Goal: Task Accomplishment & Management: Manage account settings

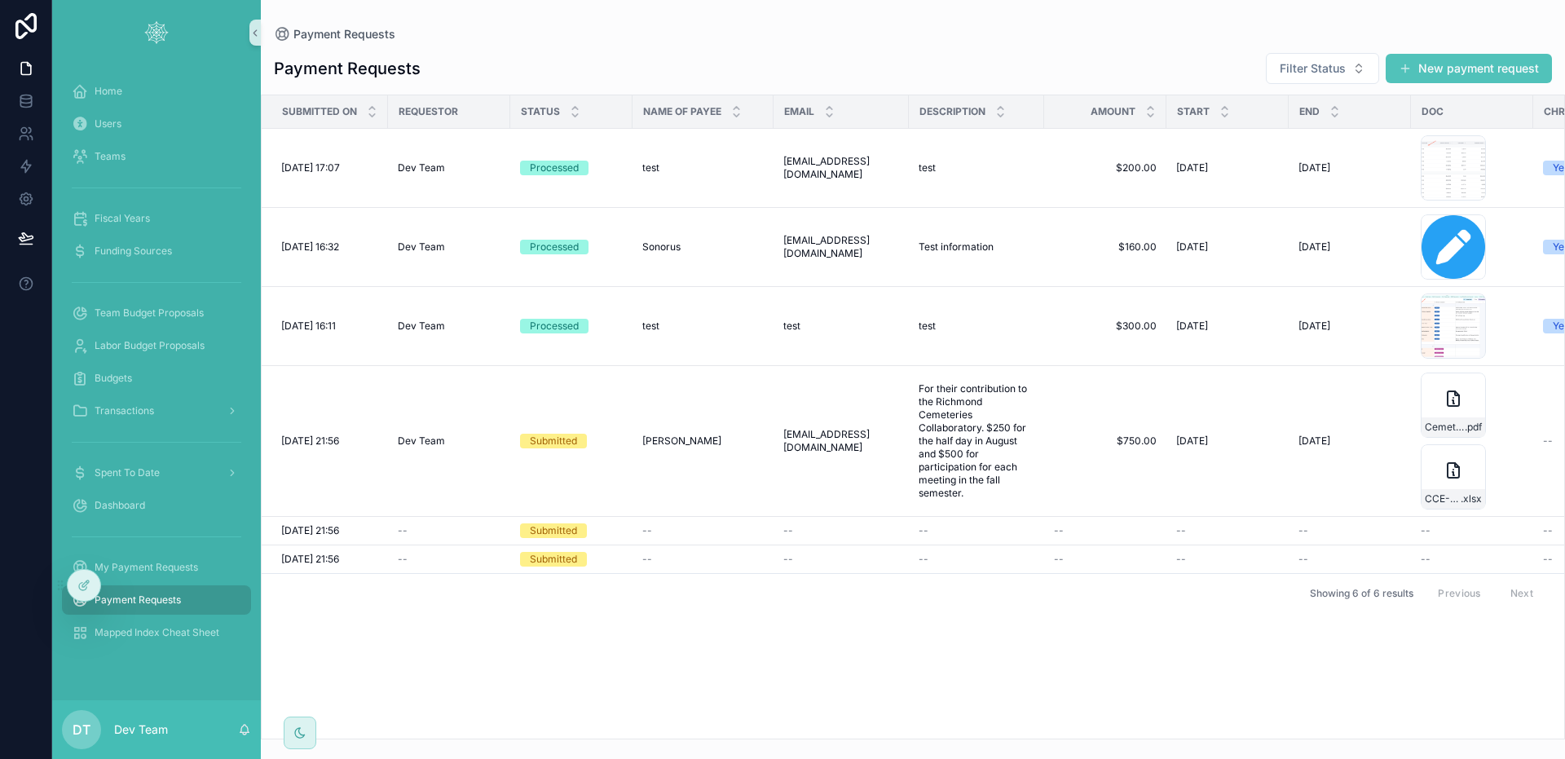
click at [494, 64] on div "Payment Requests Filter Status New payment request" at bounding box center [913, 68] width 1278 height 33
click at [1478, 81] on button "New payment request" at bounding box center [1469, 68] width 166 height 29
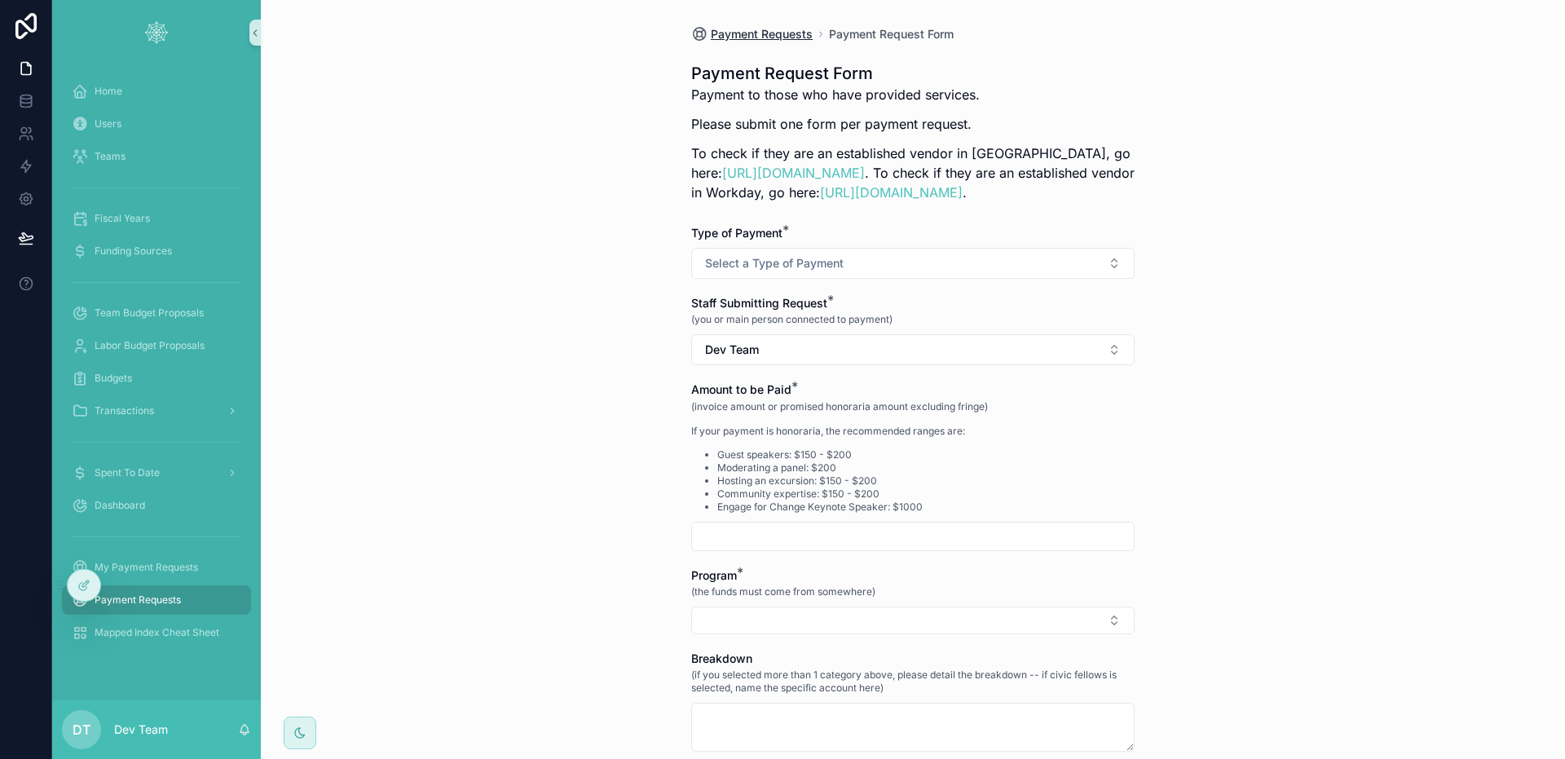
click at [791, 33] on span "Payment Requests" at bounding box center [762, 34] width 102 height 16
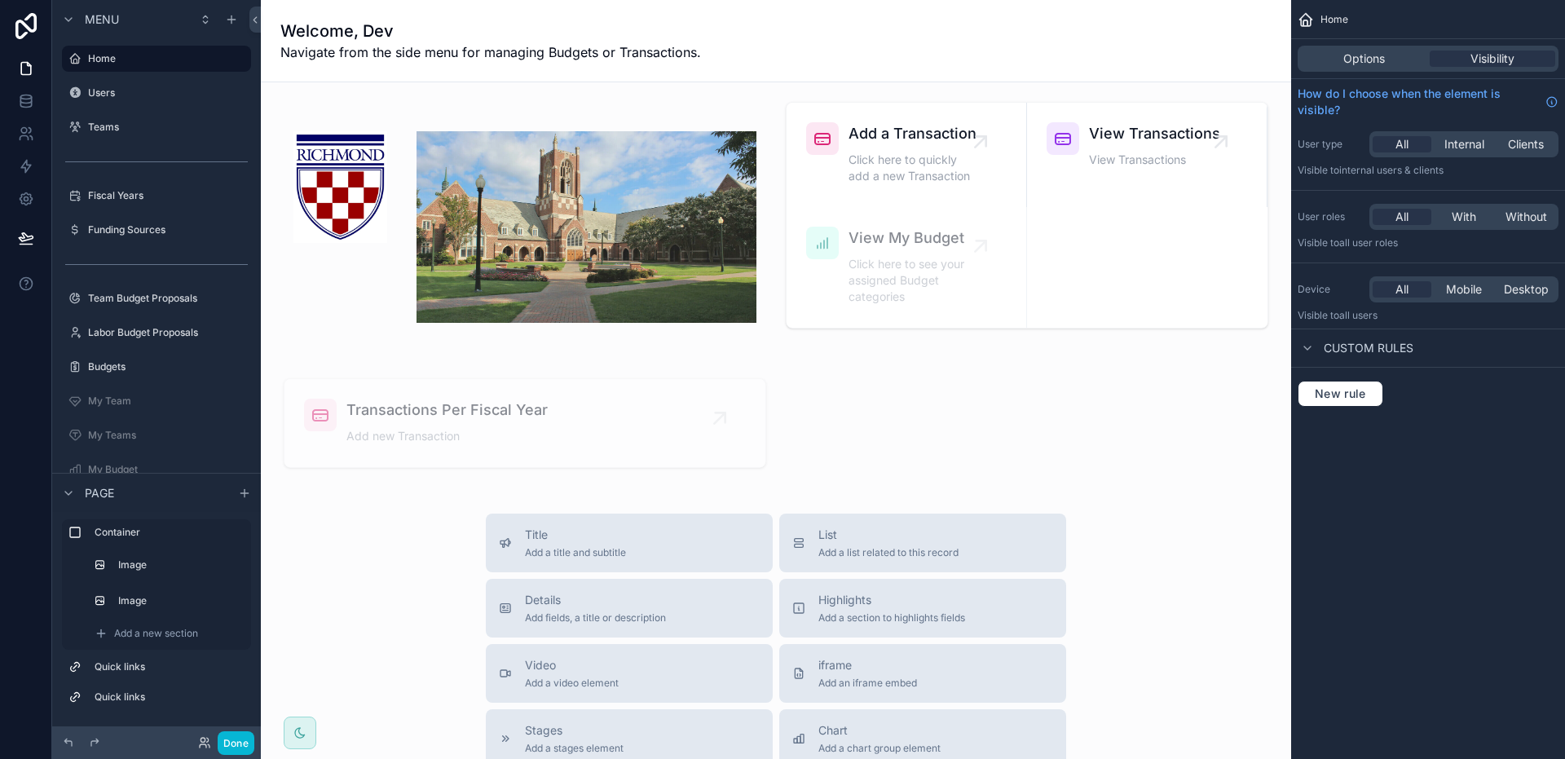
click at [1171, 16] on div "Welcome, [PERSON_NAME] from the side menu for managing Budgets or Transactions." at bounding box center [775, 41] width 991 height 82
click at [239, 737] on button "Done" at bounding box center [236, 743] width 37 height 24
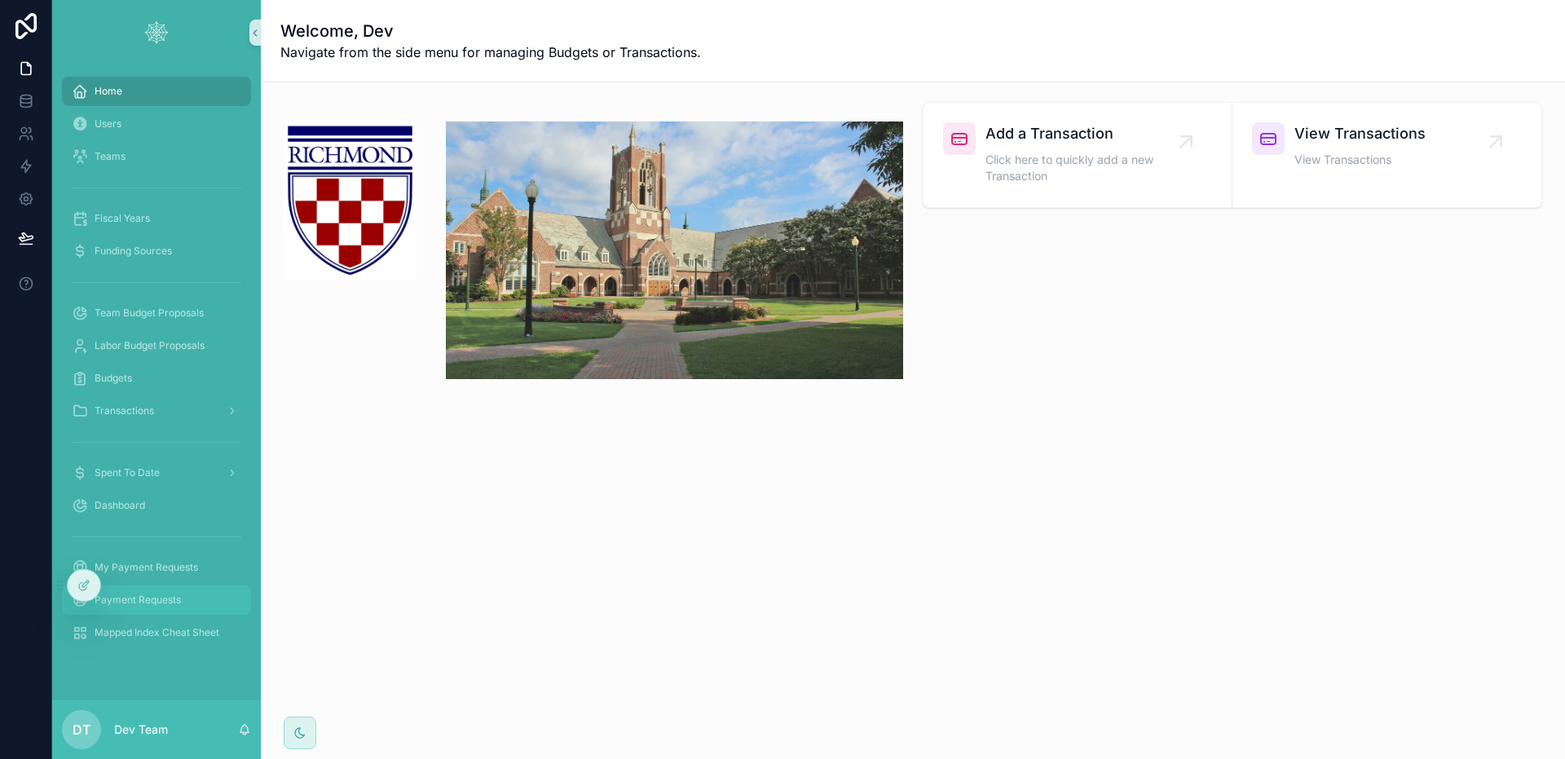
click at [177, 591] on div "Payment Requests" at bounding box center [157, 600] width 170 height 26
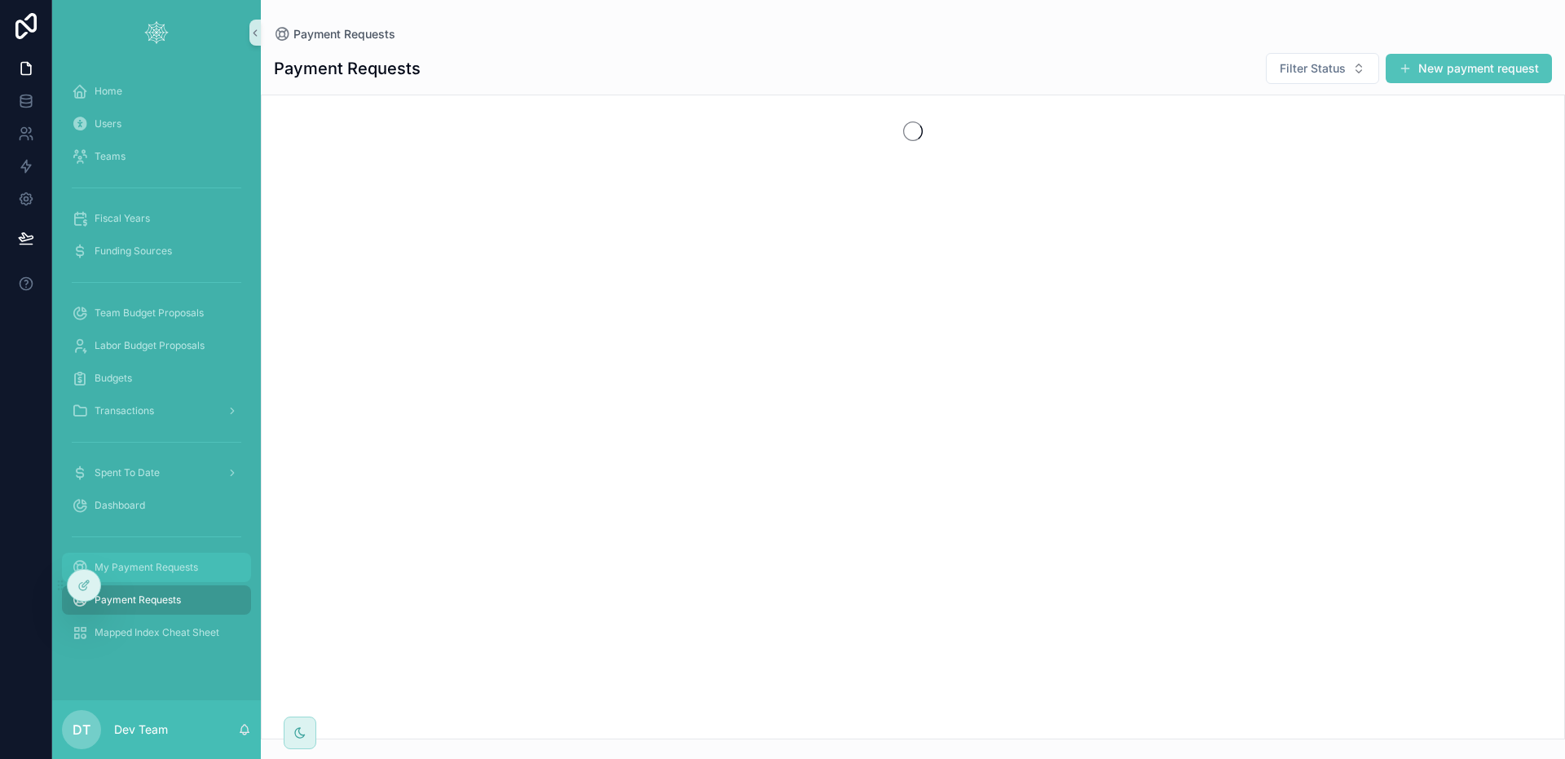
click at [174, 566] on span "My Payment Requests" at bounding box center [147, 567] width 104 height 13
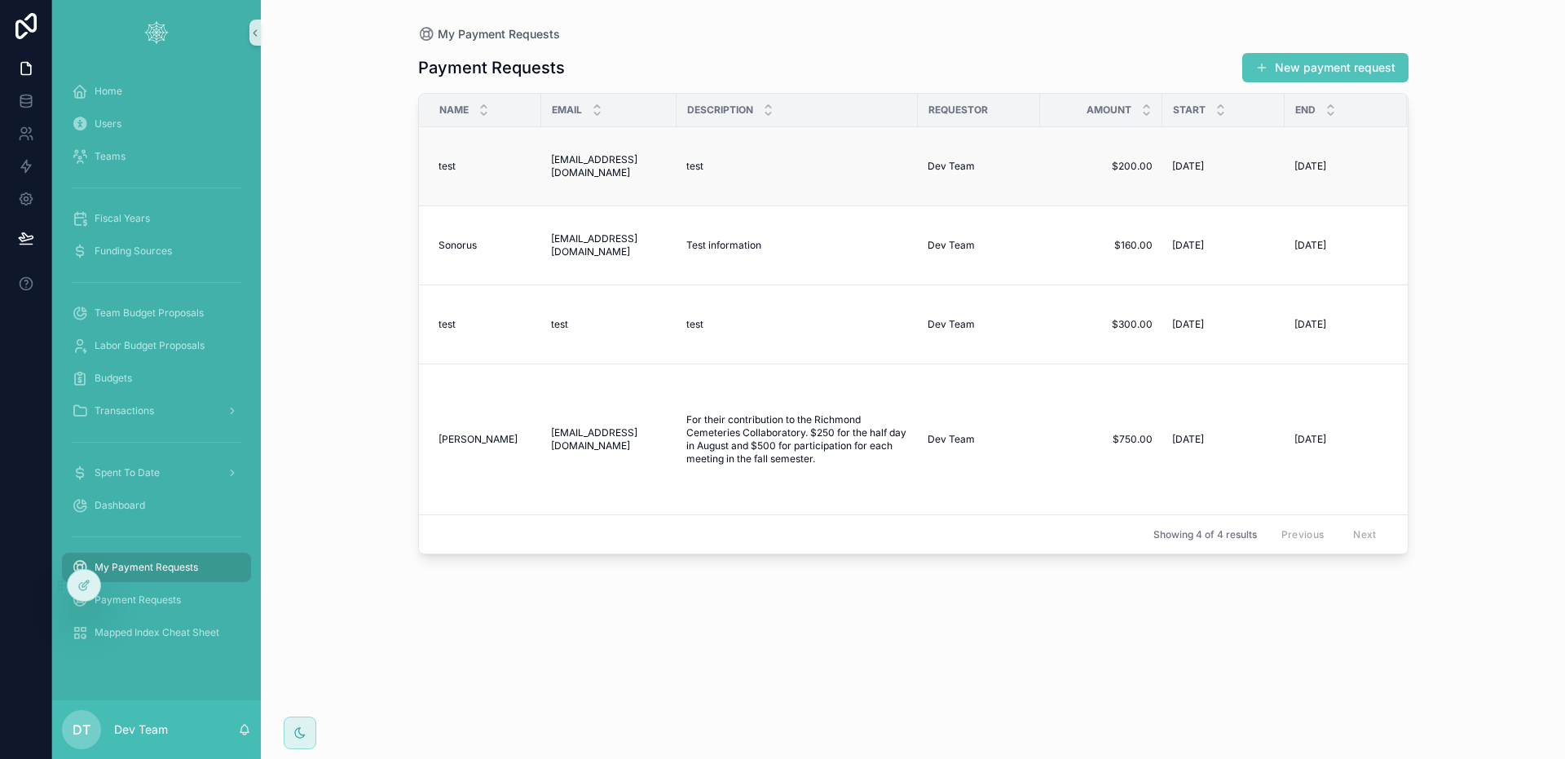
click at [743, 156] on td "test test" at bounding box center [796, 166] width 241 height 79
click at [743, 162] on div "test test" at bounding box center [797, 166] width 222 height 13
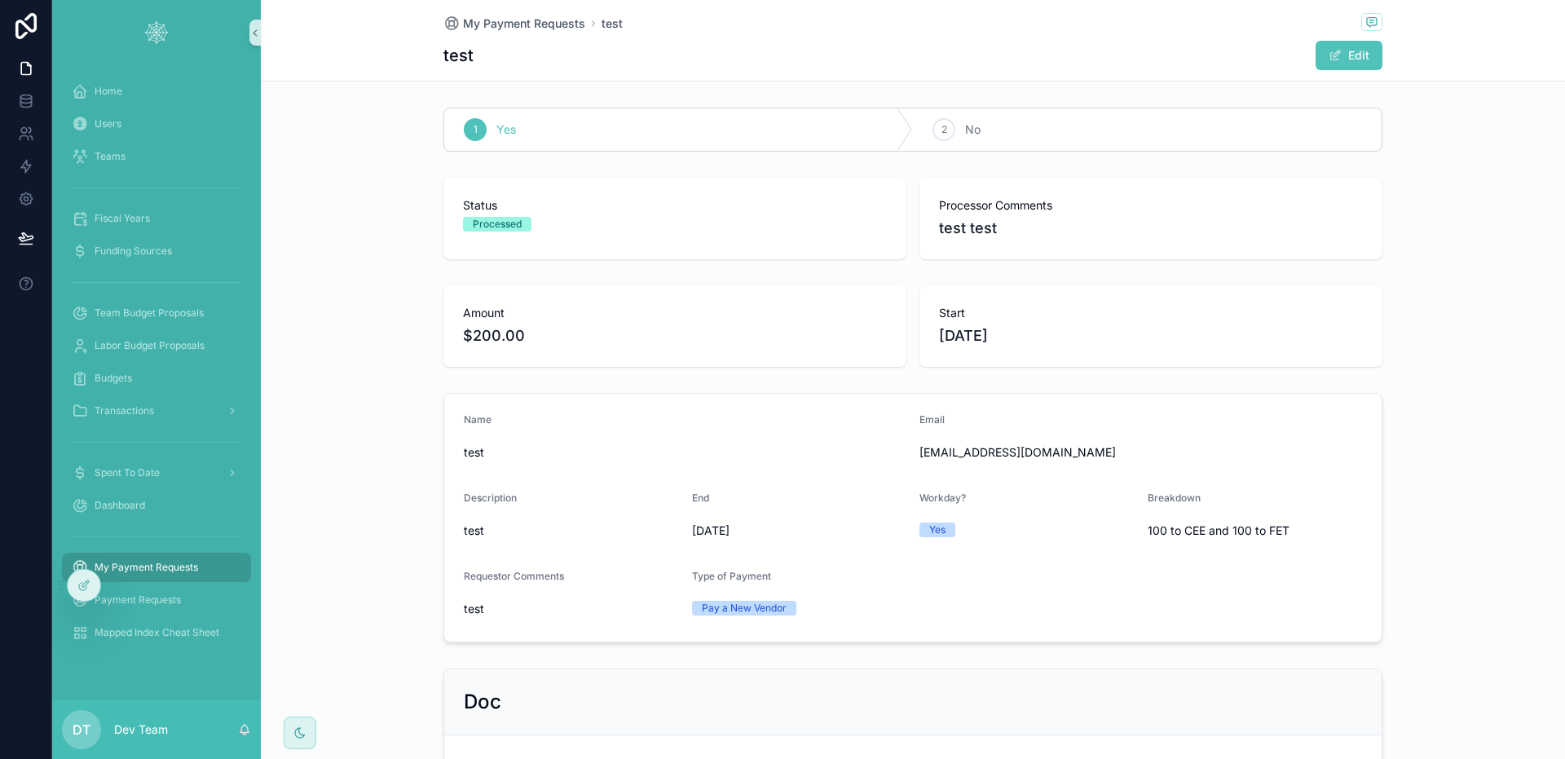
click at [184, 575] on div "My Payment Requests" at bounding box center [157, 567] width 170 height 26
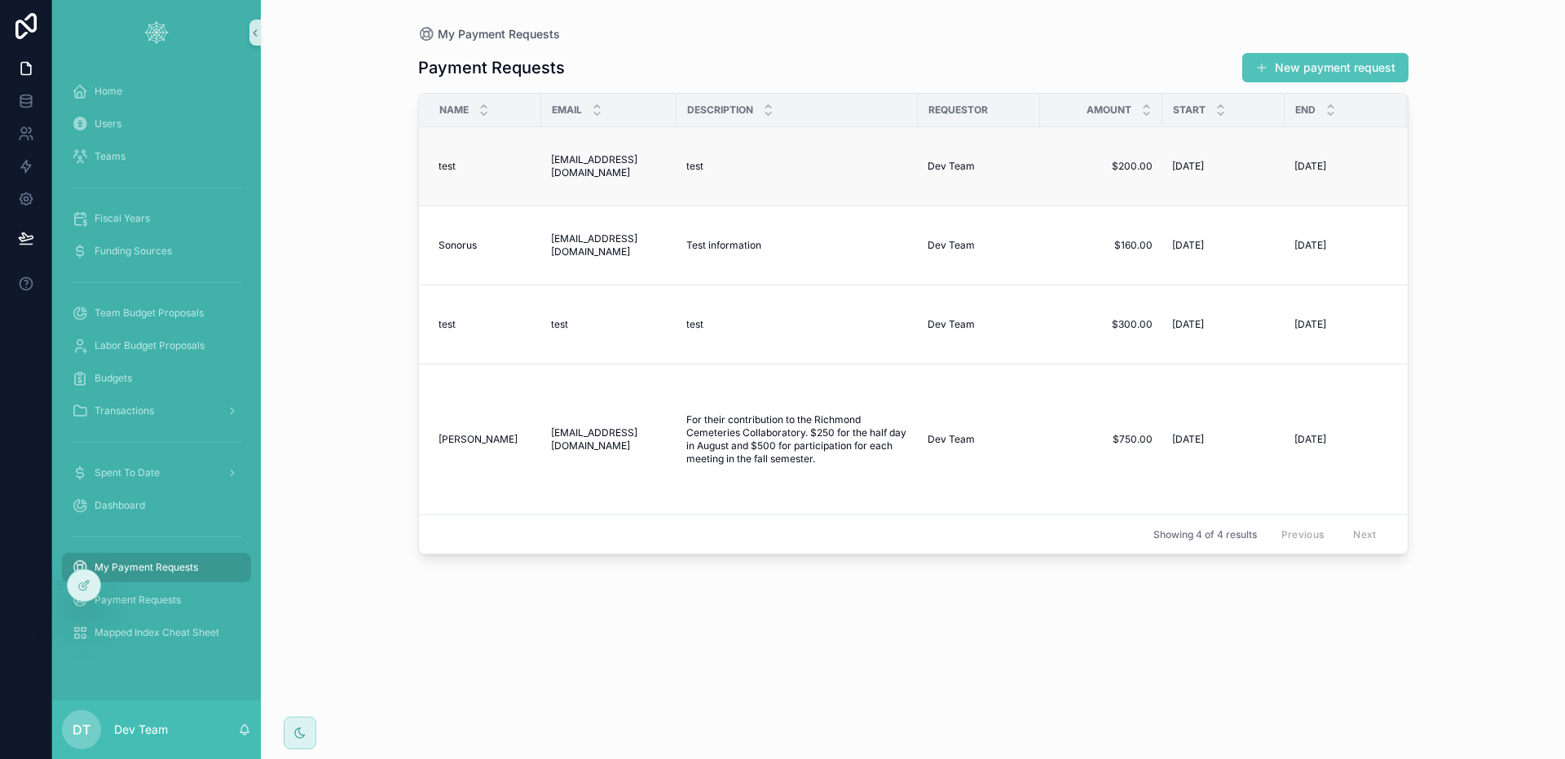
click at [811, 161] on div "test test" at bounding box center [797, 166] width 222 height 13
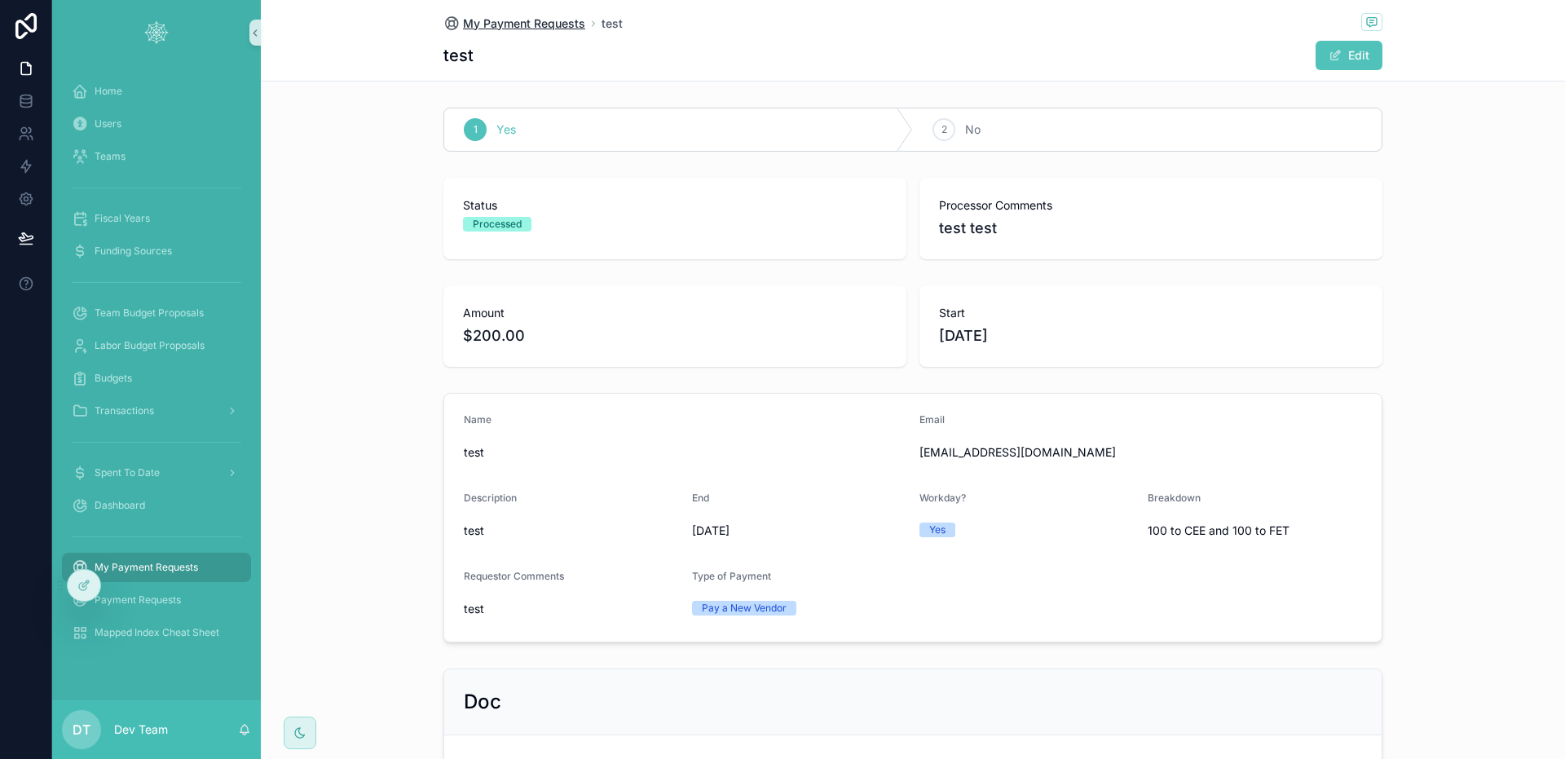
click at [552, 25] on span "My Payment Requests" at bounding box center [524, 23] width 122 height 16
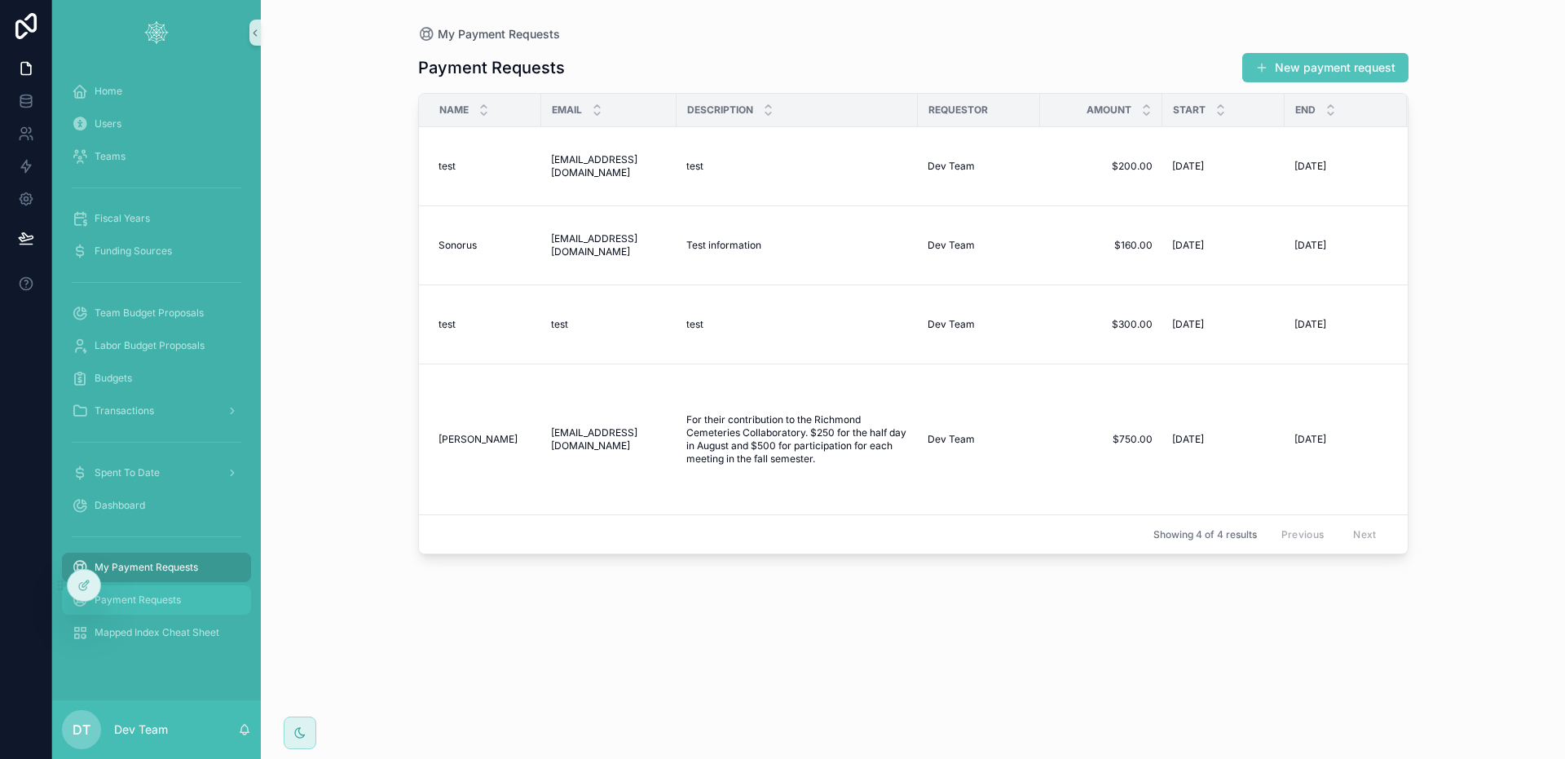
click at [196, 588] on div "Payment Requests" at bounding box center [157, 600] width 170 height 26
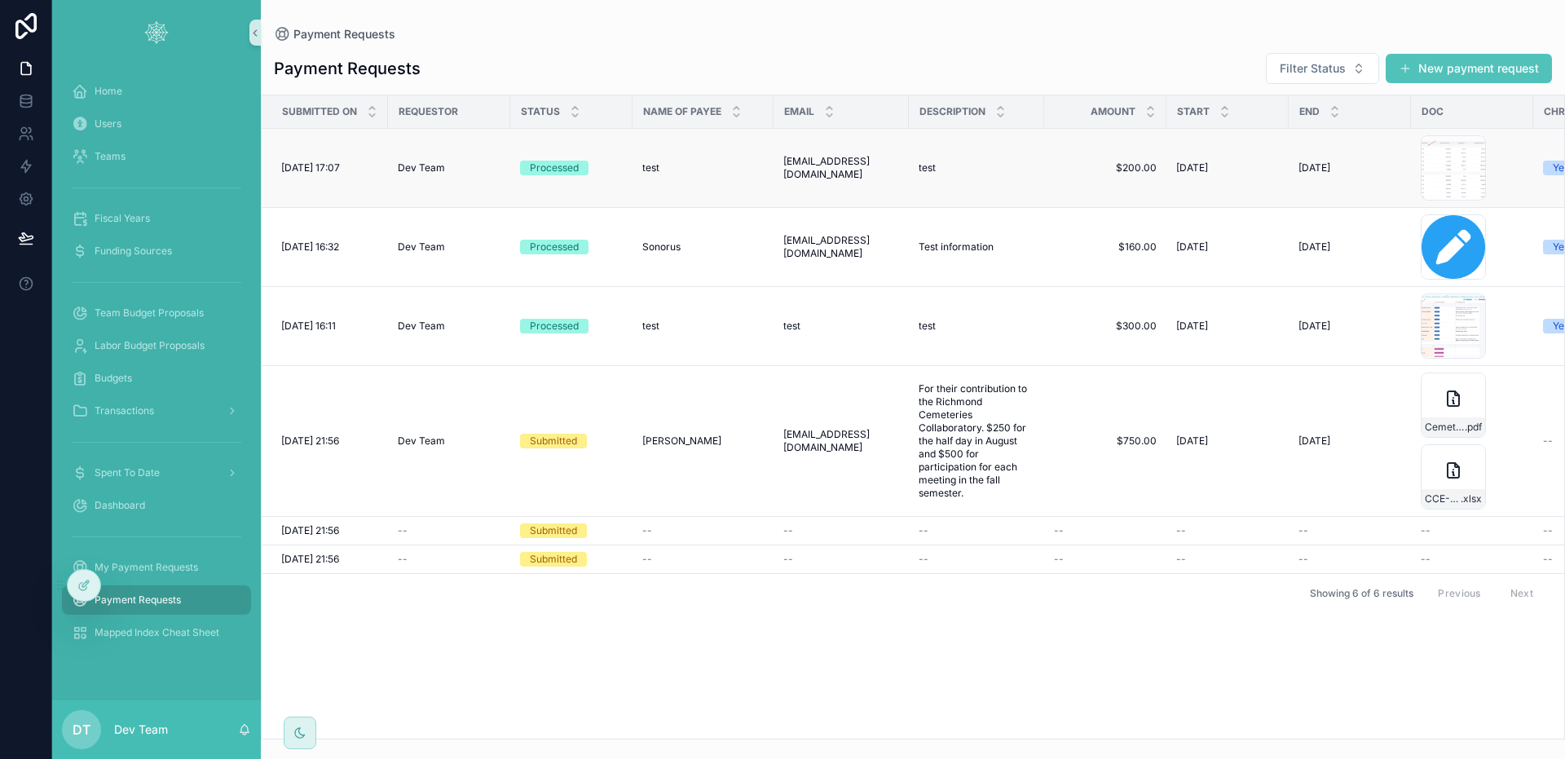
click at [744, 170] on div "test test" at bounding box center [702, 167] width 121 height 13
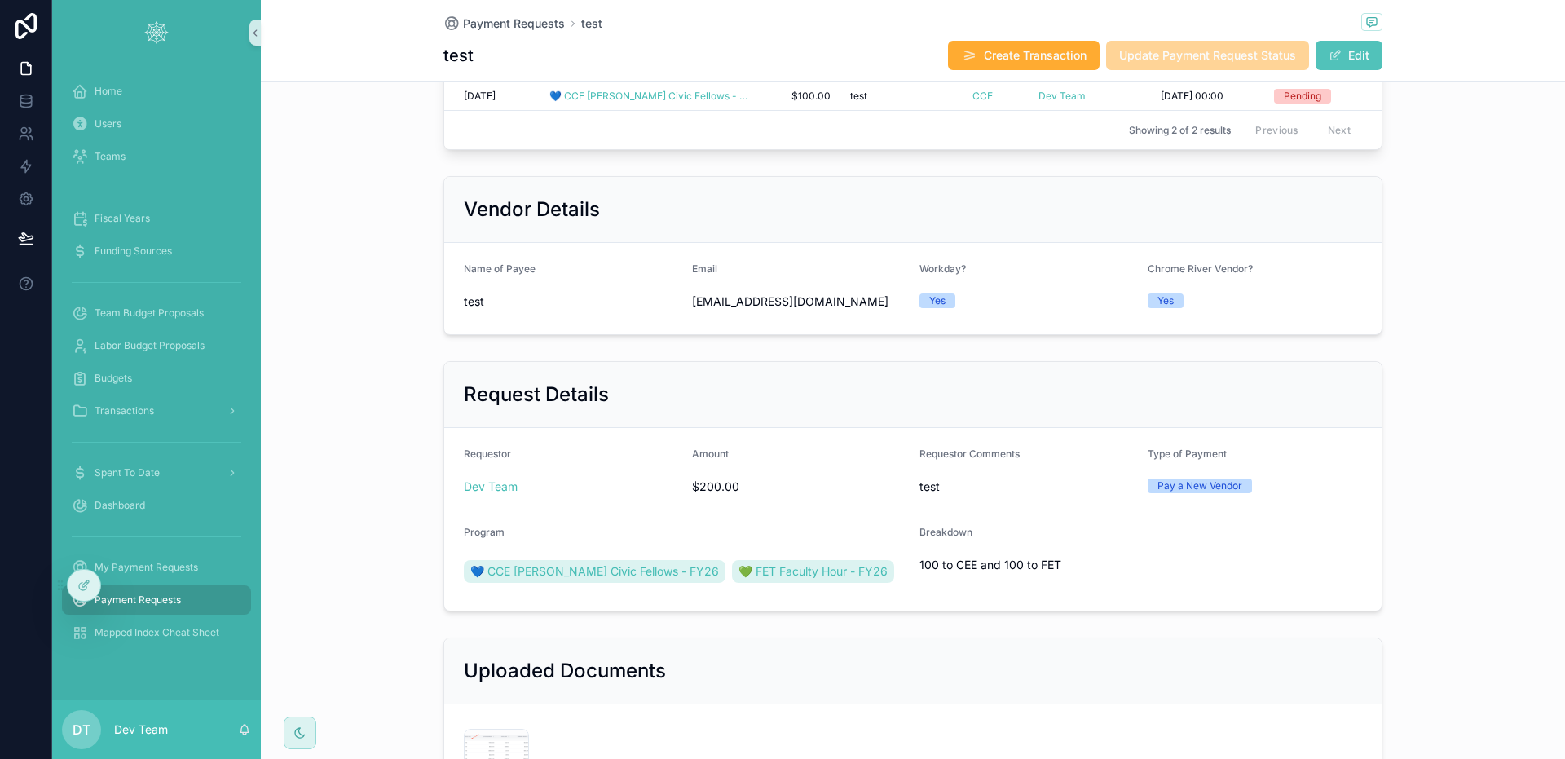
scroll to position [381, 0]
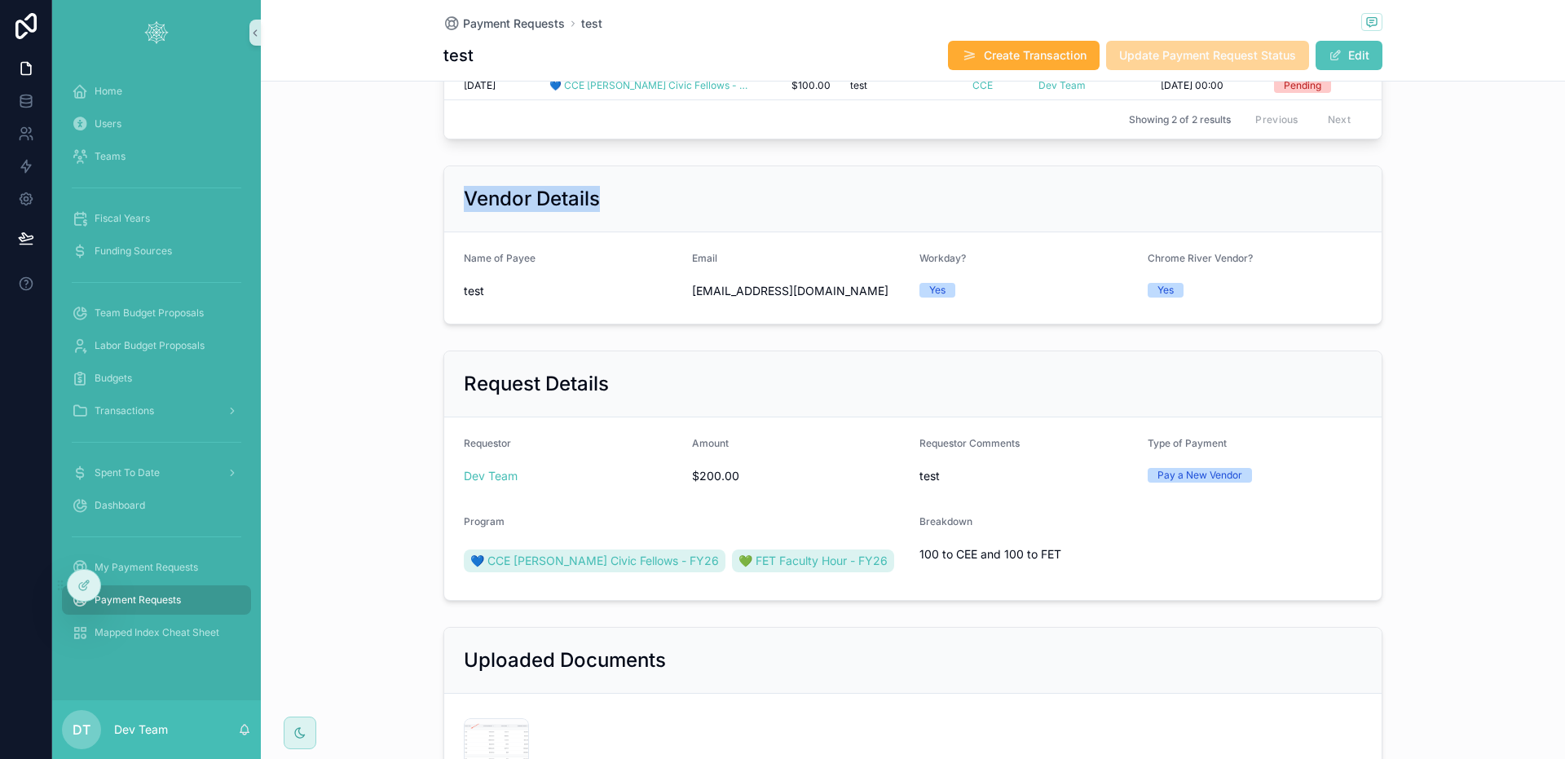
drag, startPoint x: 454, startPoint y: 211, endPoint x: 637, endPoint y: 205, distance: 182.7
click at [637, 205] on div "Vendor Details" at bounding box center [912, 199] width 937 height 66
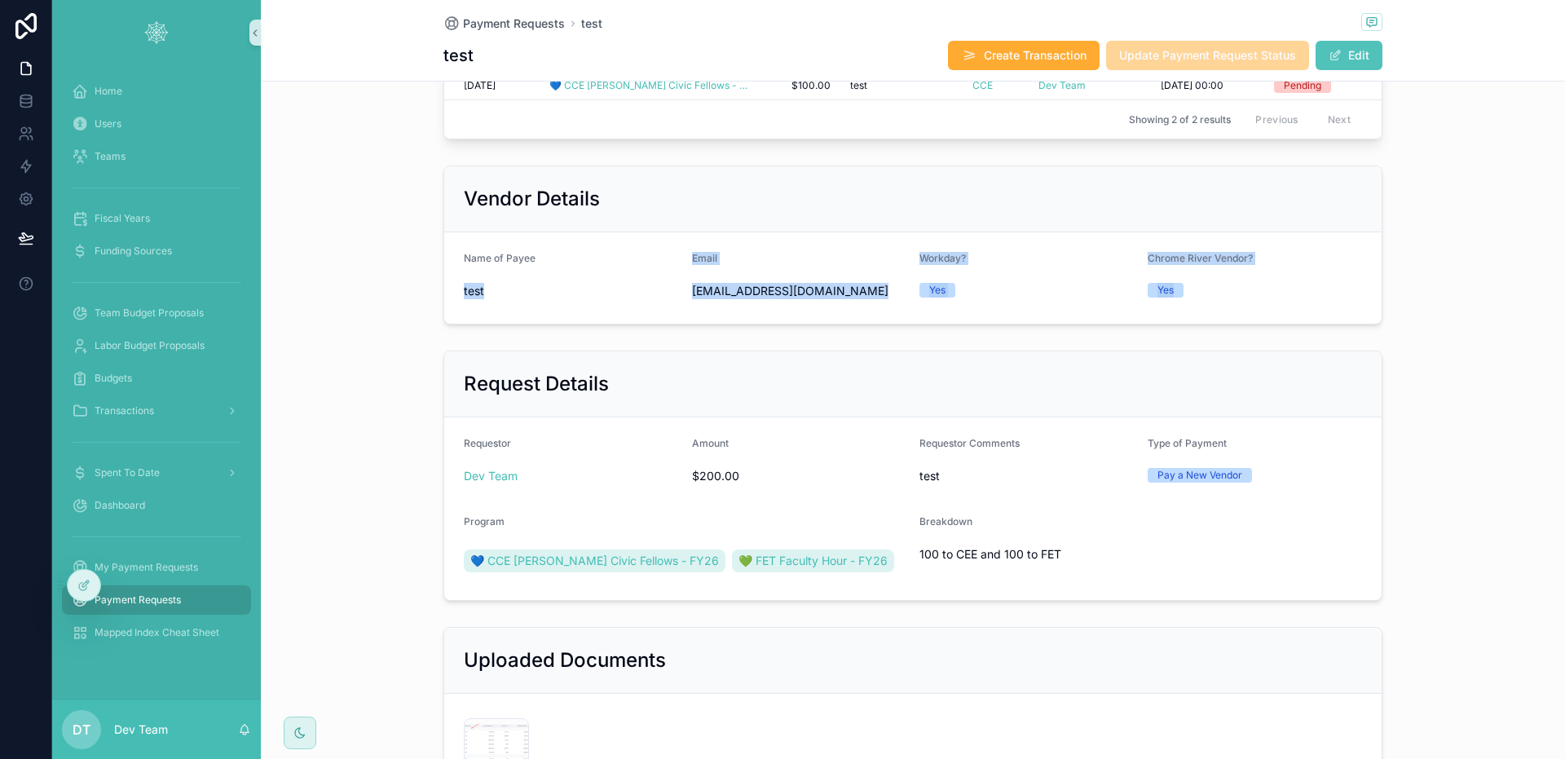
drag, startPoint x: 456, startPoint y: 305, endPoint x: 1227, endPoint y: 305, distance: 771.0
click at [1227, 305] on form "Name of Payee test Email [EMAIL_ADDRESS][DOMAIN_NAME] Workday? Yes Chrome River…" at bounding box center [912, 277] width 937 height 91
click at [1236, 297] on div "Yes" at bounding box center [1255, 290] width 215 height 15
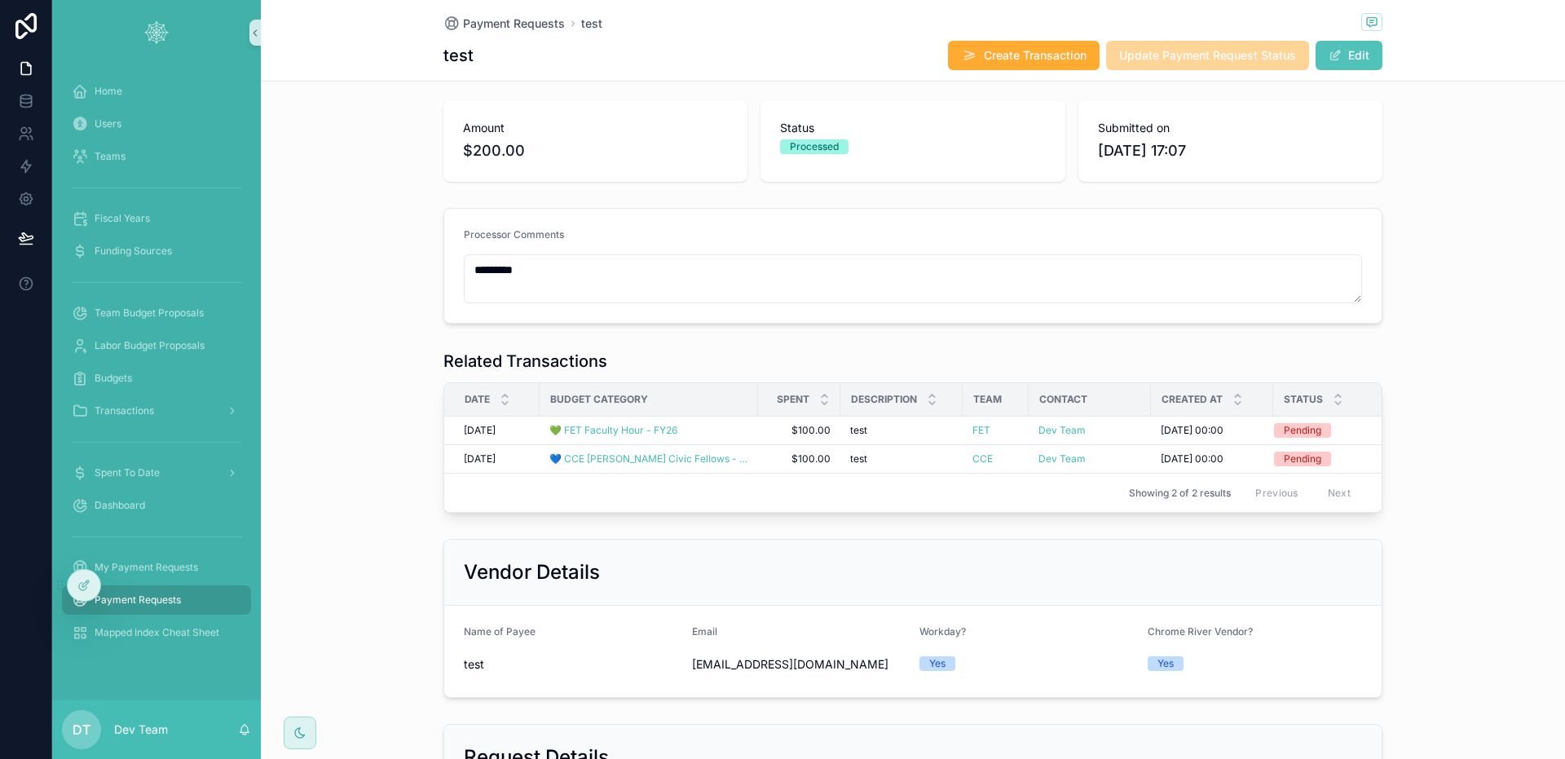
scroll to position [0, 0]
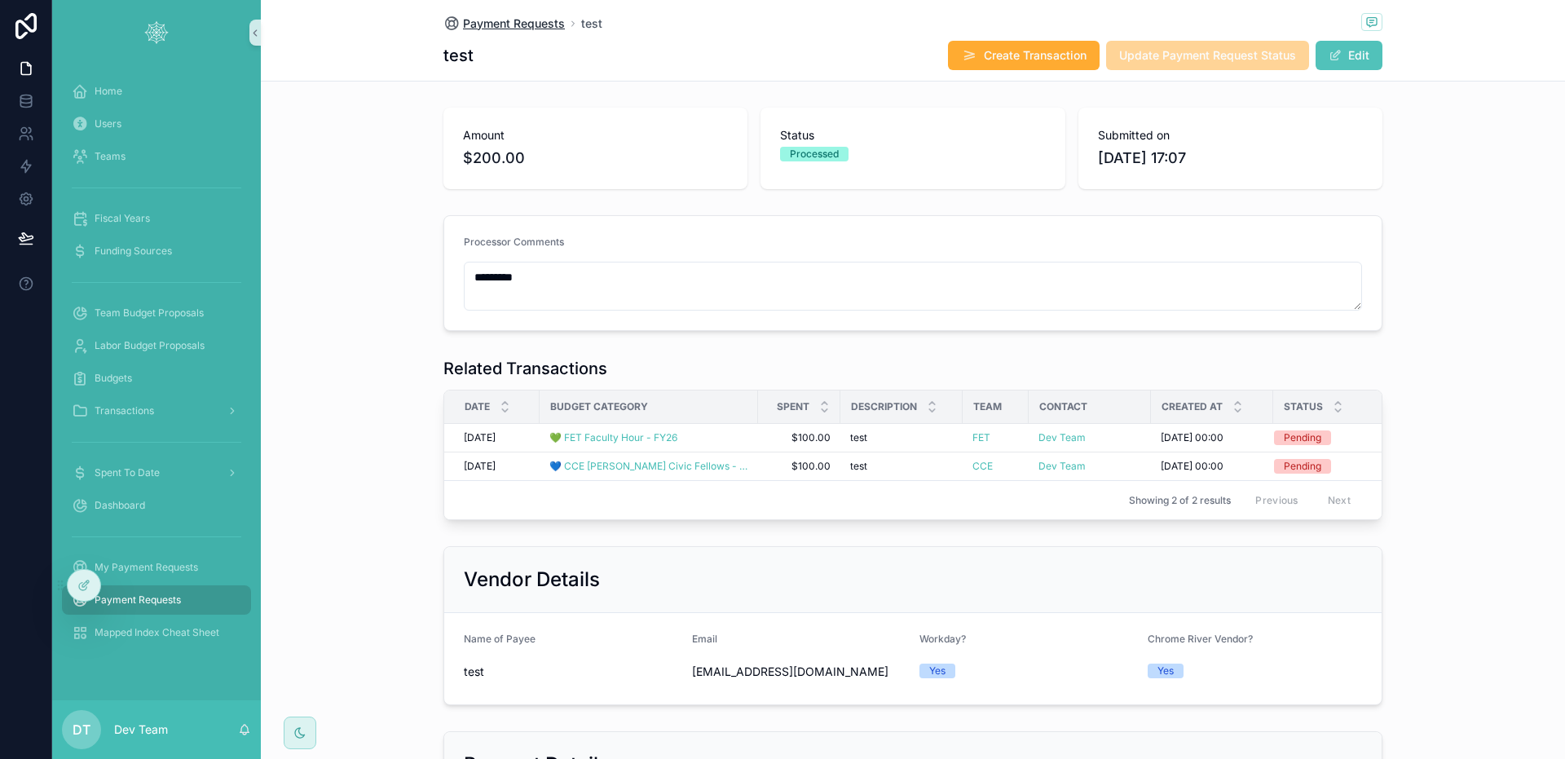
click at [485, 25] on span "Payment Requests" at bounding box center [514, 23] width 102 height 16
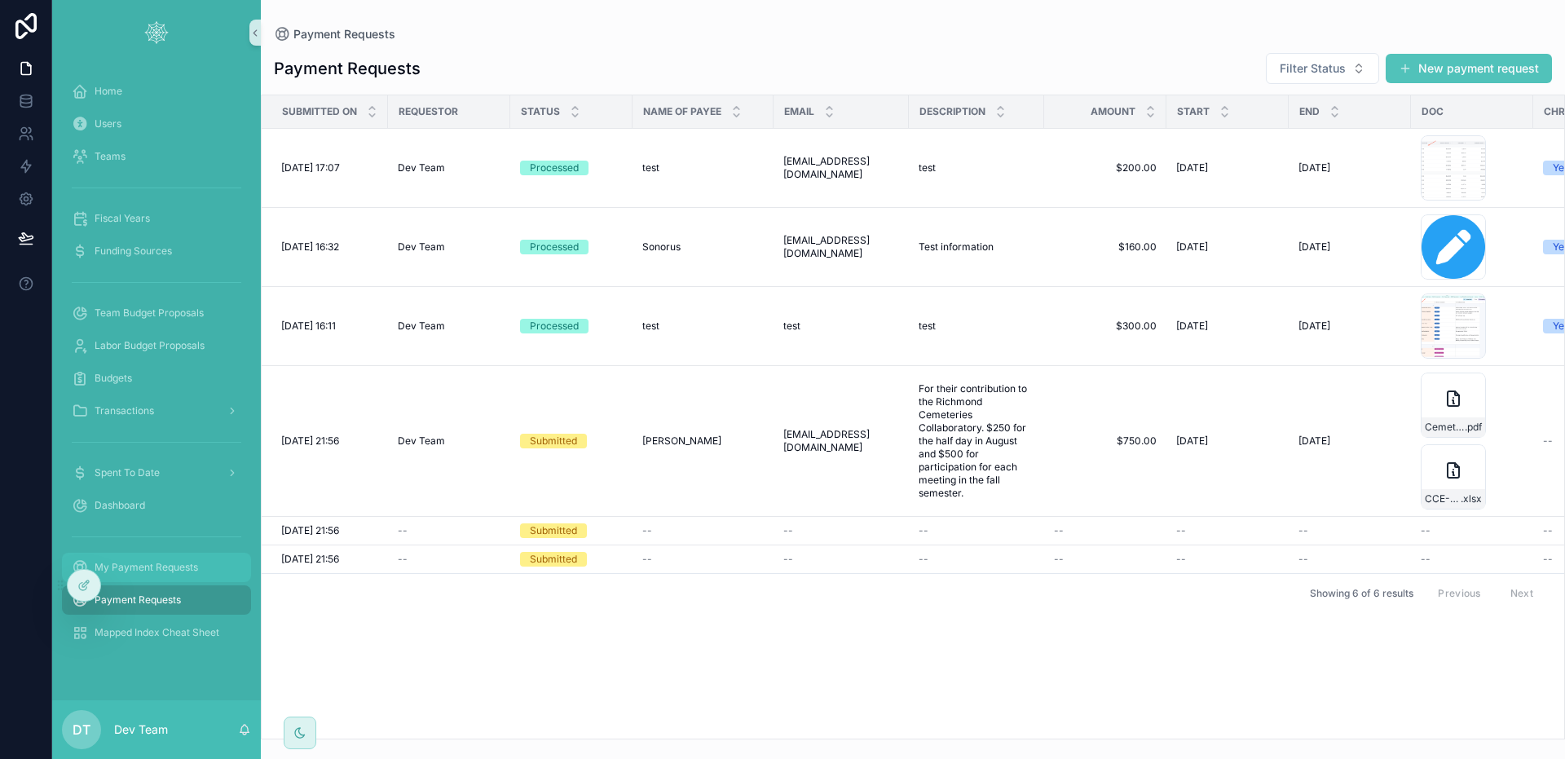
click at [192, 561] on span "My Payment Requests" at bounding box center [147, 567] width 104 height 13
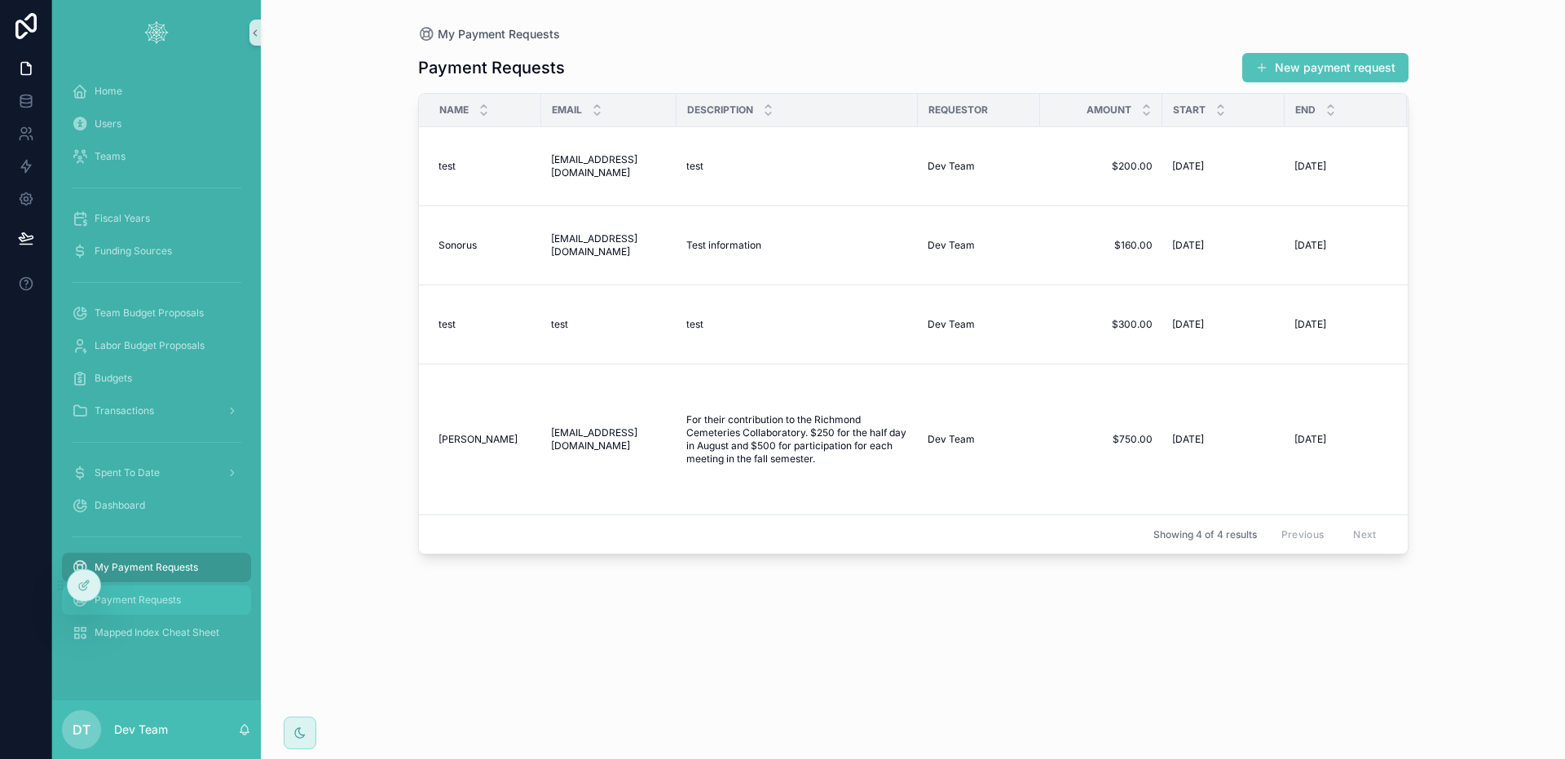
drag, startPoint x: 177, startPoint y: 597, endPoint x: 177, endPoint y: 584, distance: 13.9
click at [177, 597] on span "Payment Requests" at bounding box center [138, 599] width 86 height 13
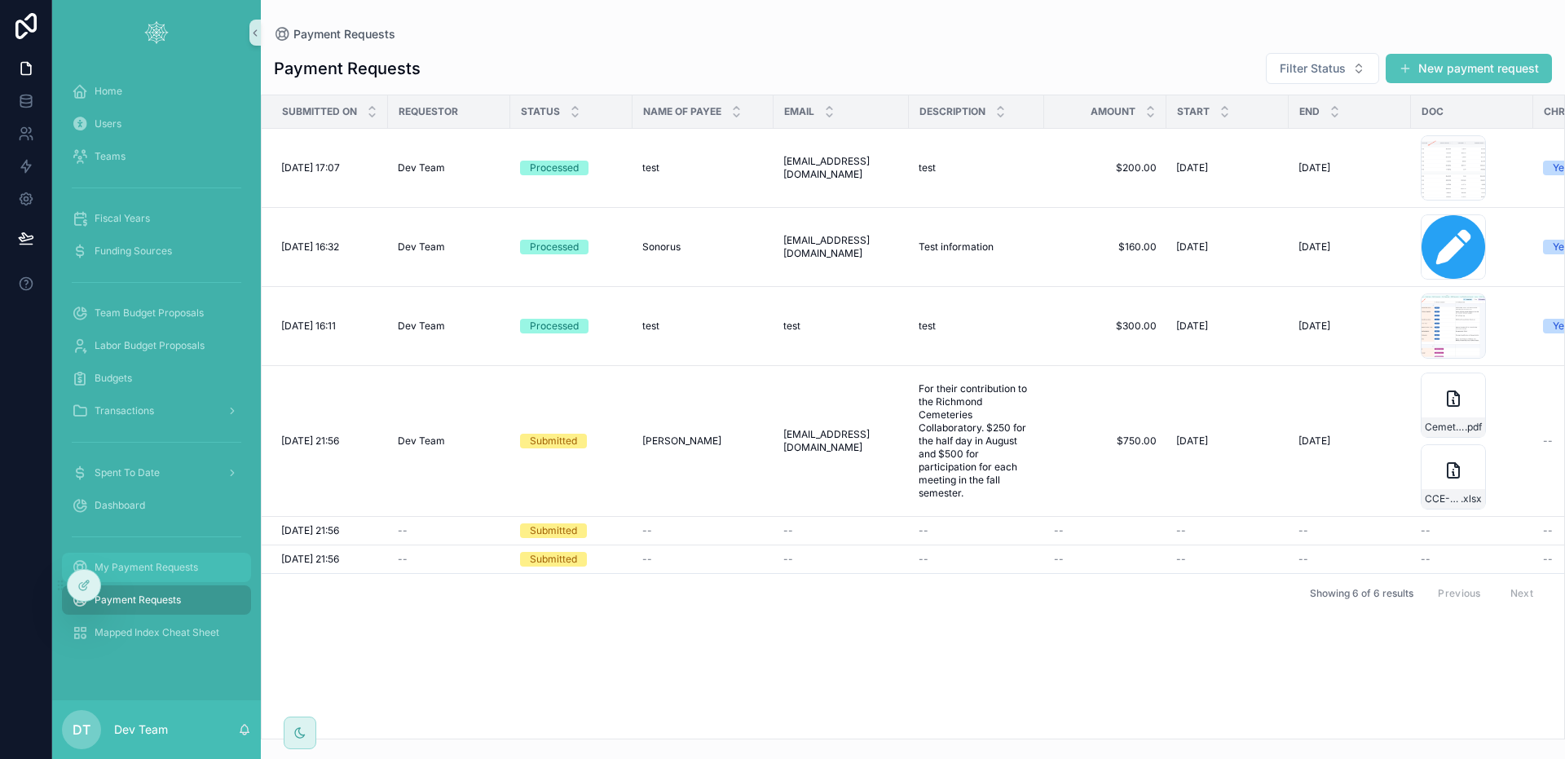
click at [180, 571] on span "My Payment Requests" at bounding box center [147, 567] width 104 height 13
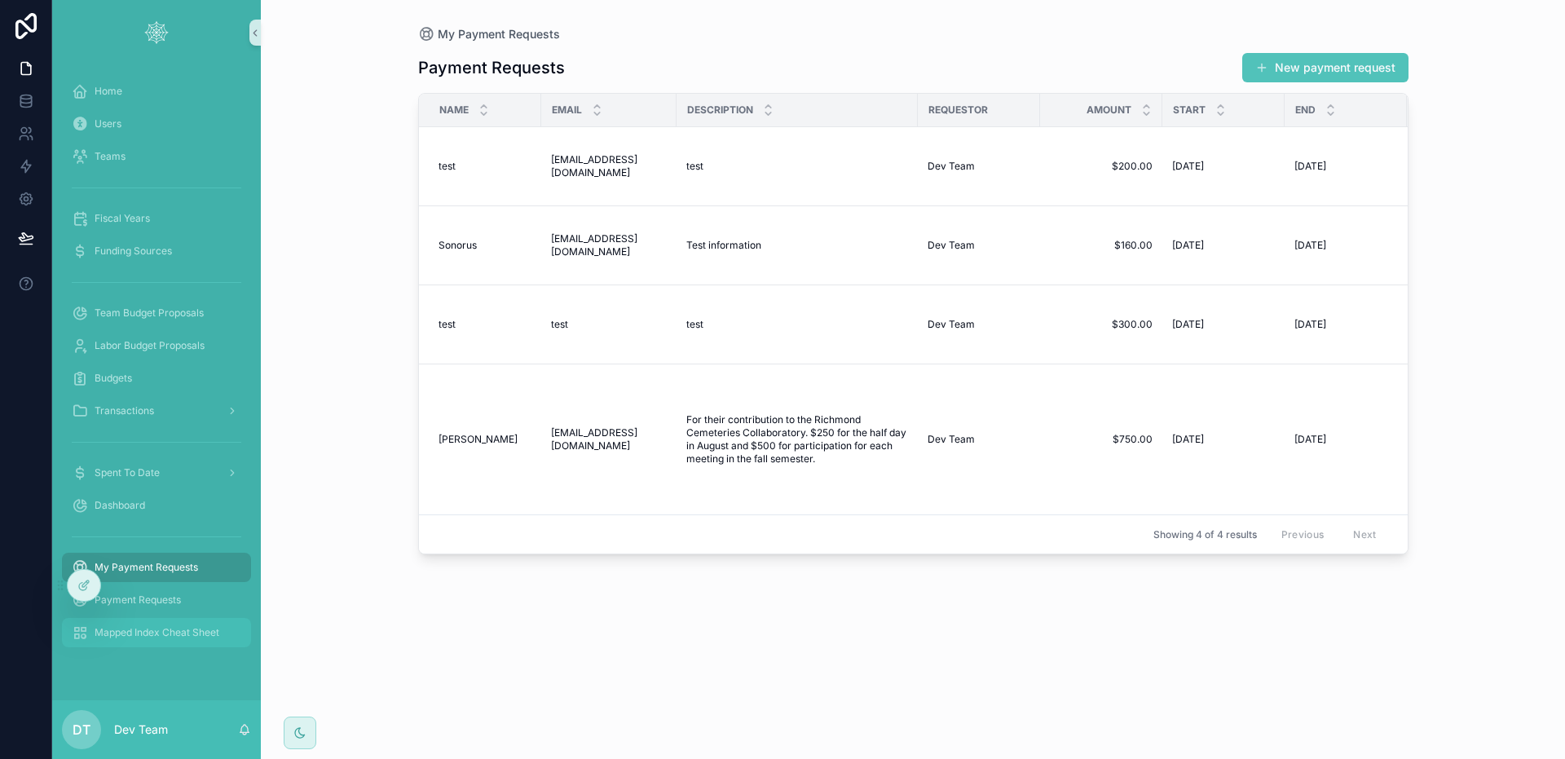
click at [169, 617] on div "Mapped Index Cheat Sheet" at bounding box center [156, 632] width 209 height 33
click at [170, 610] on div "Payment Requests" at bounding box center [157, 600] width 170 height 26
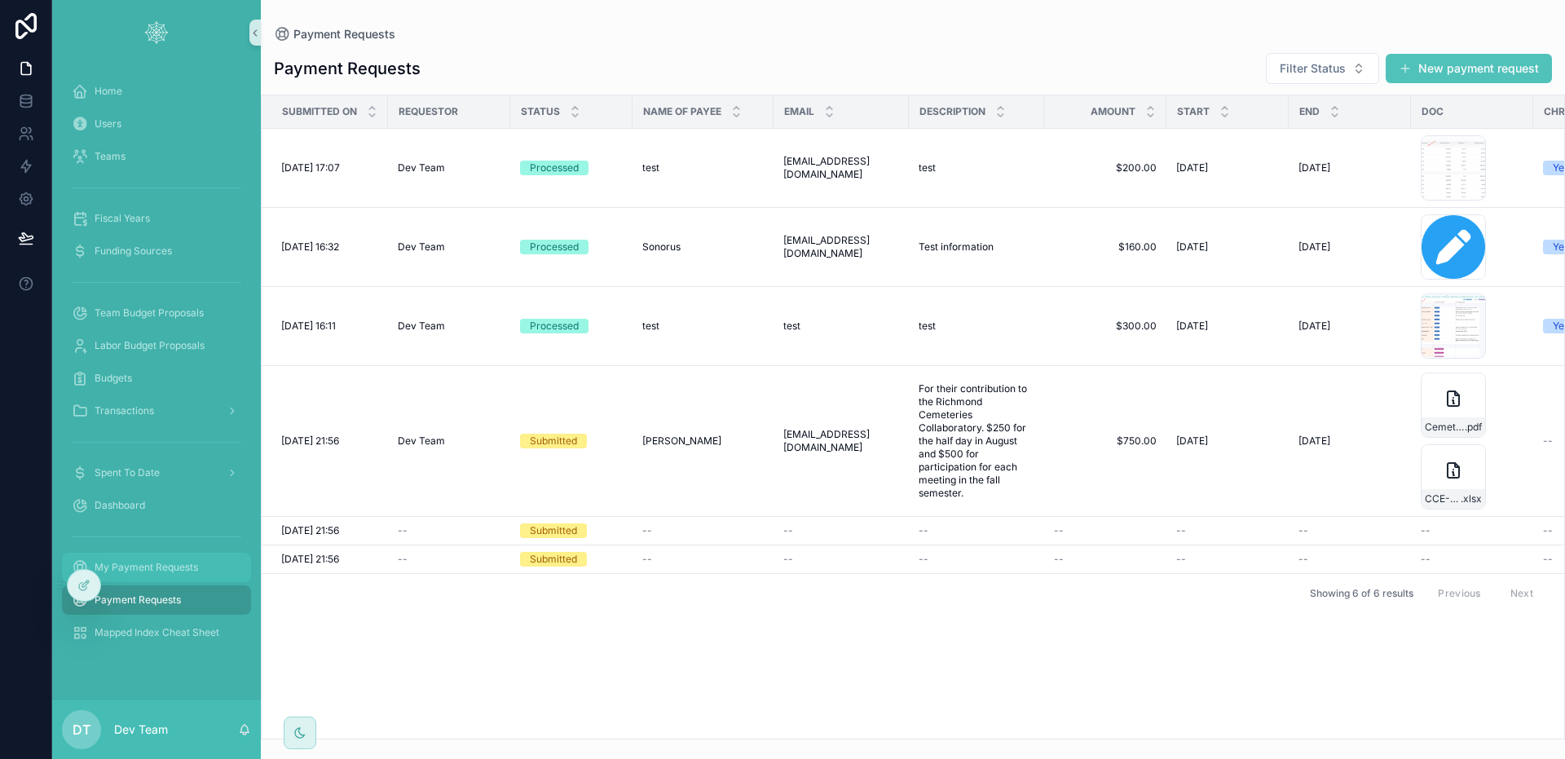
click at [197, 568] on div "My Payment Requests" at bounding box center [157, 567] width 170 height 26
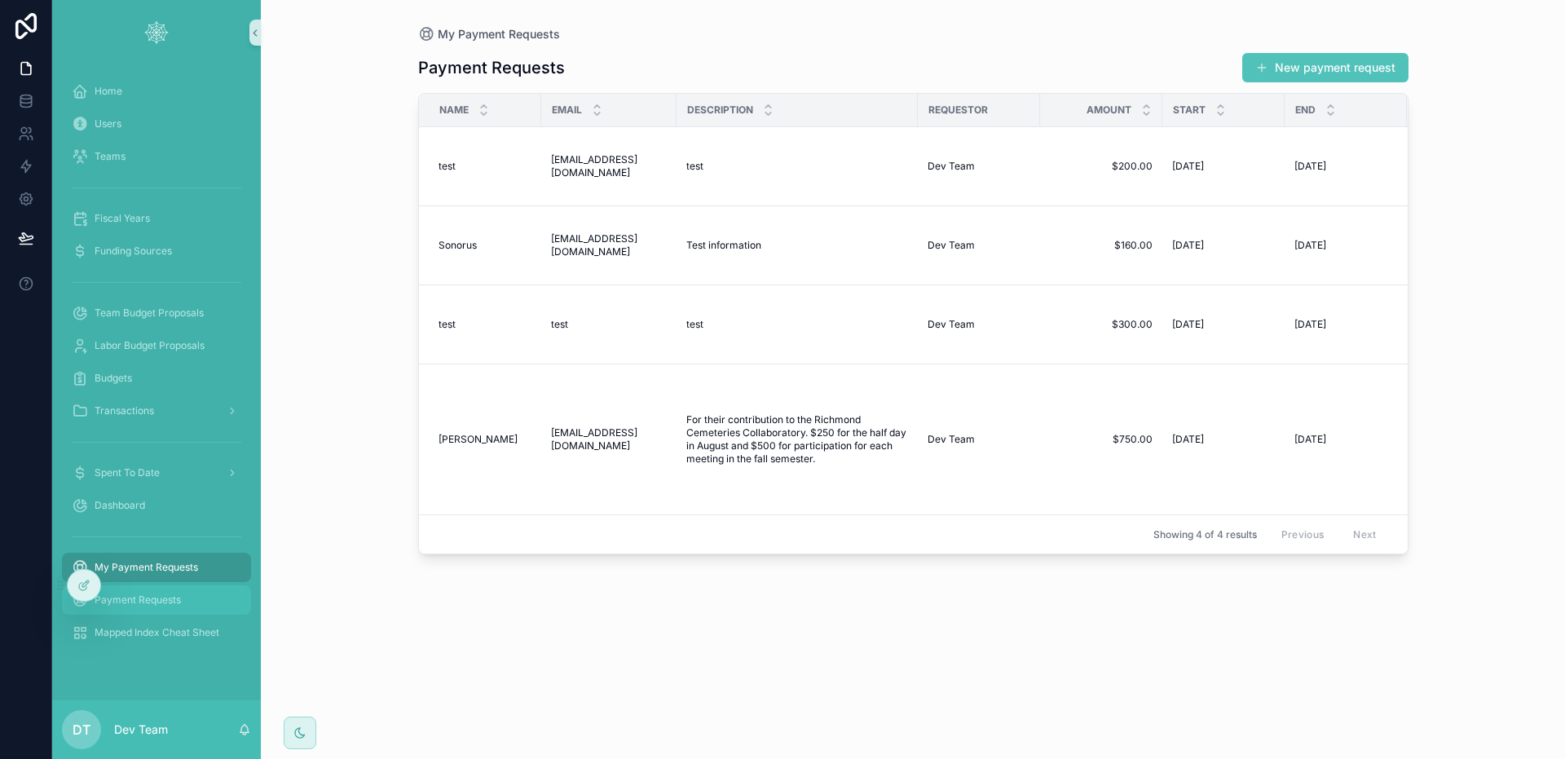
click at [192, 596] on div "Payment Requests" at bounding box center [157, 600] width 170 height 26
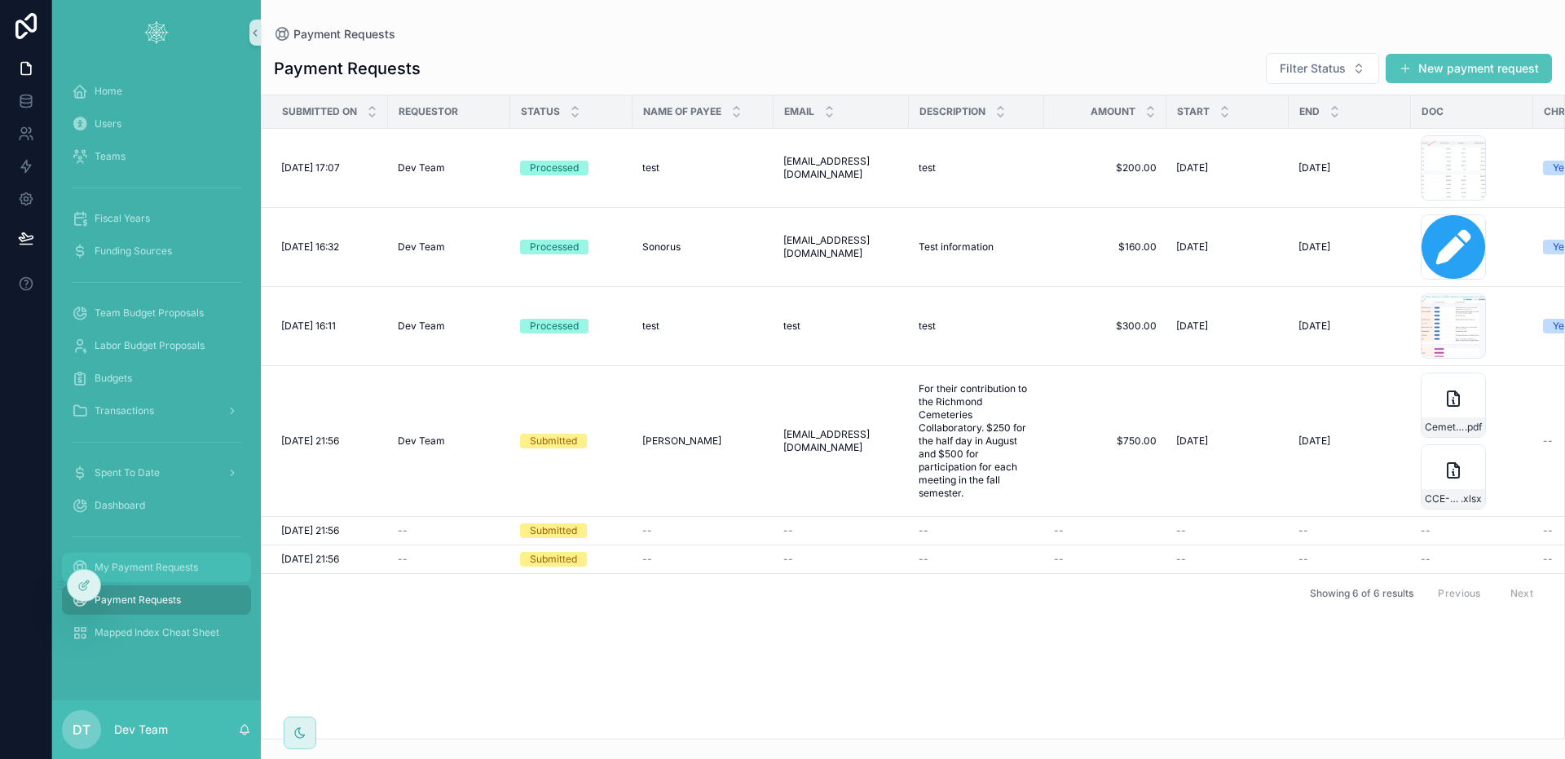
click at [205, 580] on div "My Payment Requests" at bounding box center [157, 567] width 170 height 26
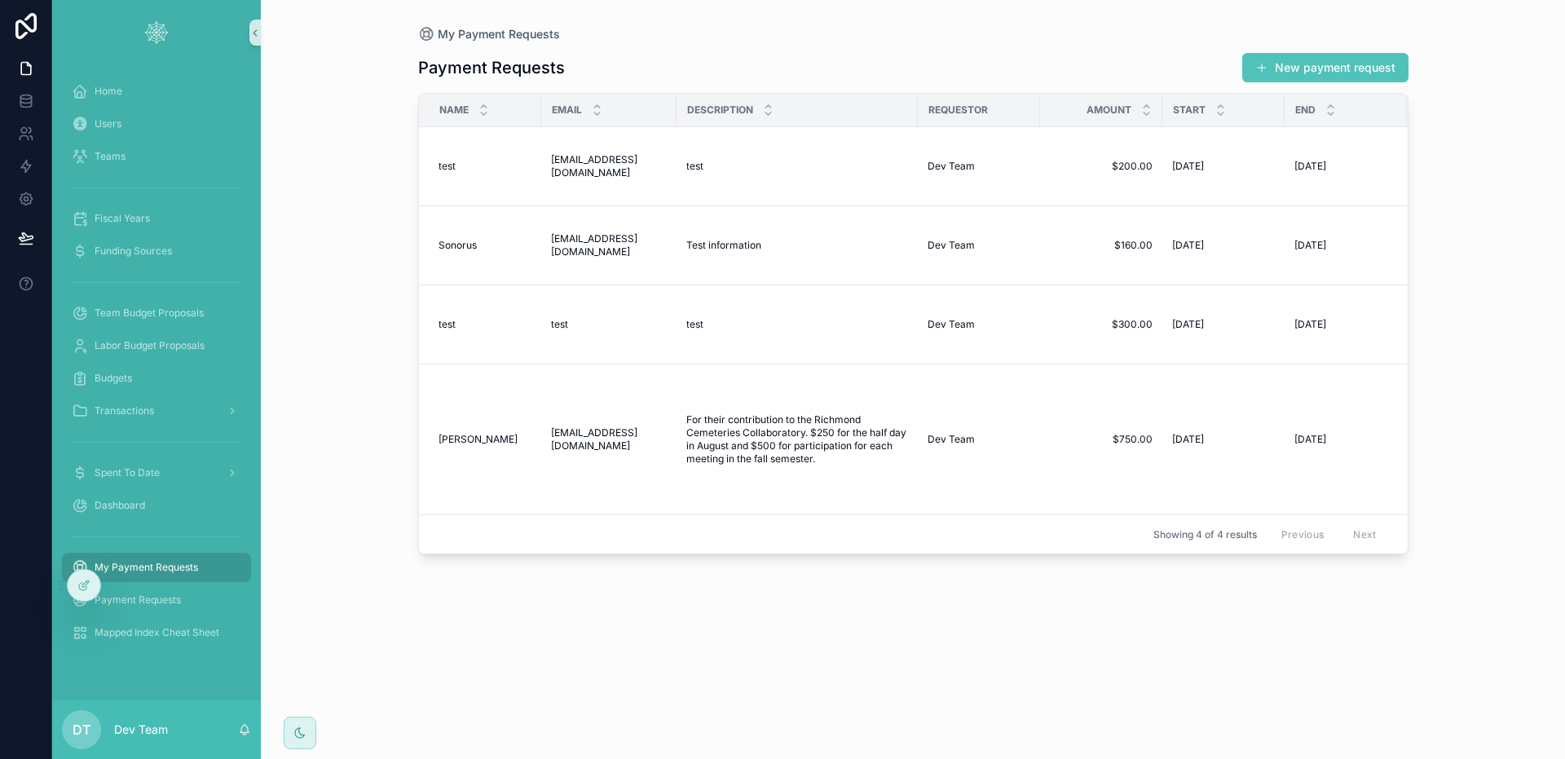
click at [870, 62] on div "Payment Requests New payment request" at bounding box center [913, 67] width 990 height 31
click at [187, 598] on div "Payment Requests" at bounding box center [157, 600] width 170 height 26
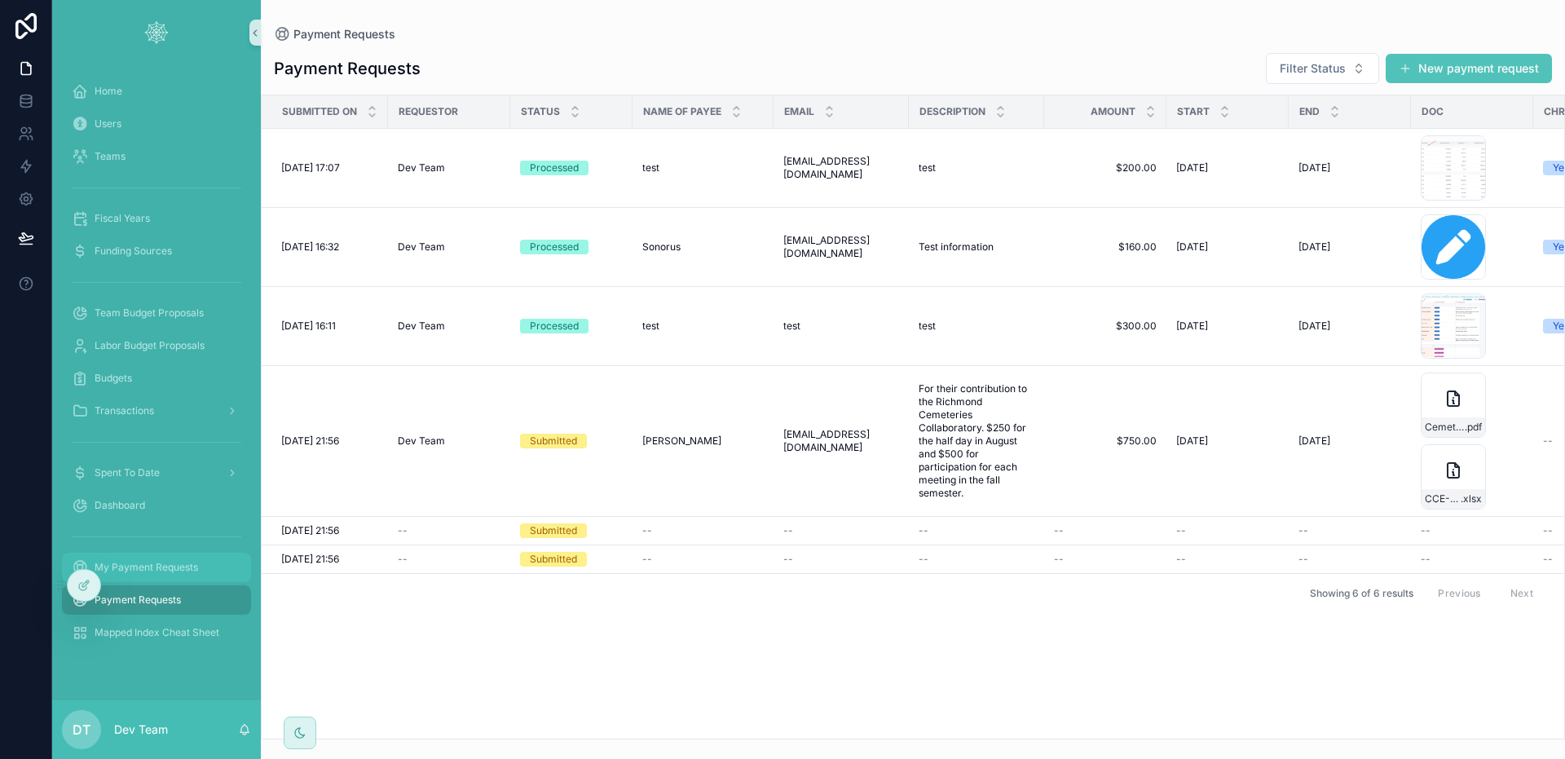
click at [160, 558] on div "My Payment Requests" at bounding box center [157, 567] width 170 height 26
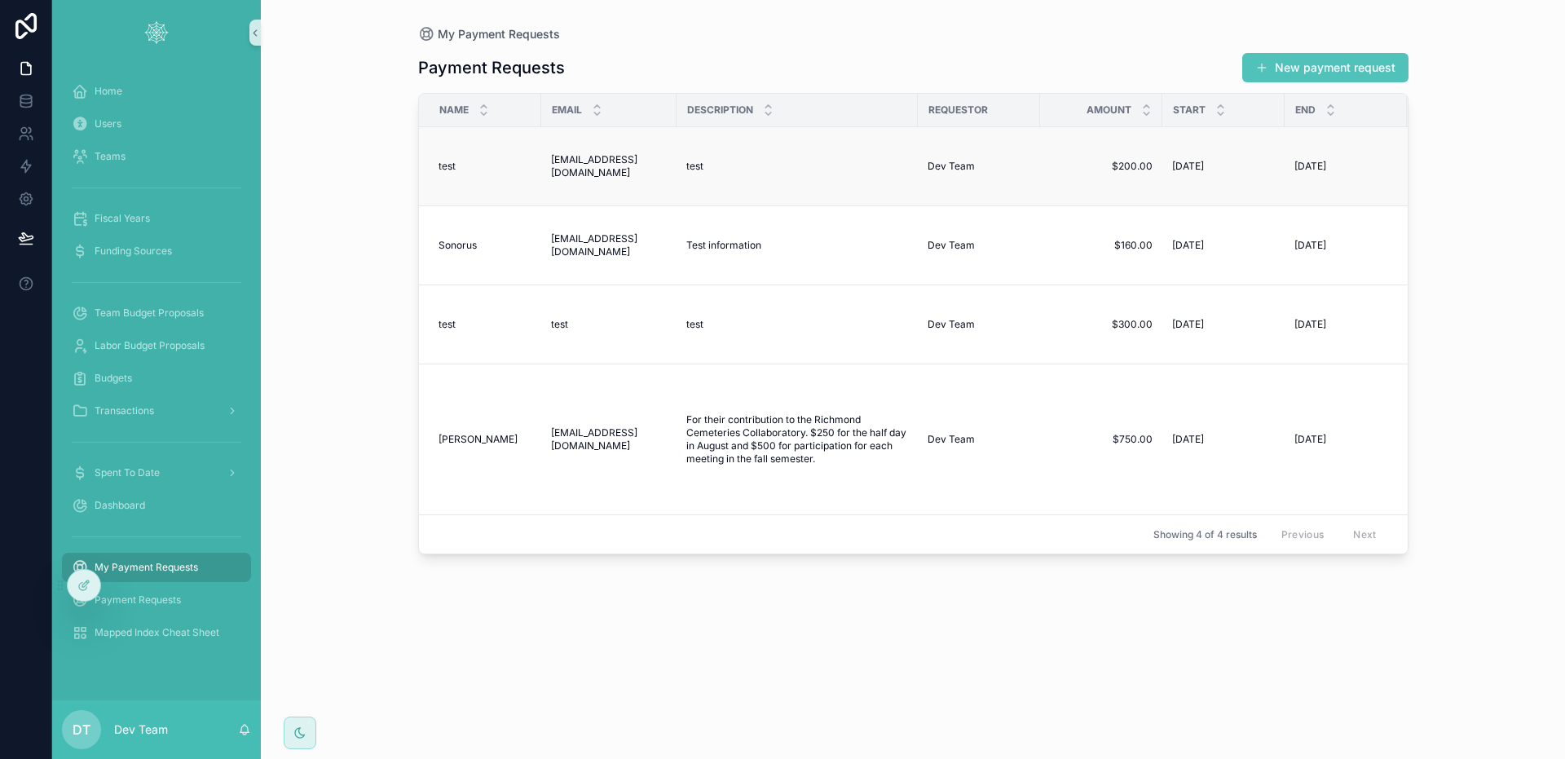
click at [812, 168] on div "test test" at bounding box center [797, 166] width 222 height 13
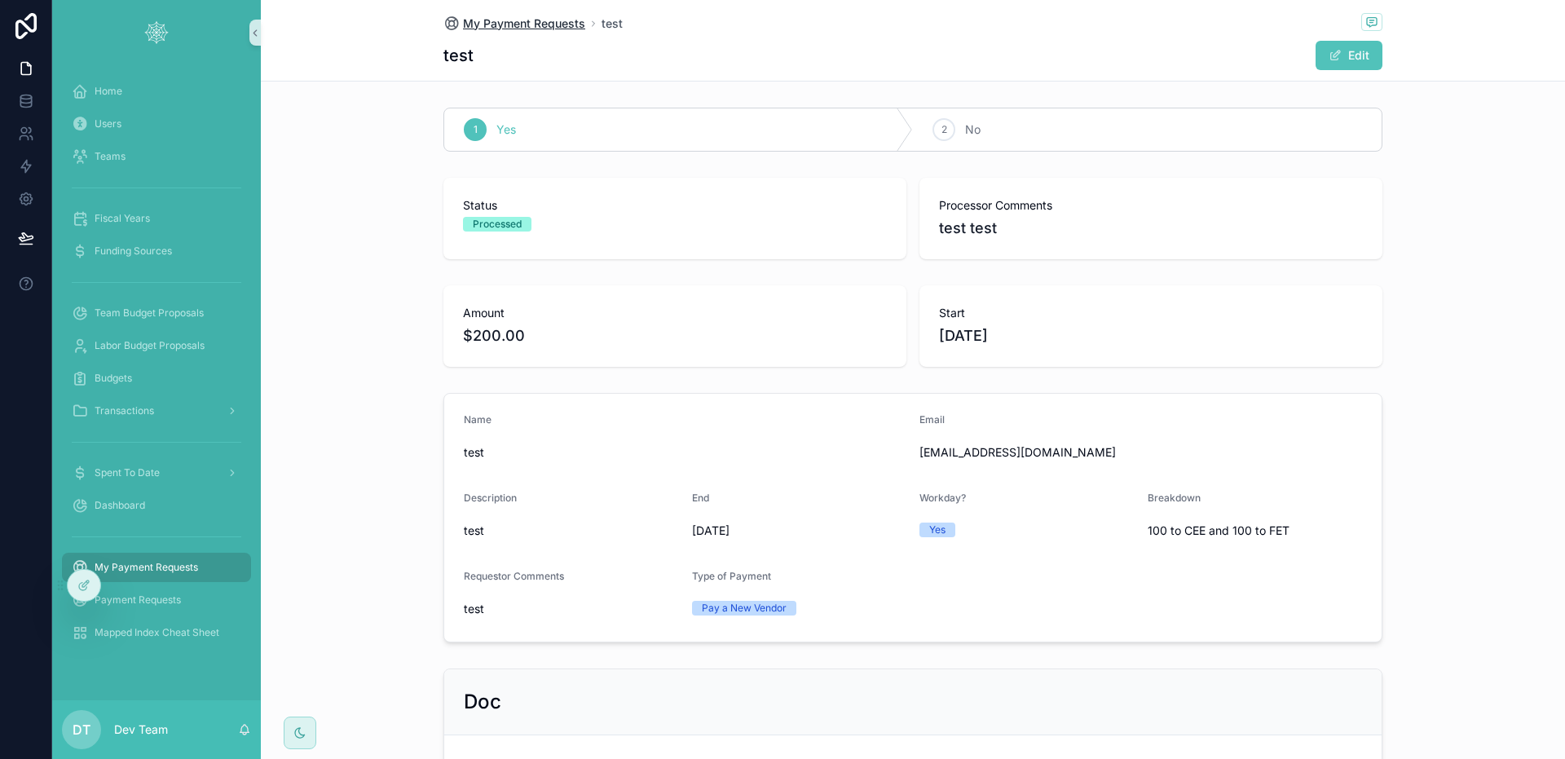
click at [510, 15] on div "My Payment Requests test" at bounding box center [912, 23] width 939 height 20
click at [510, 20] on span "My Payment Requests" at bounding box center [524, 23] width 122 height 16
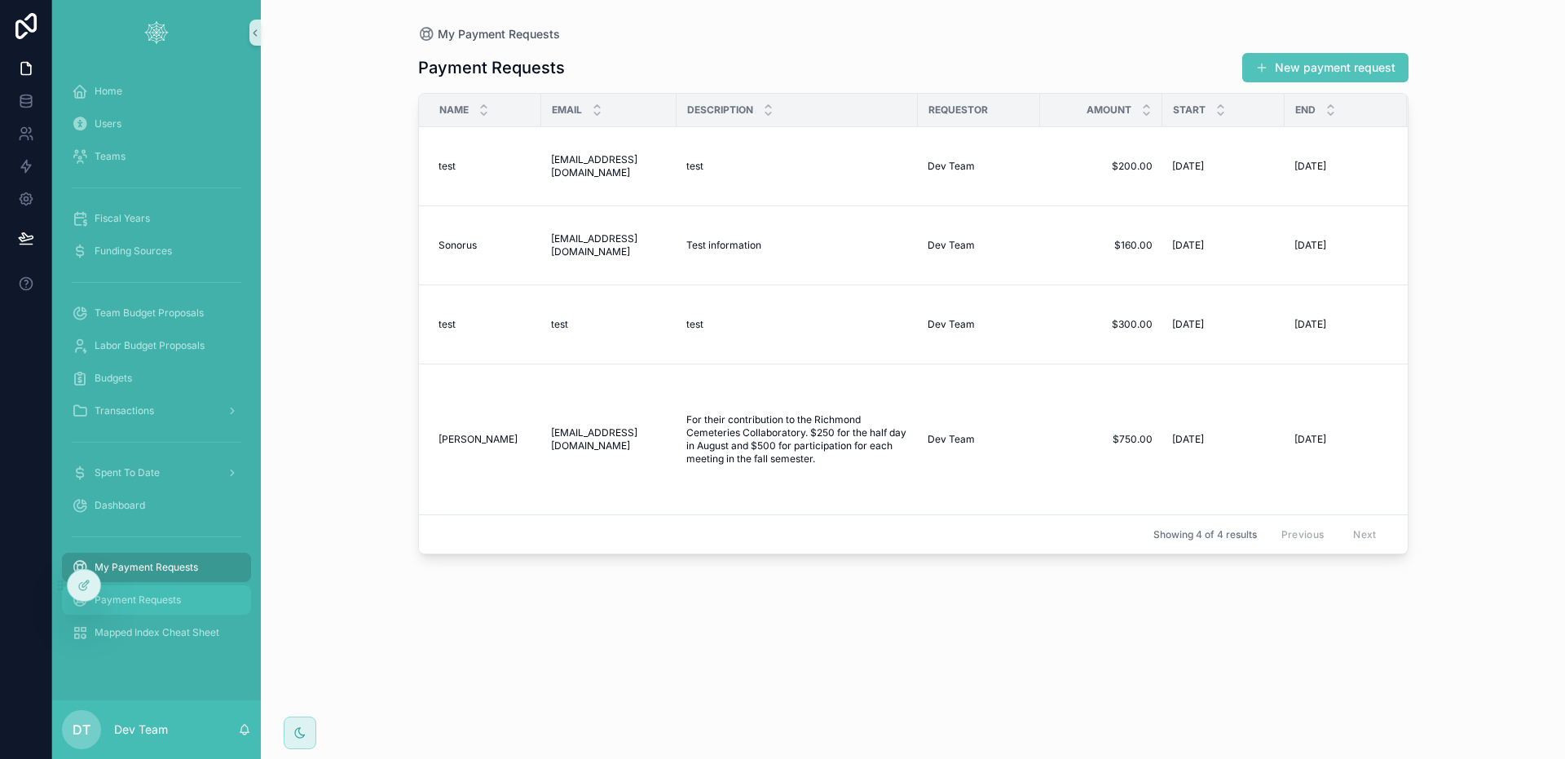
drag, startPoint x: 192, startPoint y: 596, endPoint x: 209, endPoint y: 580, distance: 23.1
click at [193, 596] on div "Payment Requests" at bounding box center [157, 600] width 170 height 26
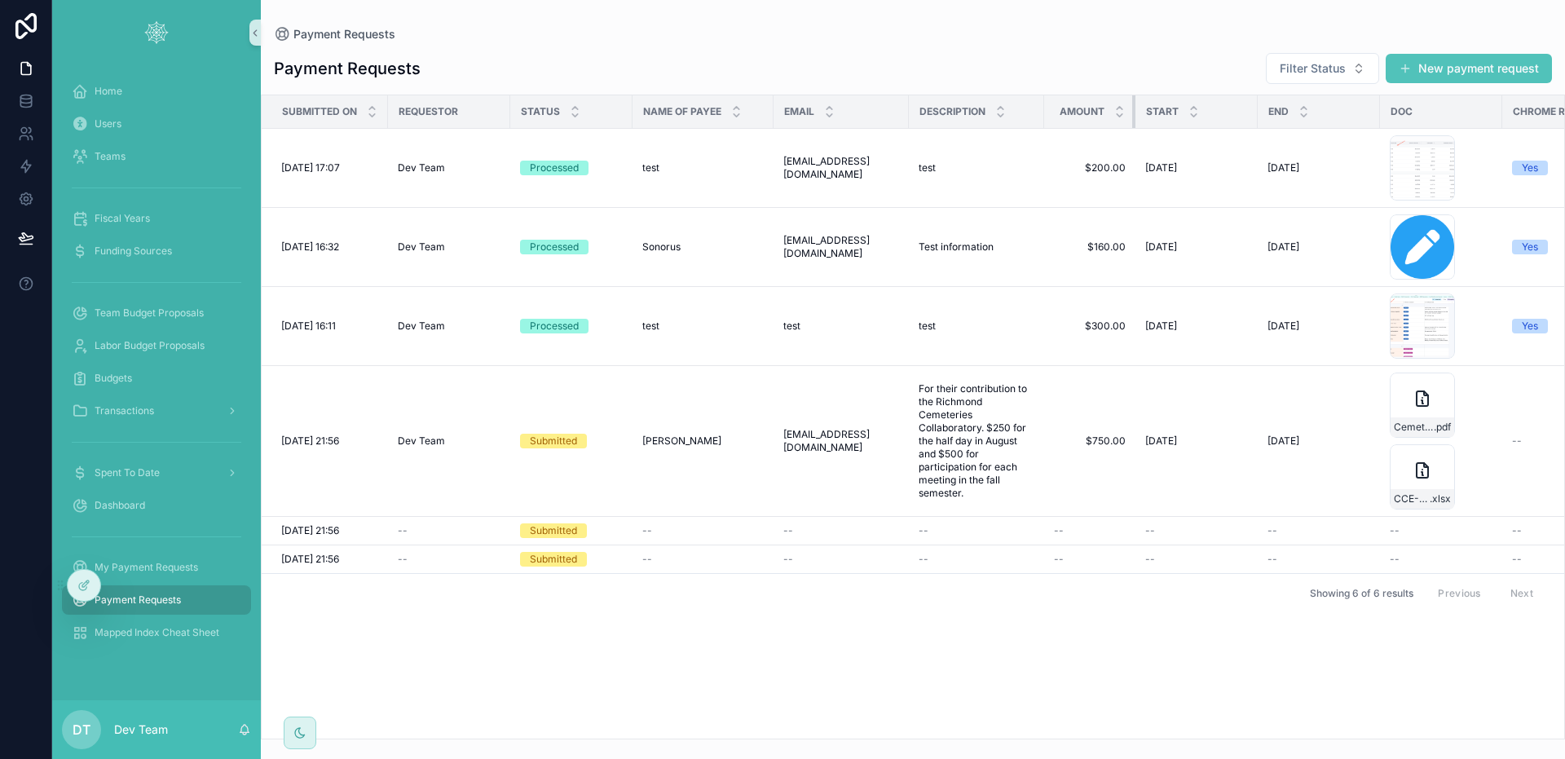
drag, startPoint x: 1152, startPoint y: 120, endPoint x: 1117, endPoint y: 126, distance: 34.8
click at [1132, 126] on div "scrollable content" at bounding box center [1135, 111] width 7 height 33
drag, startPoint x: 1117, startPoint y: 116, endPoint x: 1140, endPoint y: 119, distance: 23.9
click at [1139, 118] on div "scrollable content" at bounding box center [1135, 111] width 7 height 33
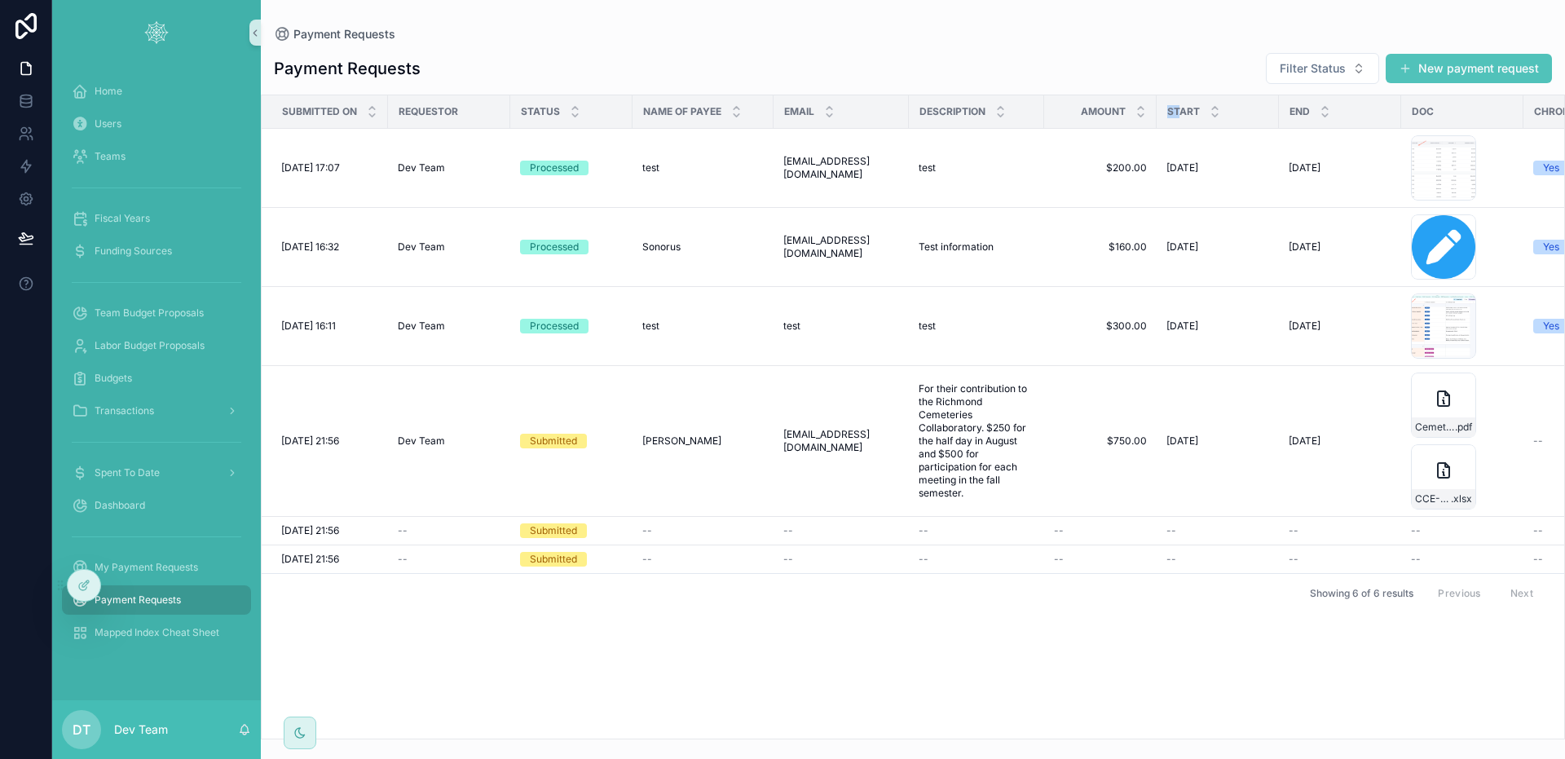
drag, startPoint x: 1157, startPoint y: 112, endPoint x: 1168, endPoint y: 110, distance: 11.7
click at [1168, 110] on span "Start" at bounding box center [1183, 111] width 33 height 13
drag, startPoint x: 1276, startPoint y: 108, endPoint x: 1303, endPoint y: 108, distance: 27.7
click at [1304, 108] on div "End" at bounding box center [1340, 111] width 121 height 31
click at [1426, 74] on button "New payment request" at bounding box center [1469, 68] width 166 height 29
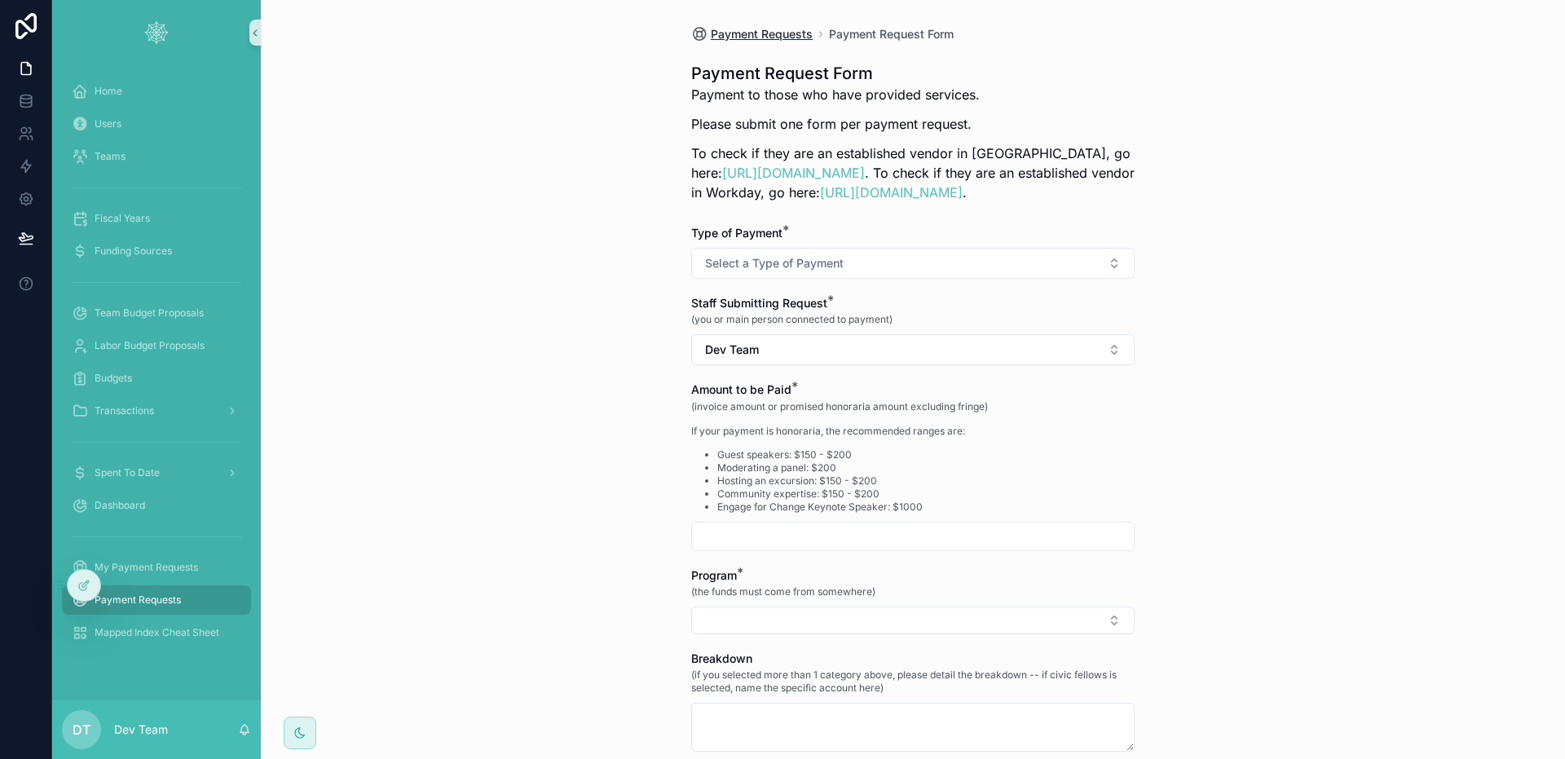
click at [759, 38] on span "Payment Requests" at bounding box center [762, 34] width 102 height 16
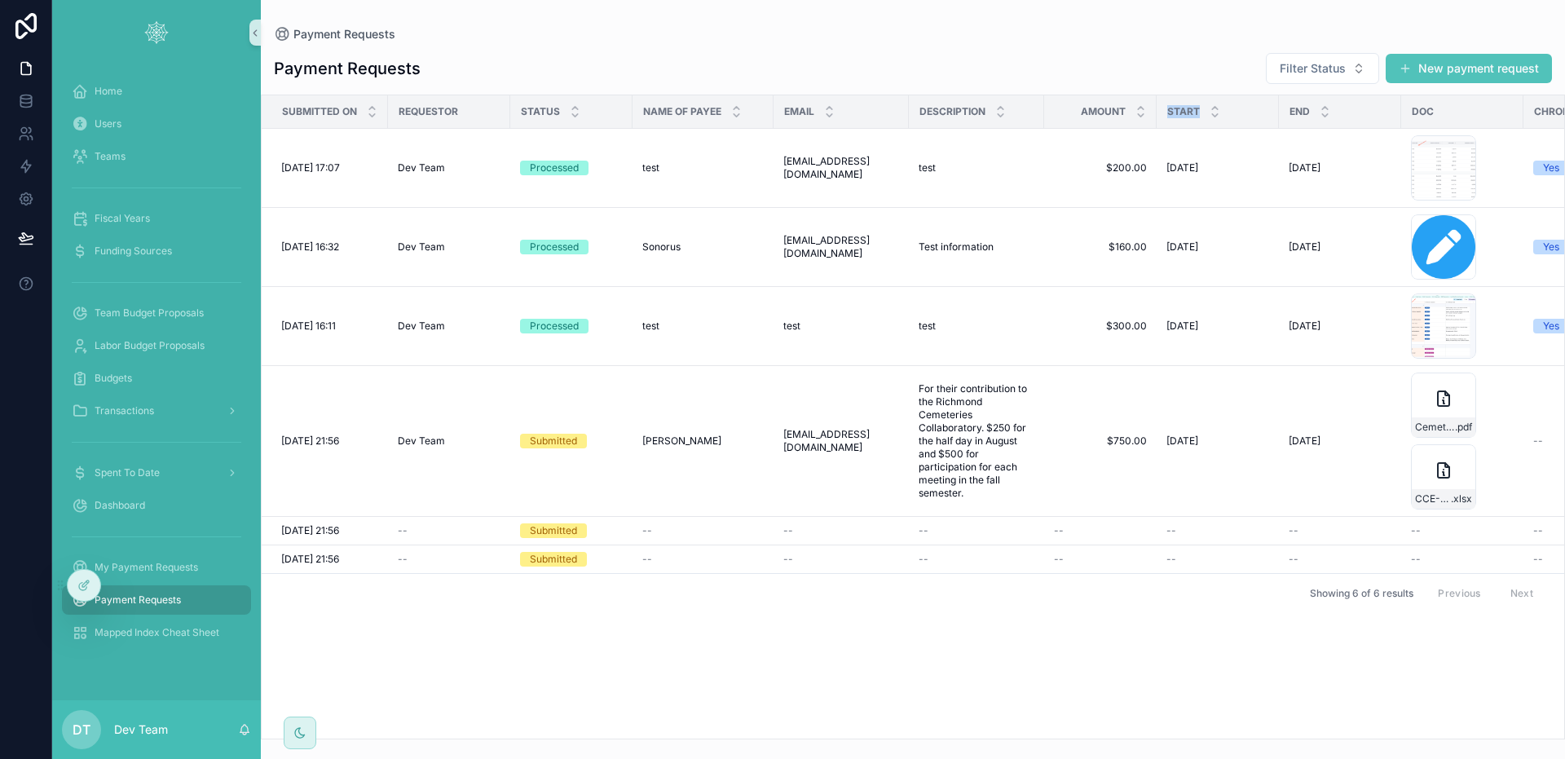
drag, startPoint x: 1154, startPoint y: 112, endPoint x: 1187, endPoint y: 112, distance: 32.6
click at [1187, 112] on div "Start" at bounding box center [1217, 111] width 121 height 31
drag, startPoint x: 1276, startPoint y: 111, endPoint x: 1296, endPoint y: 108, distance: 19.7
click at [1296, 108] on div "End" at bounding box center [1340, 111] width 121 height 31
drag, startPoint x: 1157, startPoint y: 80, endPoint x: 1179, endPoint y: 90, distance: 23.3
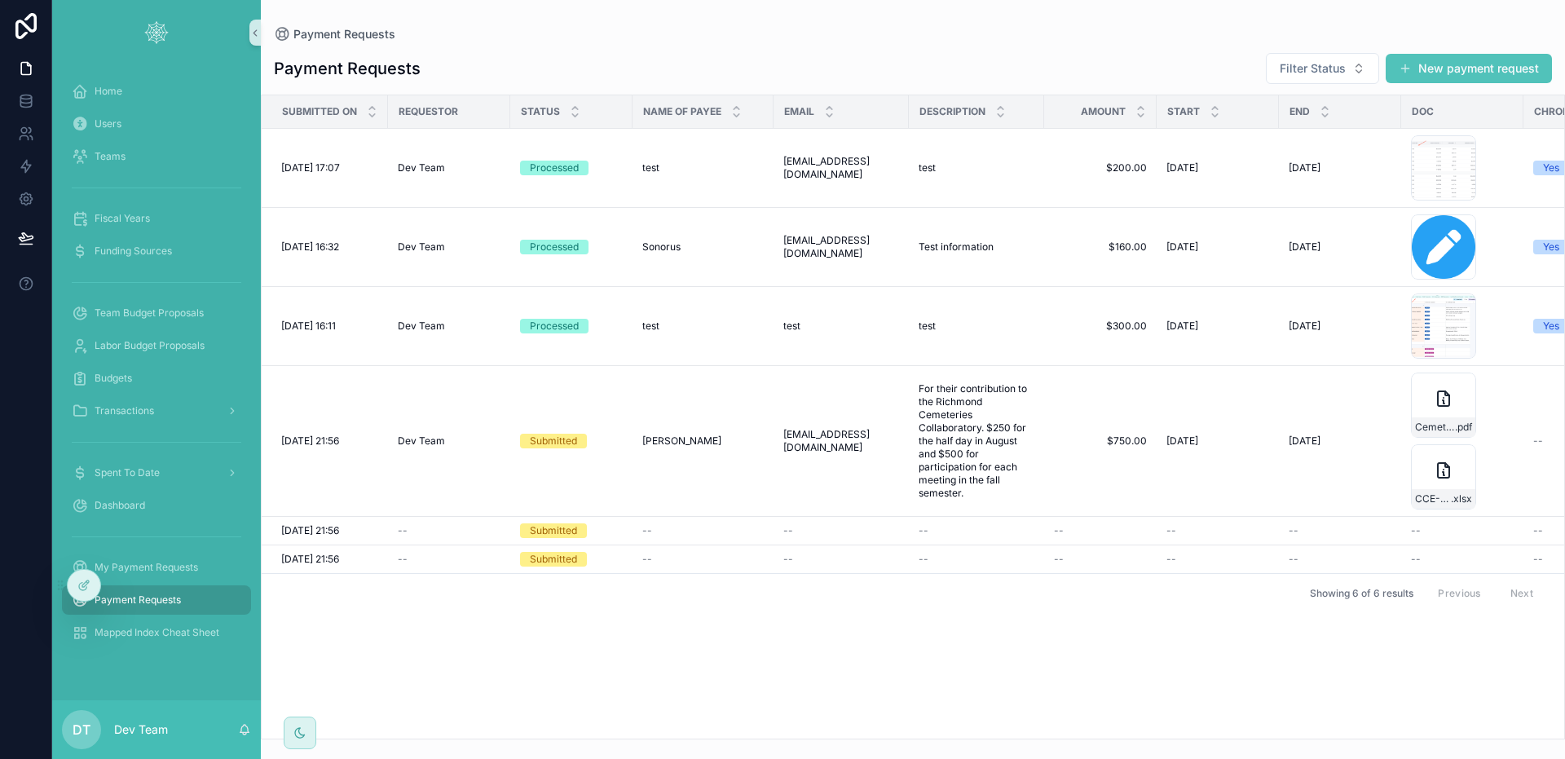
click at [1157, 81] on div "Payment Requests Filter Status New payment request" at bounding box center [913, 68] width 1278 height 33
drag, startPoint x: 1157, startPoint y: 113, endPoint x: 1177, endPoint y: 112, distance: 20.4
click at [1177, 112] on span "Start" at bounding box center [1183, 111] width 33 height 13
drag, startPoint x: 1281, startPoint y: 111, endPoint x: 1295, endPoint y: 111, distance: 13.9
click at [1295, 111] on span "End" at bounding box center [1299, 111] width 20 height 13
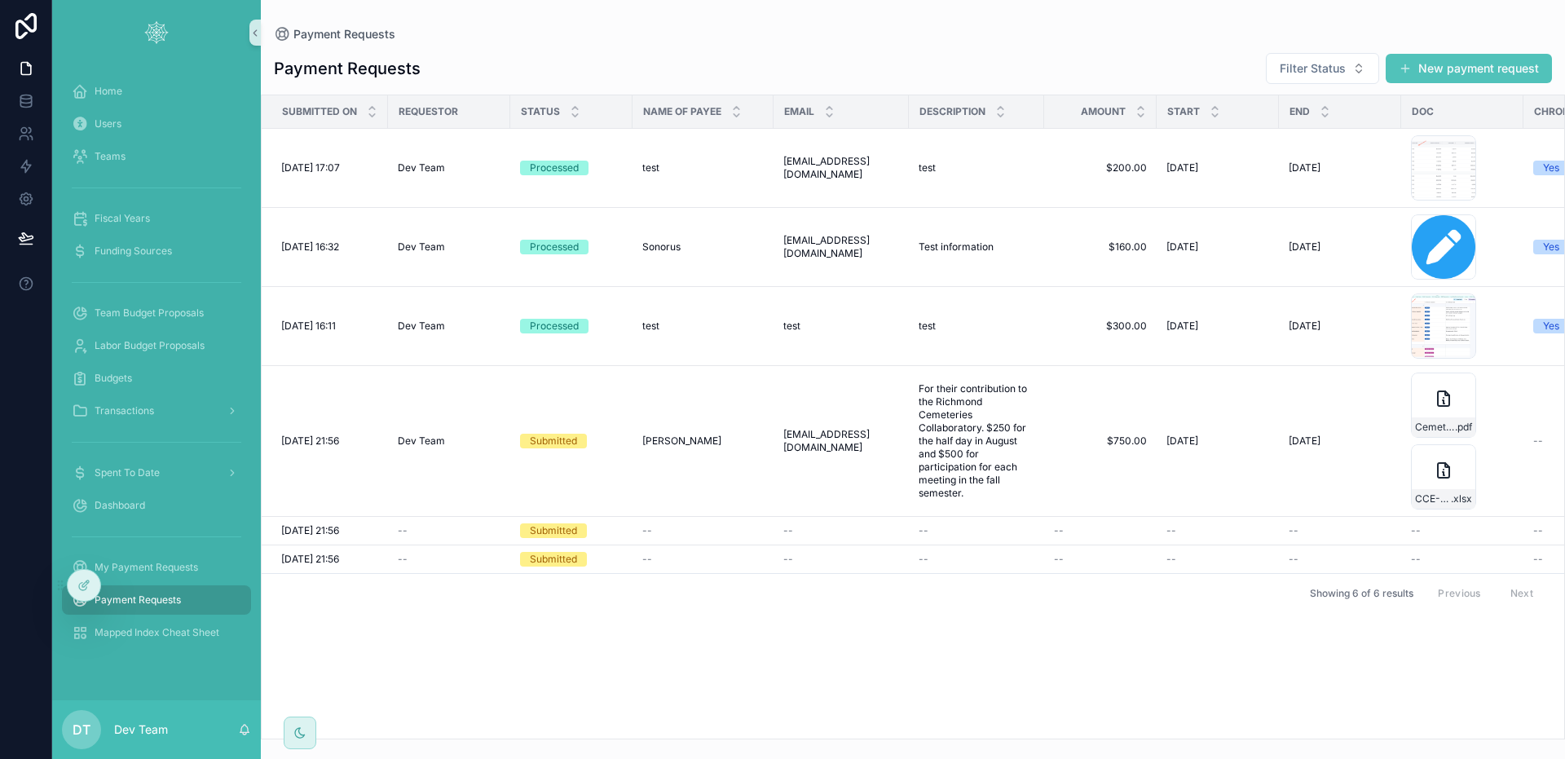
click at [1160, 74] on div "Payment Requests Filter Status New payment request" at bounding box center [913, 68] width 1278 height 33
click at [1434, 79] on button "New payment request" at bounding box center [1469, 68] width 166 height 29
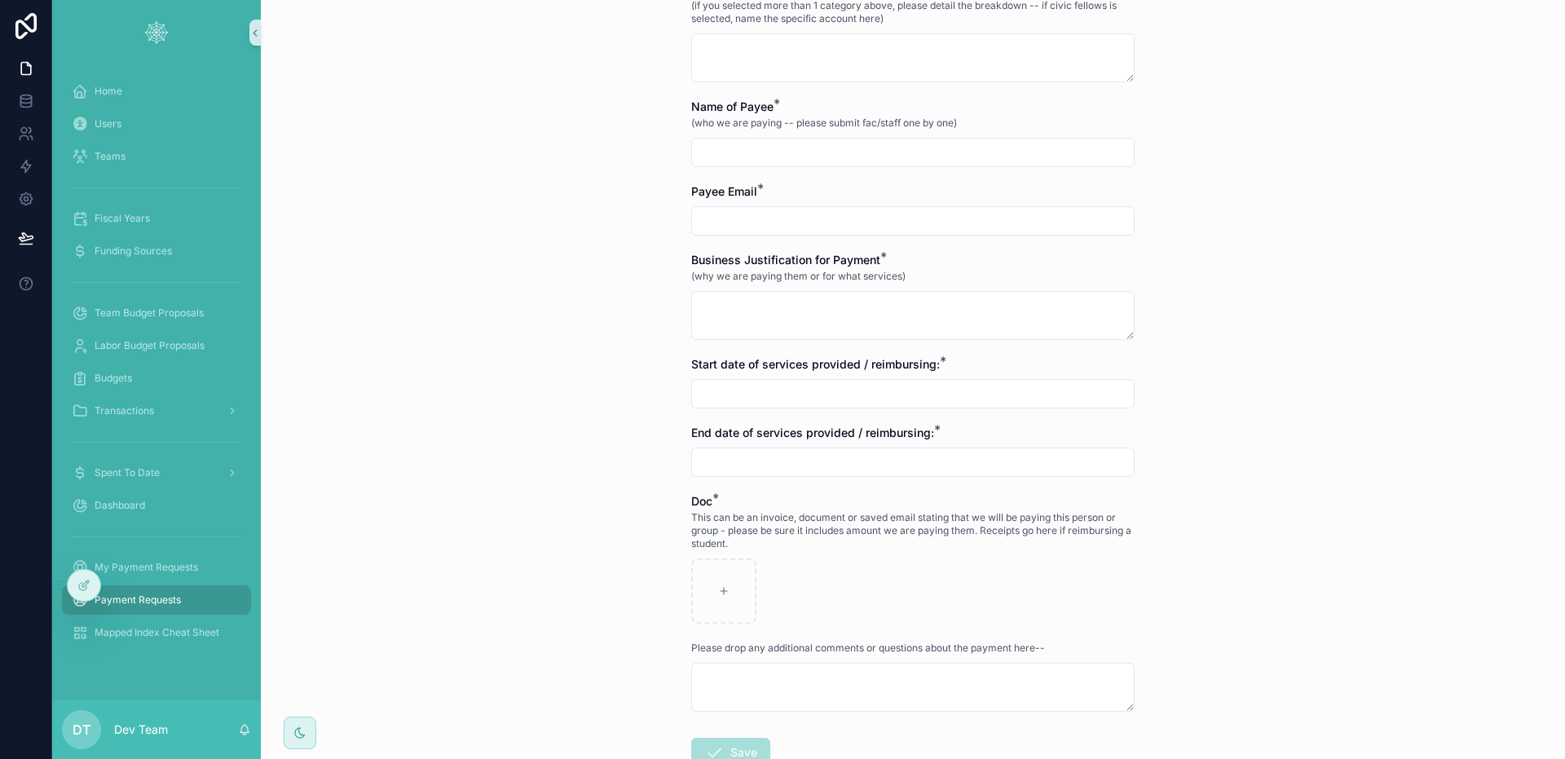
scroll to position [753, 0]
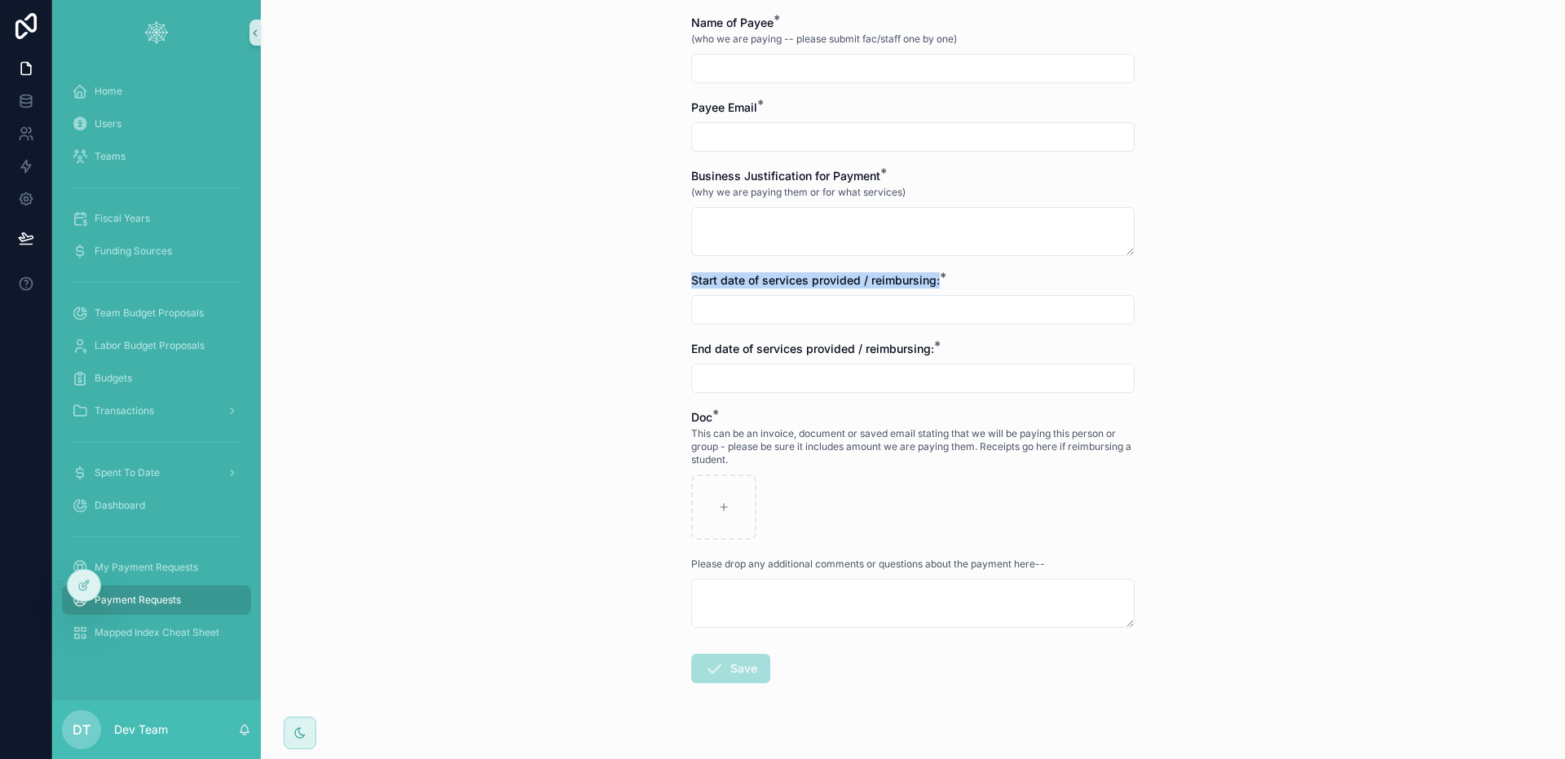
drag, startPoint x: 686, startPoint y: 283, endPoint x: 948, endPoint y: 279, distance: 261.7
click at [948, 279] on div "Start date of services provided / reimbursing: *" at bounding box center [912, 280] width 443 height 16
drag, startPoint x: 682, startPoint y: 354, endPoint x: 905, endPoint y: 348, distance: 222.6
click at [905, 348] on div "Payment Requests Payment Request Form Payment Request Form Payment to those who…" at bounding box center [912, 17] width 469 height 1540
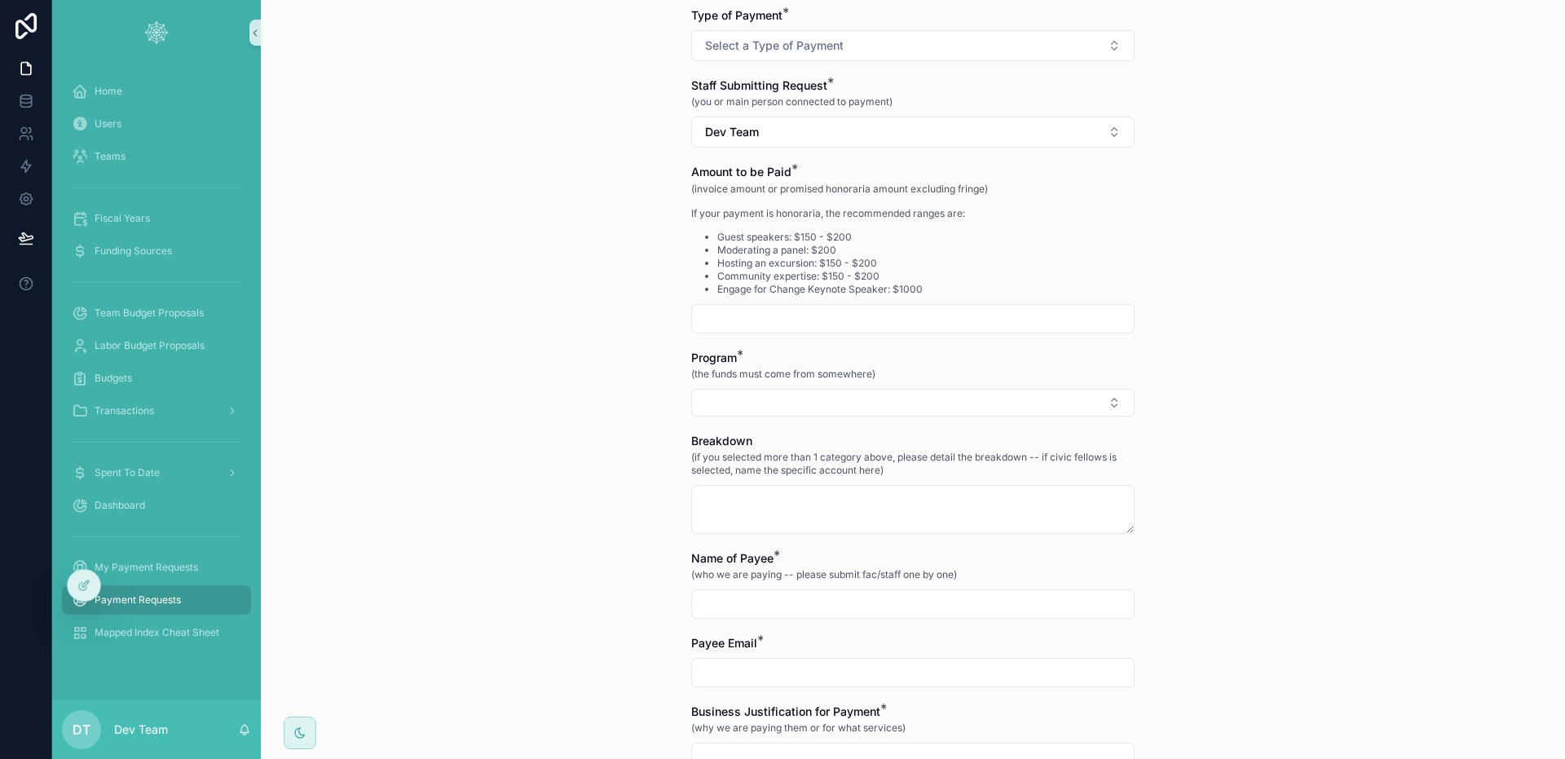
scroll to position [0, 0]
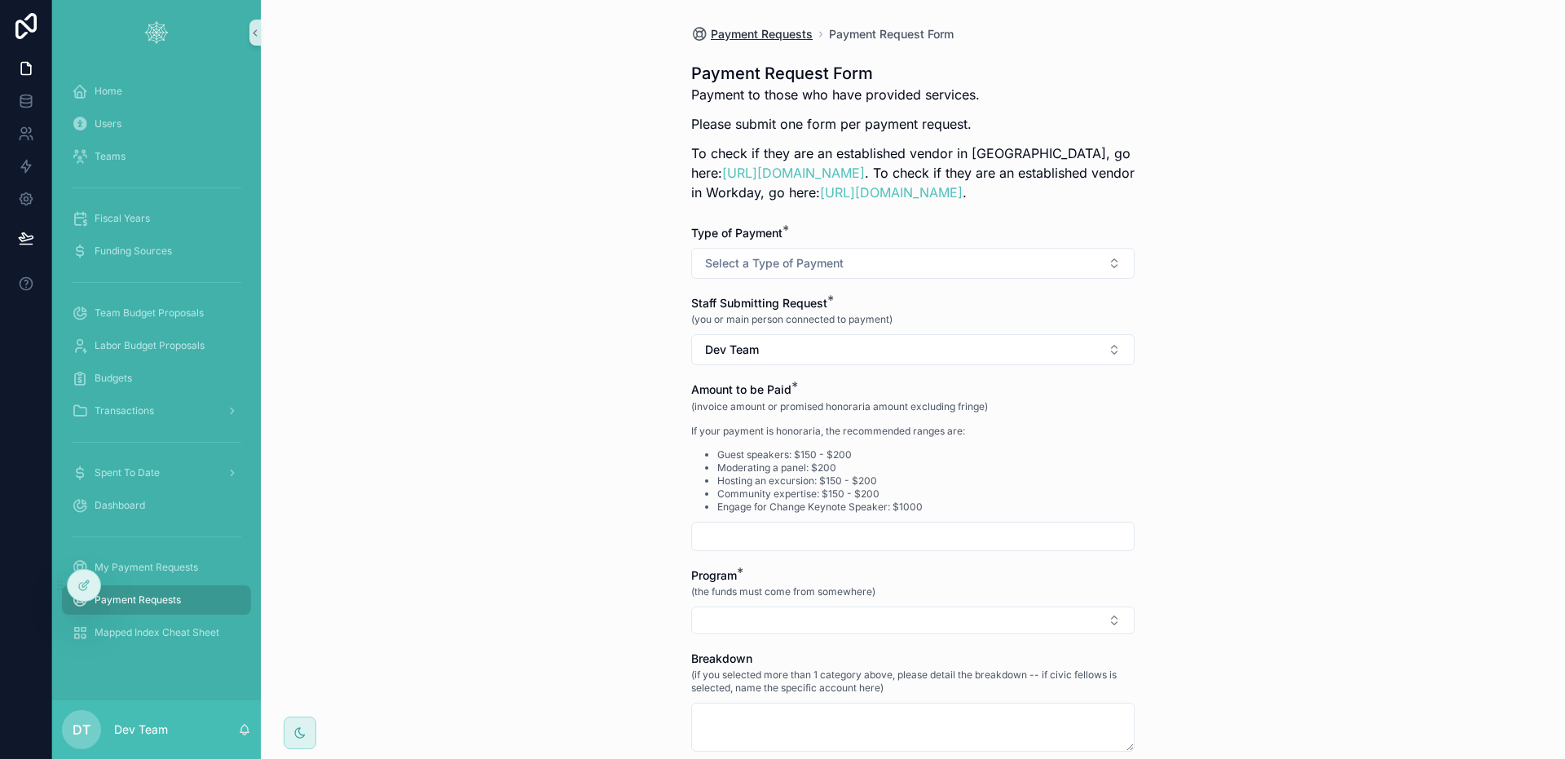
click at [778, 37] on span "Payment Requests" at bounding box center [762, 34] width 102 height 16
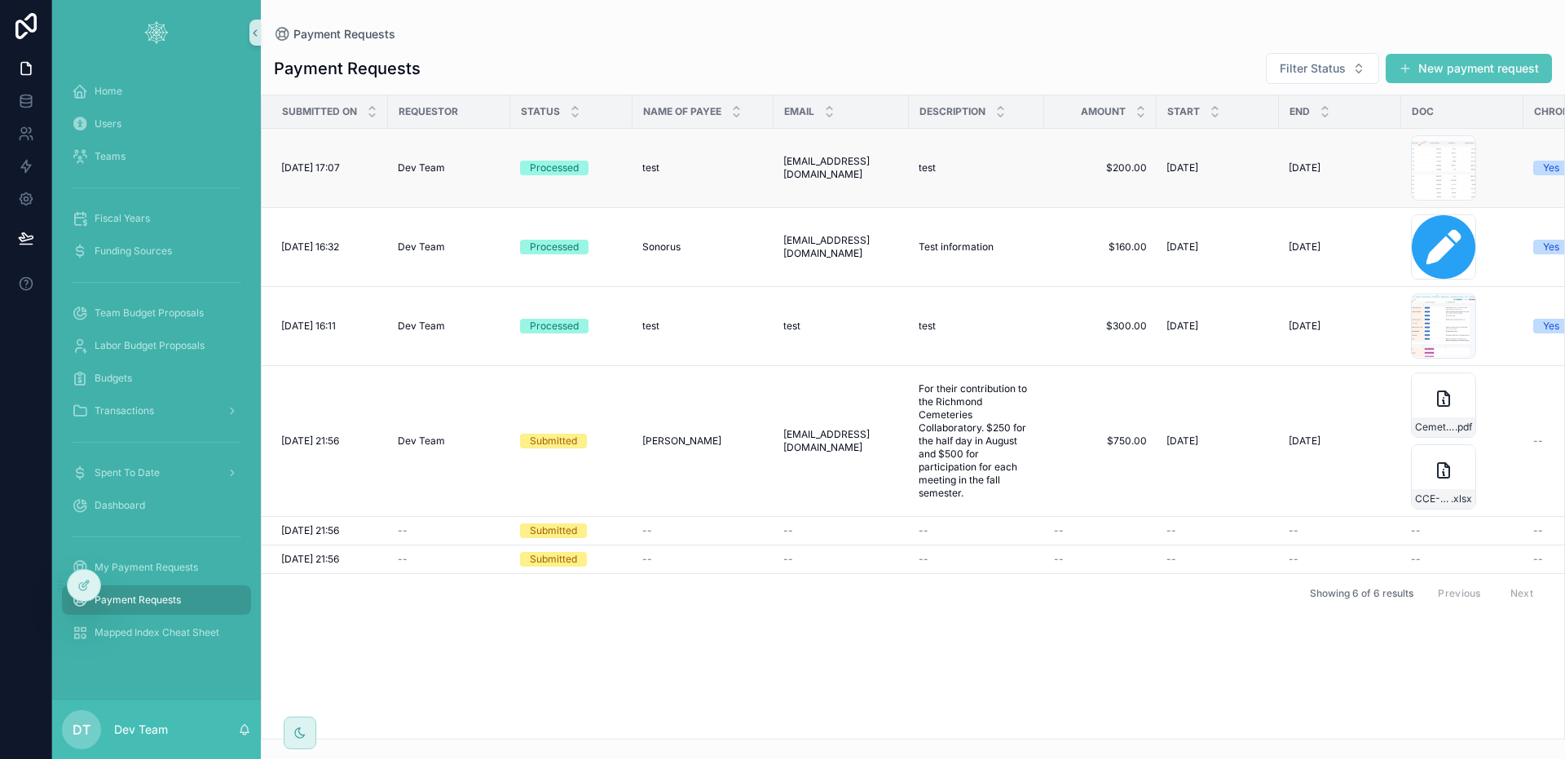
drag, startPoint x: 1150, startPoint y: 48, endPoint x: 1298, endPoint y: 141, distance: 175.0
click at [1150, 48] on div "Payment Requests Filter Status New payment request Submitted on Requestor Statu…" at bounding box center [913, 390] width 1304 height 697
click at [1465, 79] on button "New payment request" at bounding box center [1469, 68] width 166 height 29
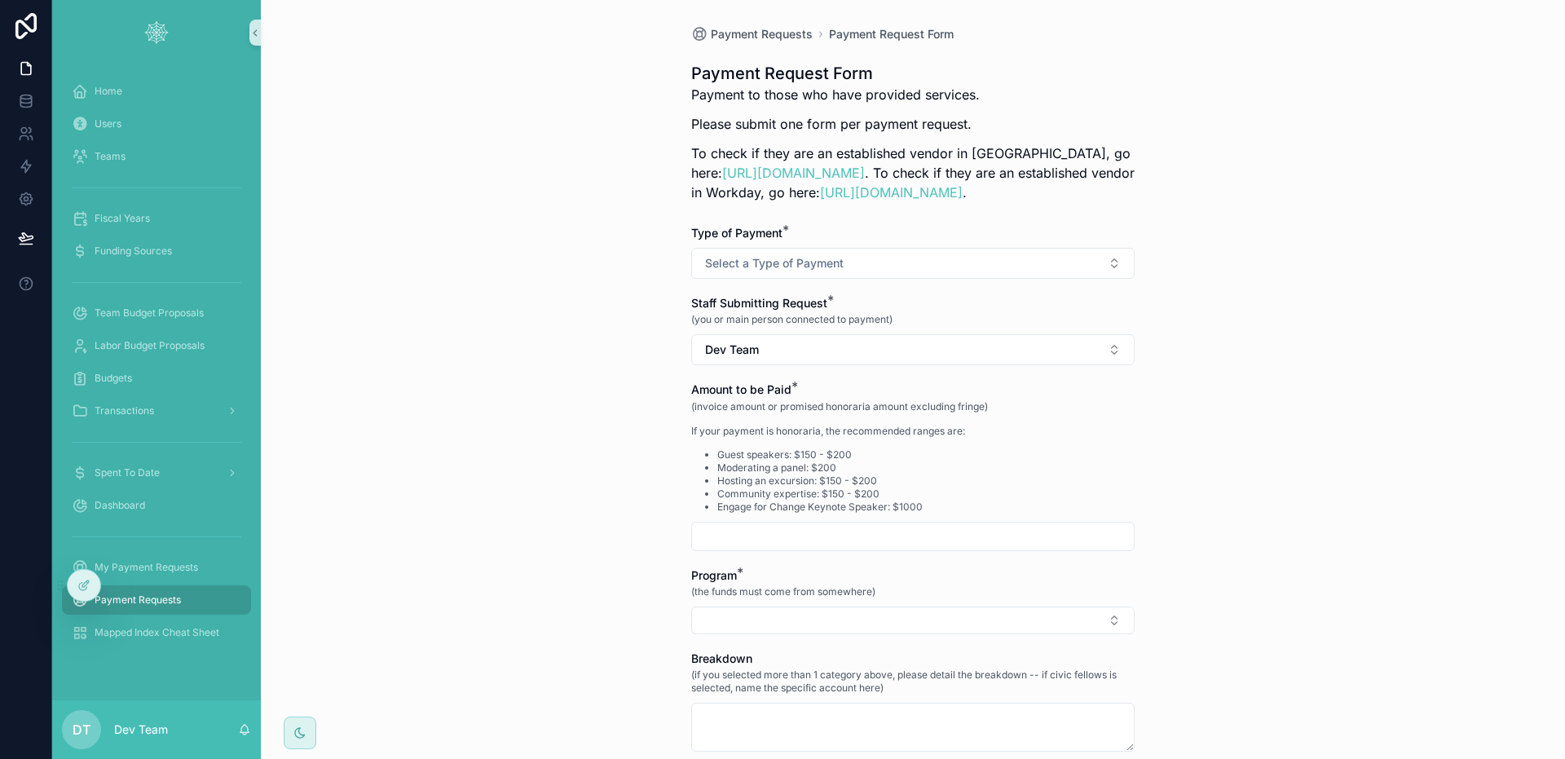
scroll to position [616, 0]
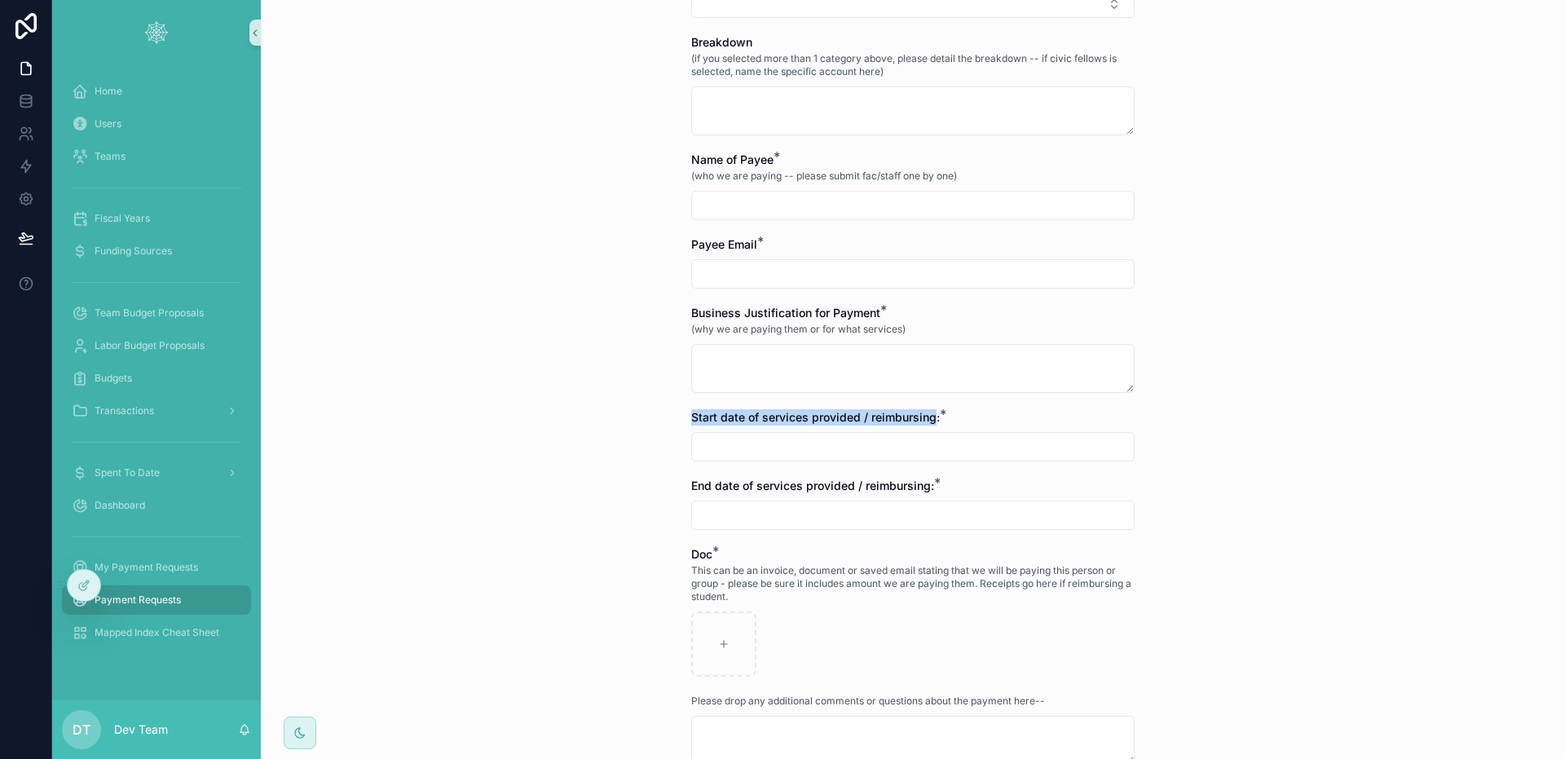
drag, startPoint x: 704, startPoint y: 419, endPoint x: 929, endPoint y: 425, distance: 225.0
click at [929, 425] on div "Payment Requests Payment Request Form Payment Request Form Payment to those who…" at bounding box center [912, 154] width 469 height 1540
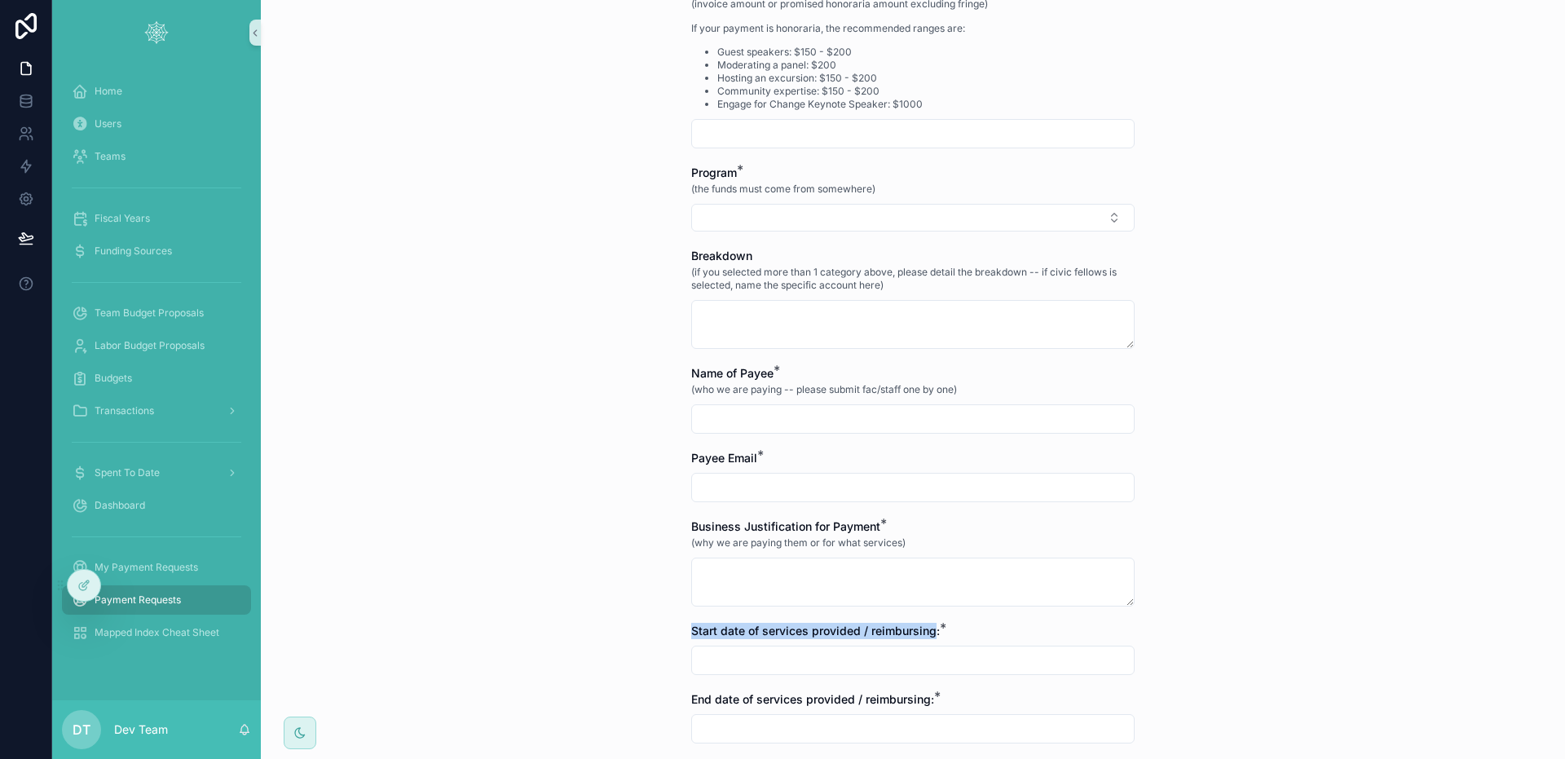
scroll to position [0, 0]
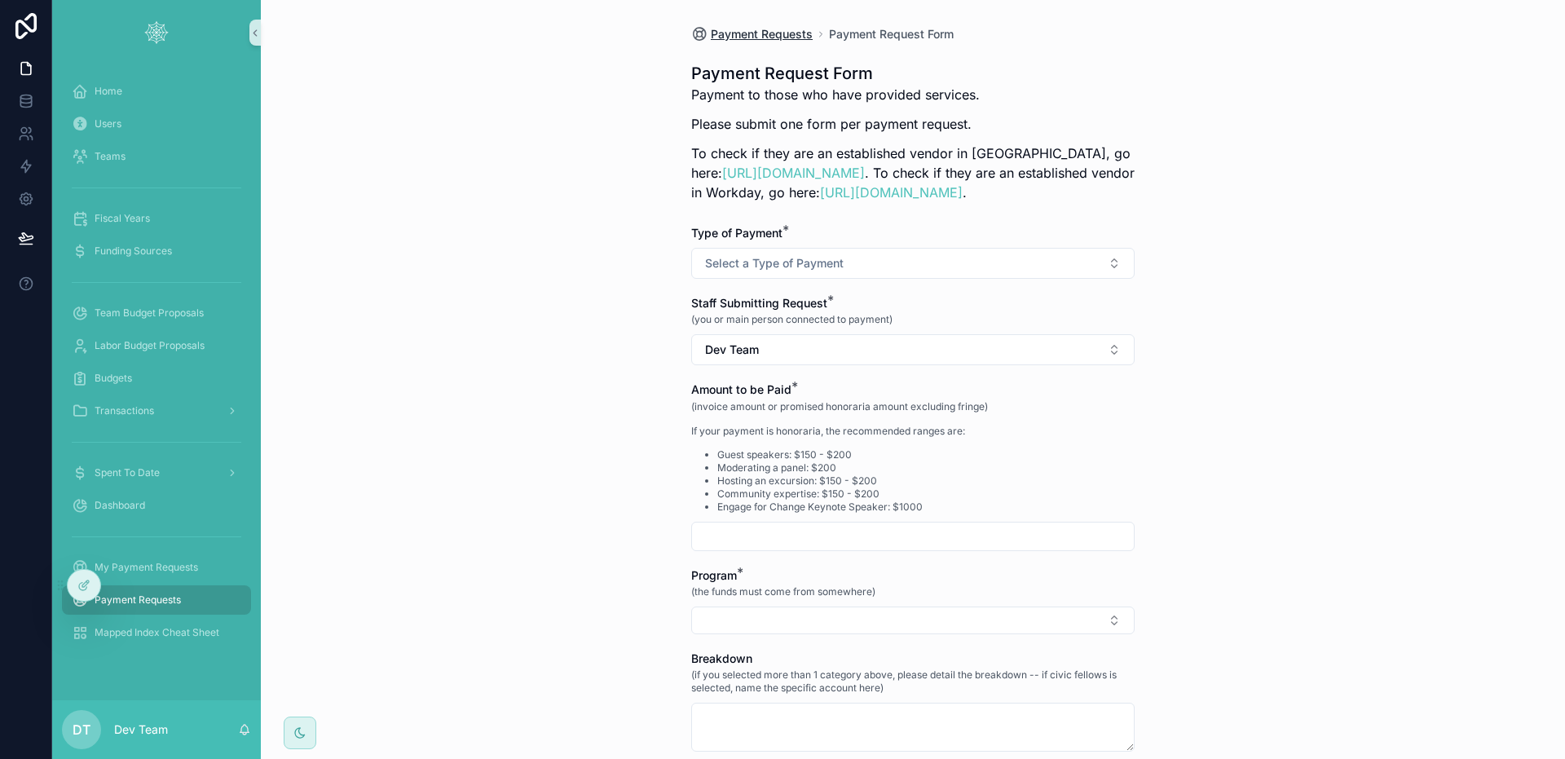
click at [760, 31] on span "Payment Requests" at bounding box center [762, 34] width 102 height 16
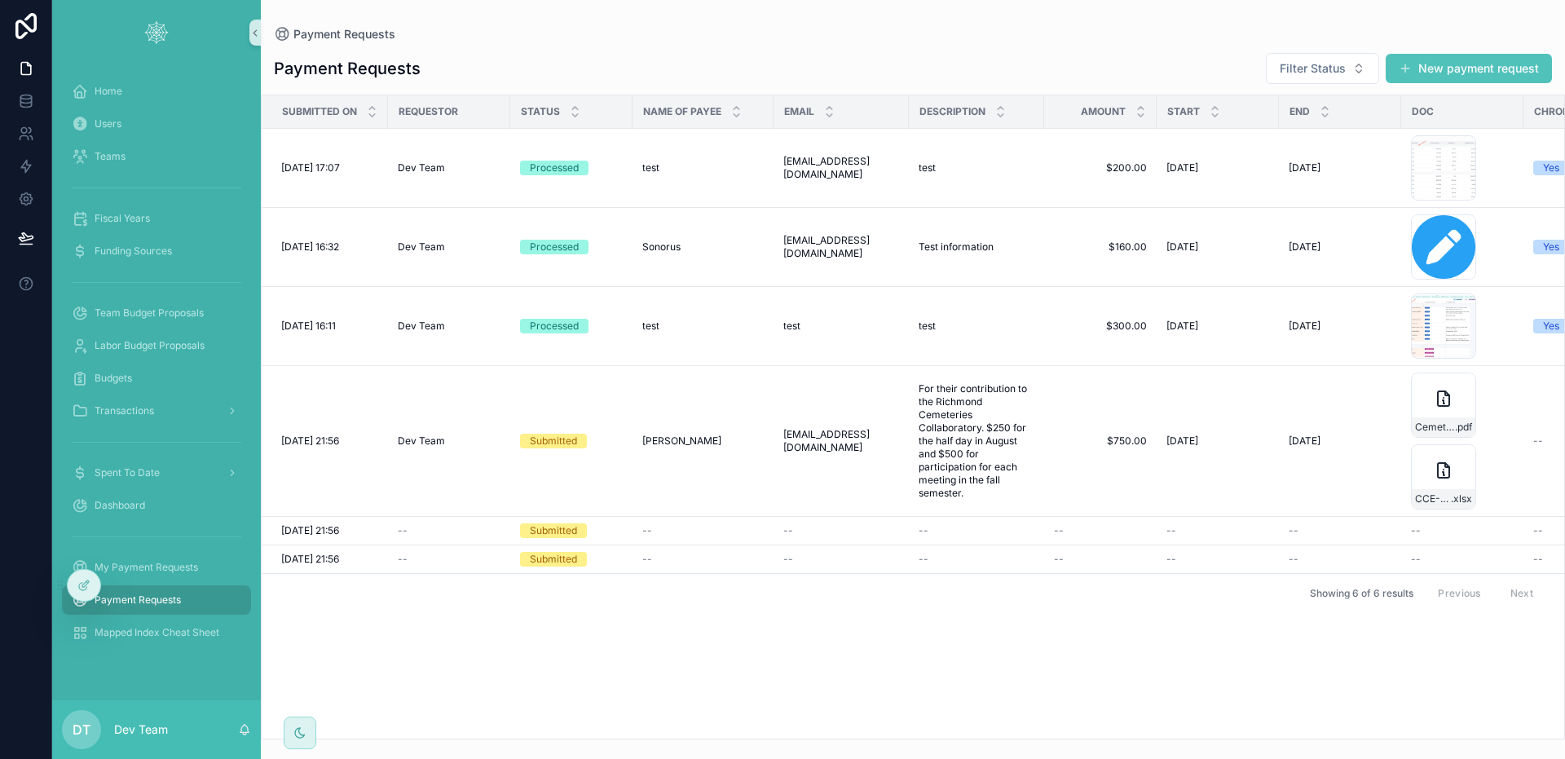
click at [1150, 14] on div "Payment Requests Payment Requests Filter Status New payment request Submitted o…" at bounding box center [913, 369] width 1304 height 739
click at [1012, 173] on div "test test" at bounding box center [977, 167] width 116 height 13
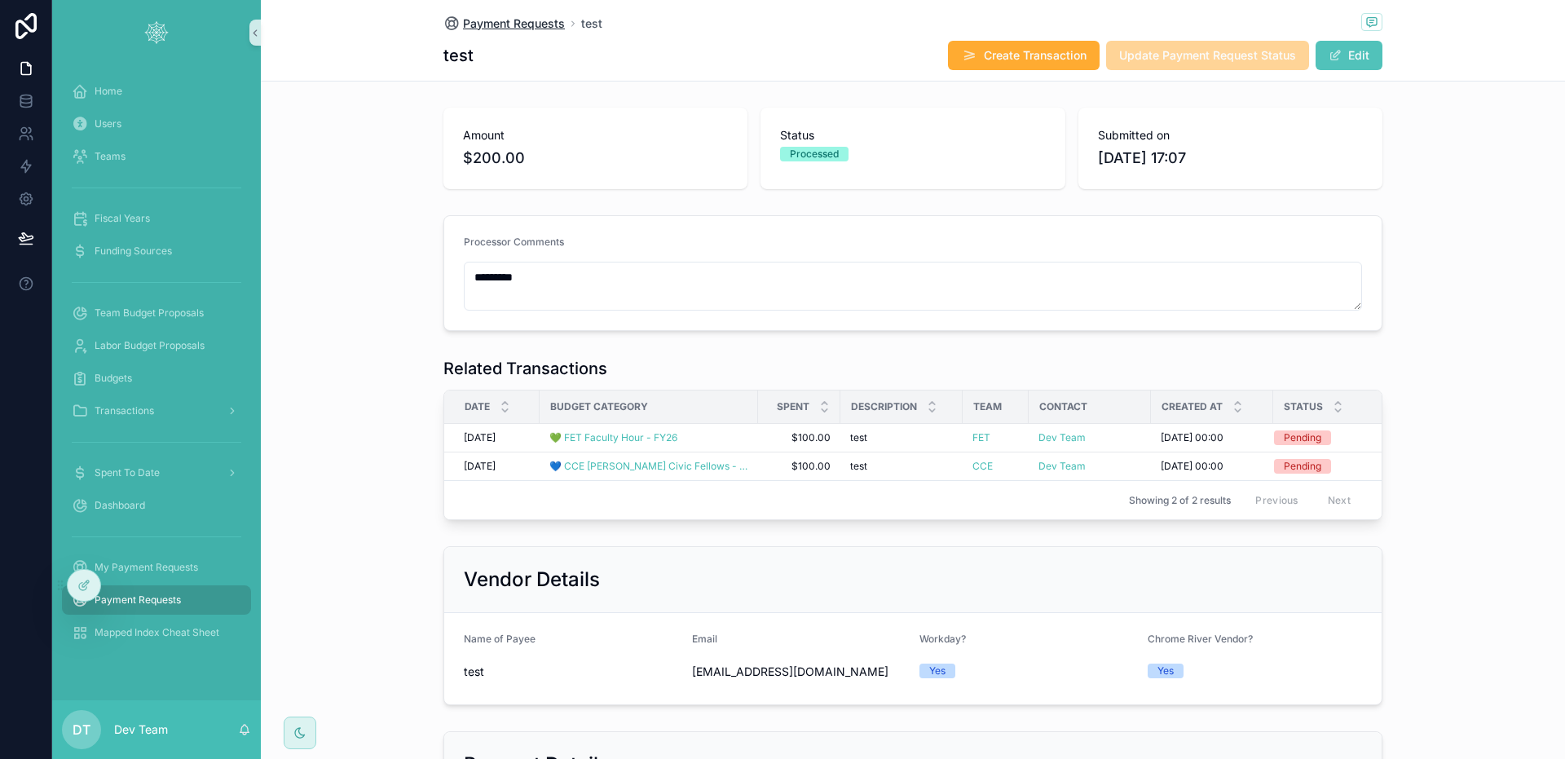
click at [535, 16] on span "Payment Requests" at bounding box center [514, 23] width 102 height 16
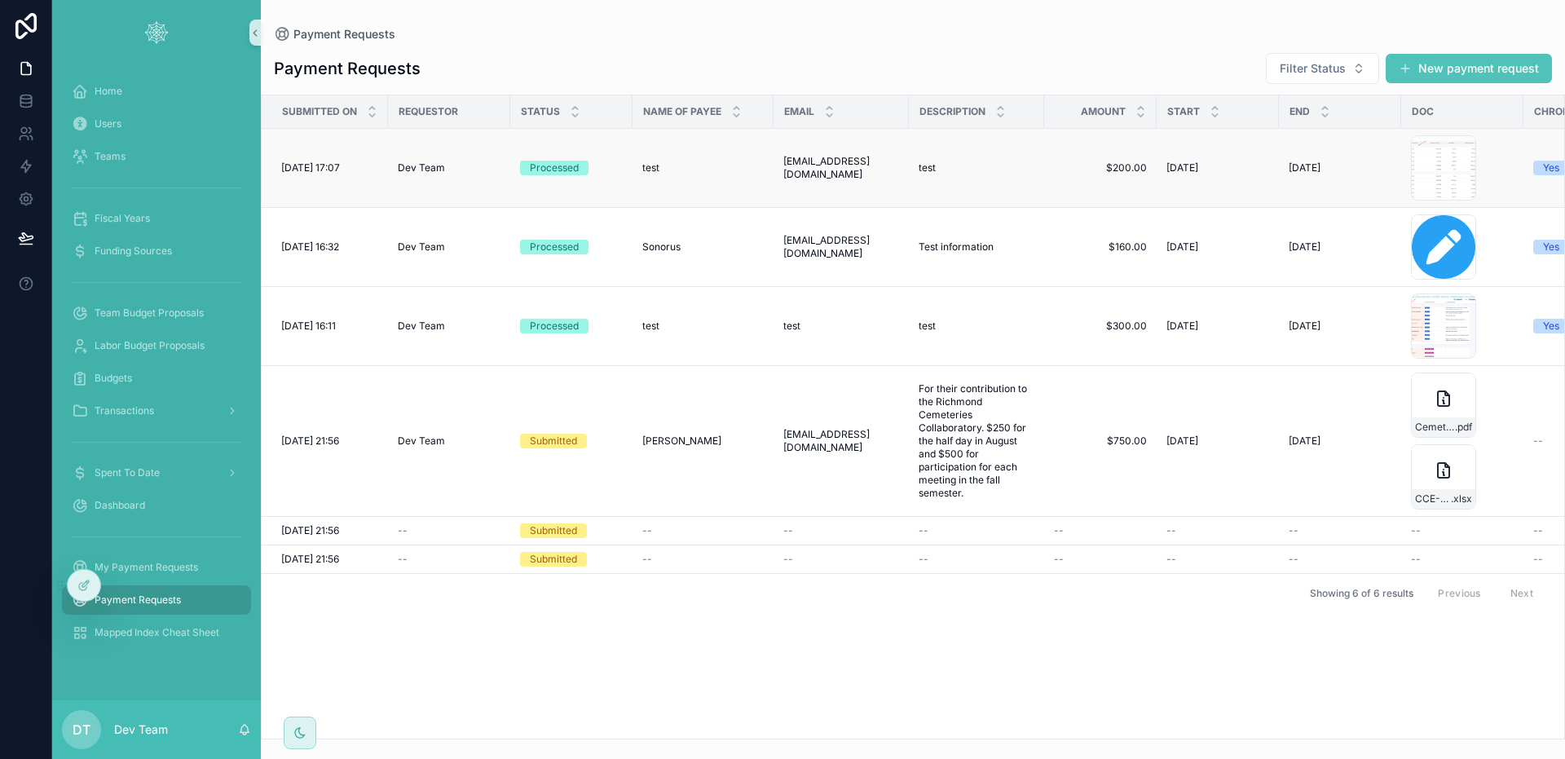
click at [702, 167] on div "test test" at bounding box center [702, 167] width 121 height 13
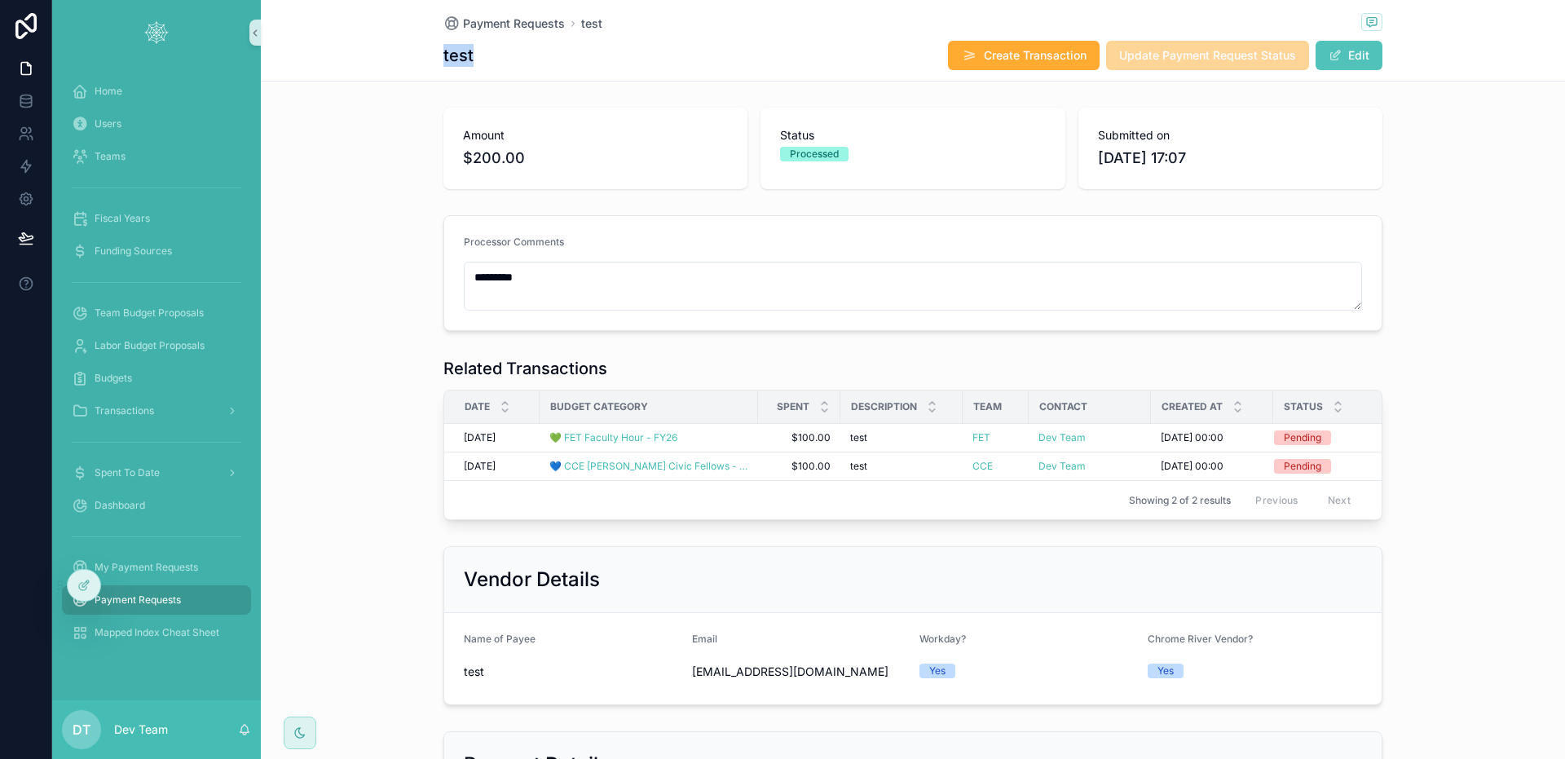
drag, startPoint x: 451, startPoint y: 60, endPoint x: 490, endPoint y: 65, distance: 39.4
click at [490, 65] on div "Payment Requests test test Create Transaction Update Payment Request Status Edit" at bounding box center [913, 41] width 1304 height 82
drag, startPoint x: 433, startPoint y: 60, endPoint x: 415, endPoint y: 64, distance: 18.4
click at [520, 67] on div "Payment Requests test test Create Transaction Update Payment Request Status Edit" at bounding box center [913, 41] width 1304 height 82
drag, startPoint x: 428, startPoint y: 59, endPoint x: 513, endPoint y: 62, distance: 84.8
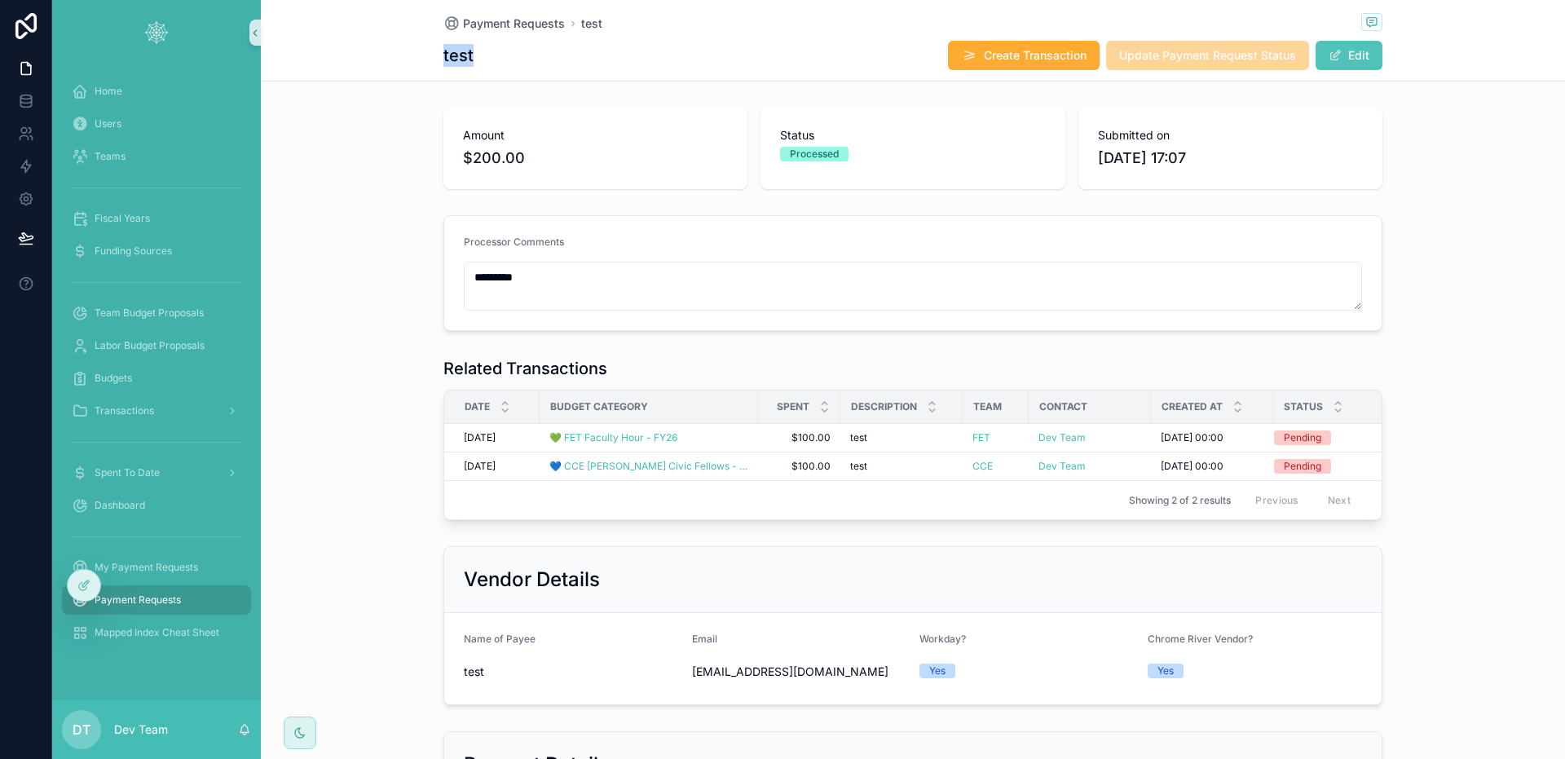
click at [513, 62] on div "Payment Requests test test Create Transaction Update Payment Request Status Edit" at bounding box center [913, 41] width 1304 height 82
click at [419, 62] on div "Payment Requests test test Create Transaction Update Payment Request Status Edit" at bounding box center [913, 41] width 1304 height 82
drag, startPoint x: 434, startPoint y: 57, endPoint x: 477, endPoint y: 56, distance: 42.4
click at [477, 56] on div "Payment Requests test test Create Transaction Update Payment Request Status Edit" at bounding box center [913, 41] width 1304 height 82
click at [463, 58] on h1 "test" at bounding box center [458, 55] width 30 height 23
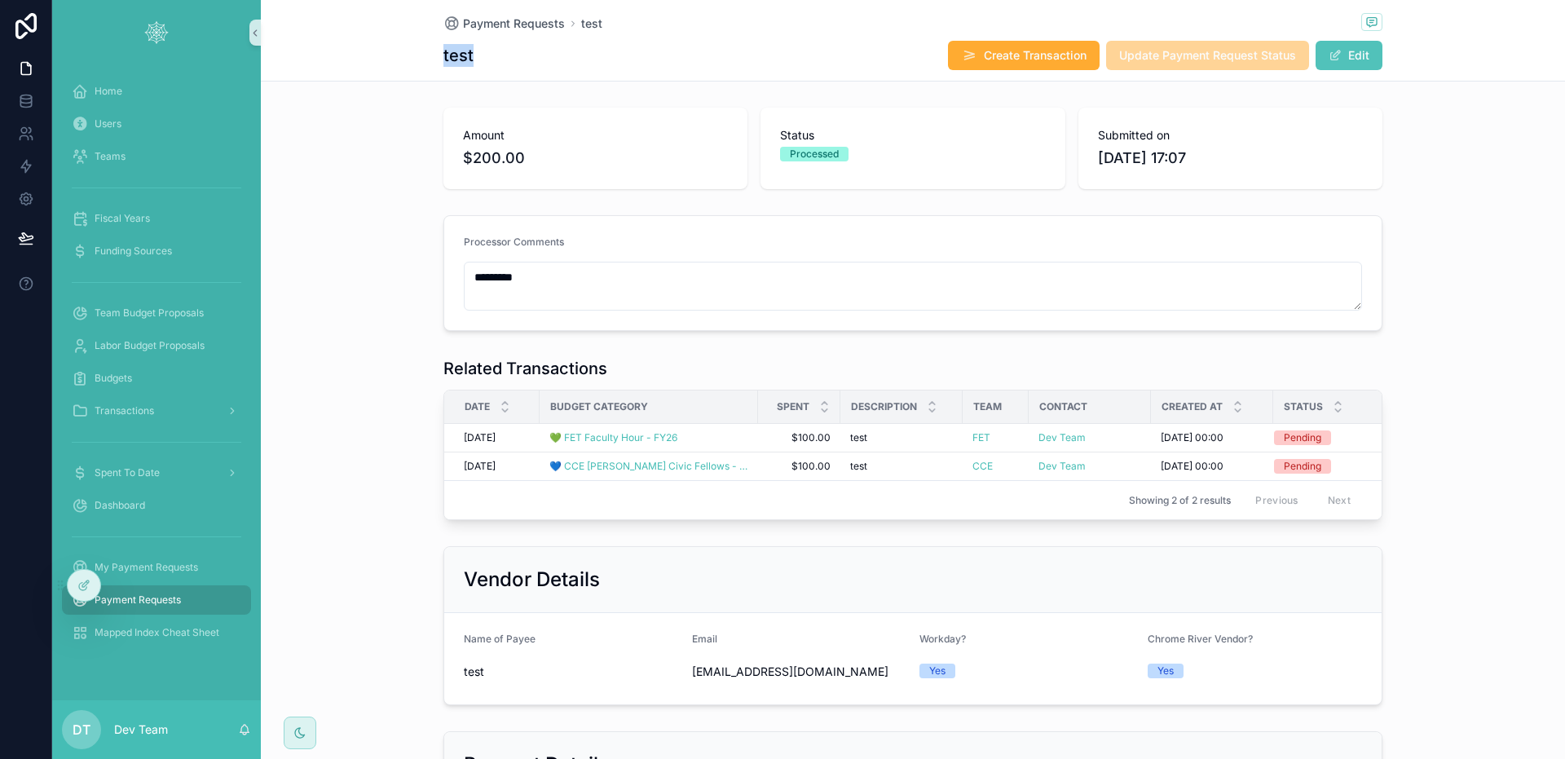
drag, startPoint x: 432, startPoint y: 58, endPoint x: 498, endPoint y: 55, distance: 66.1
click at [498, 55] on div "Payment Requests test test Create Transaction Update Payment Request Status Edit" at bounding box center [913, 41] width 1304 height 82
click at [512, 58] on div "test Create Transaction Update Payment Request Status Edit" at bounding box center [912, 55] width 939 height 31
click at [94, 584] on div at bounding box center [84, 585] width 33 height 31
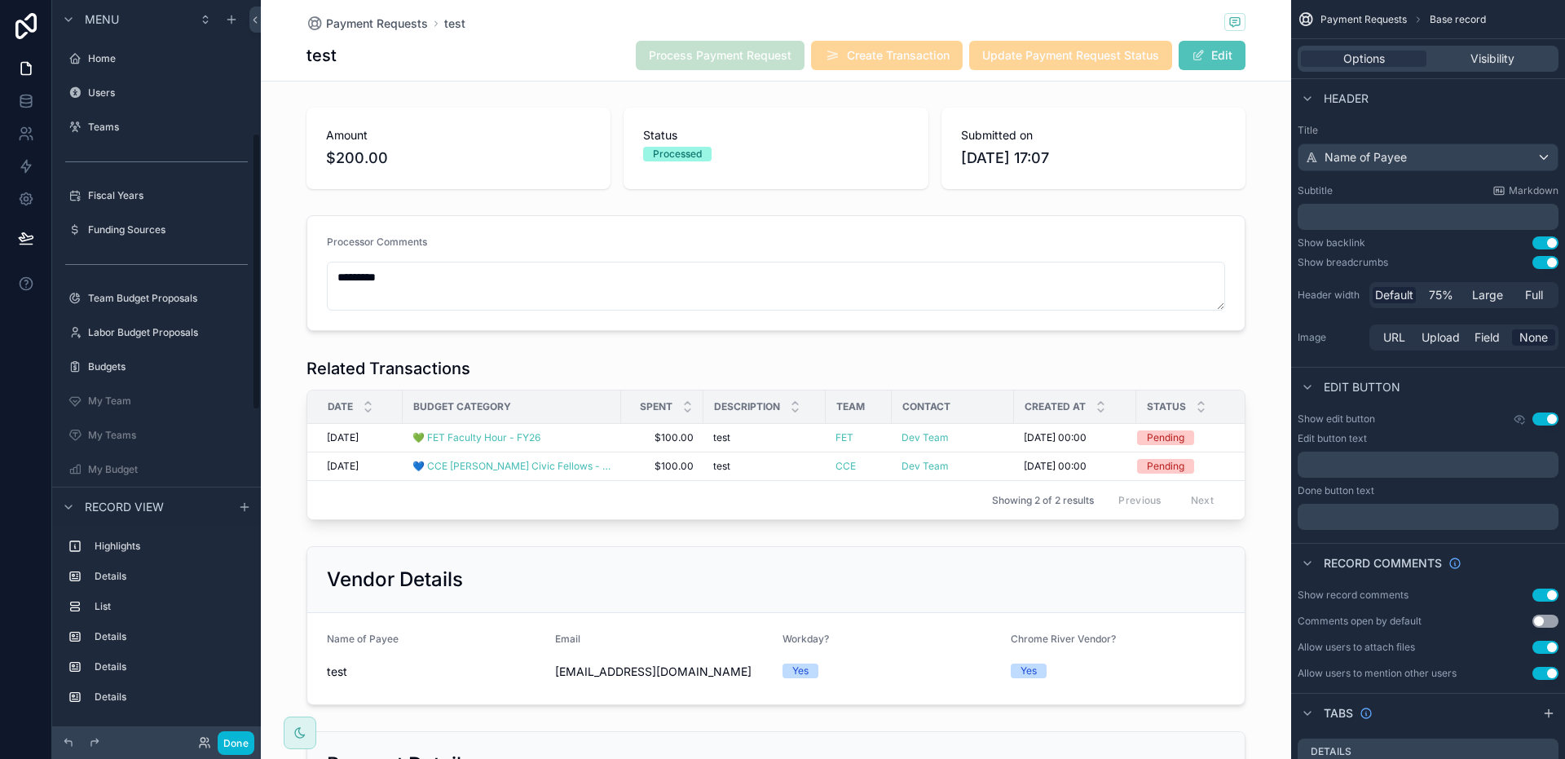
scroll to position [356, 0]
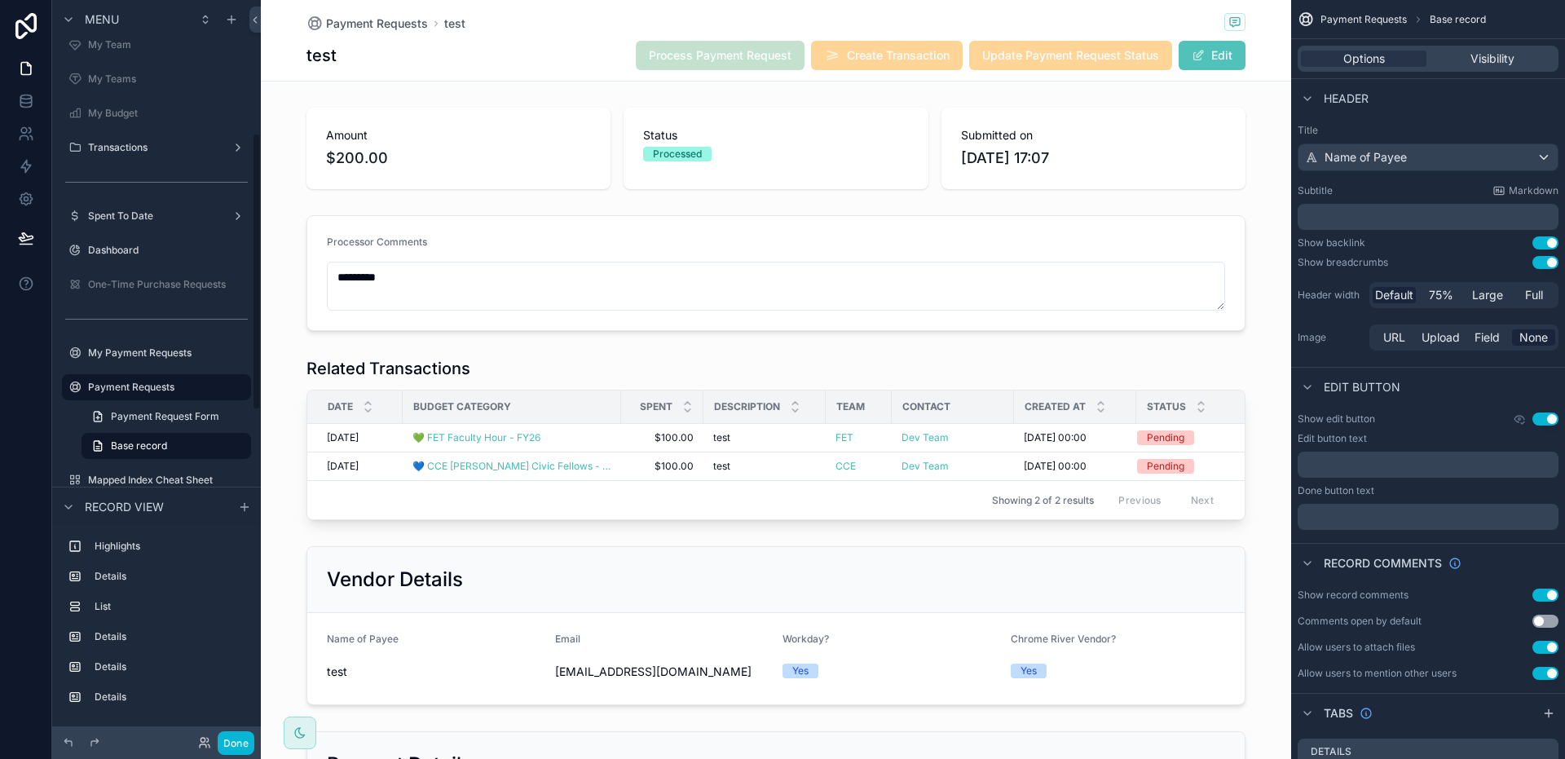
click at [1021, 29] on div "Payment Requests test" at bounding box center [775, 23] width 939 height 20
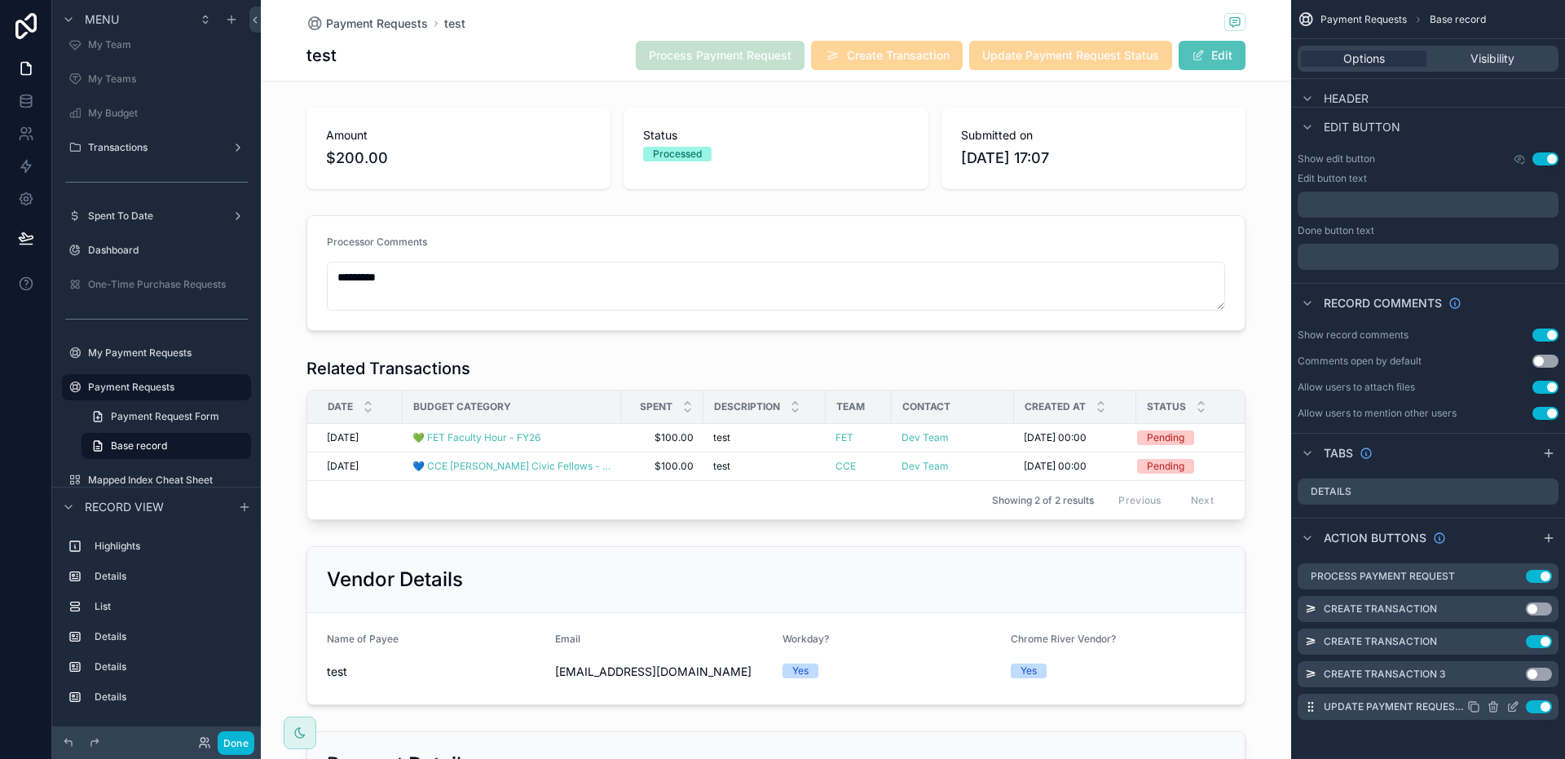
click at [1512, 707] on icon "scrollable content" at bounding box center [1512, 706] width 13 height 13
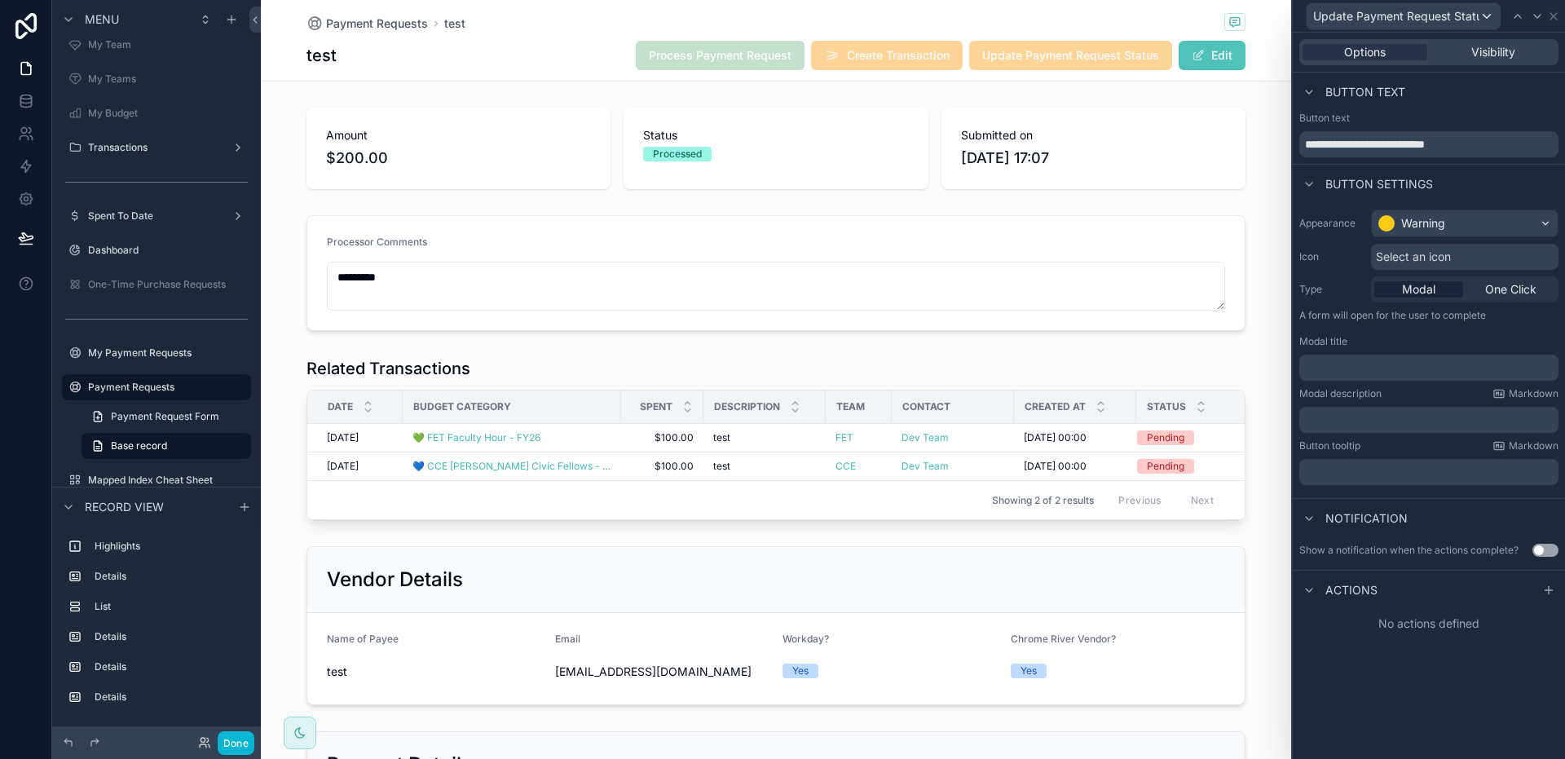
drag, startPoint x: 1539, startPoint y: 588, endPoint x: 1520, endPoint y: 596, distance: 20.1
click at [1539, 588] on div at bounding box center [1549, 590] width 20 height 20
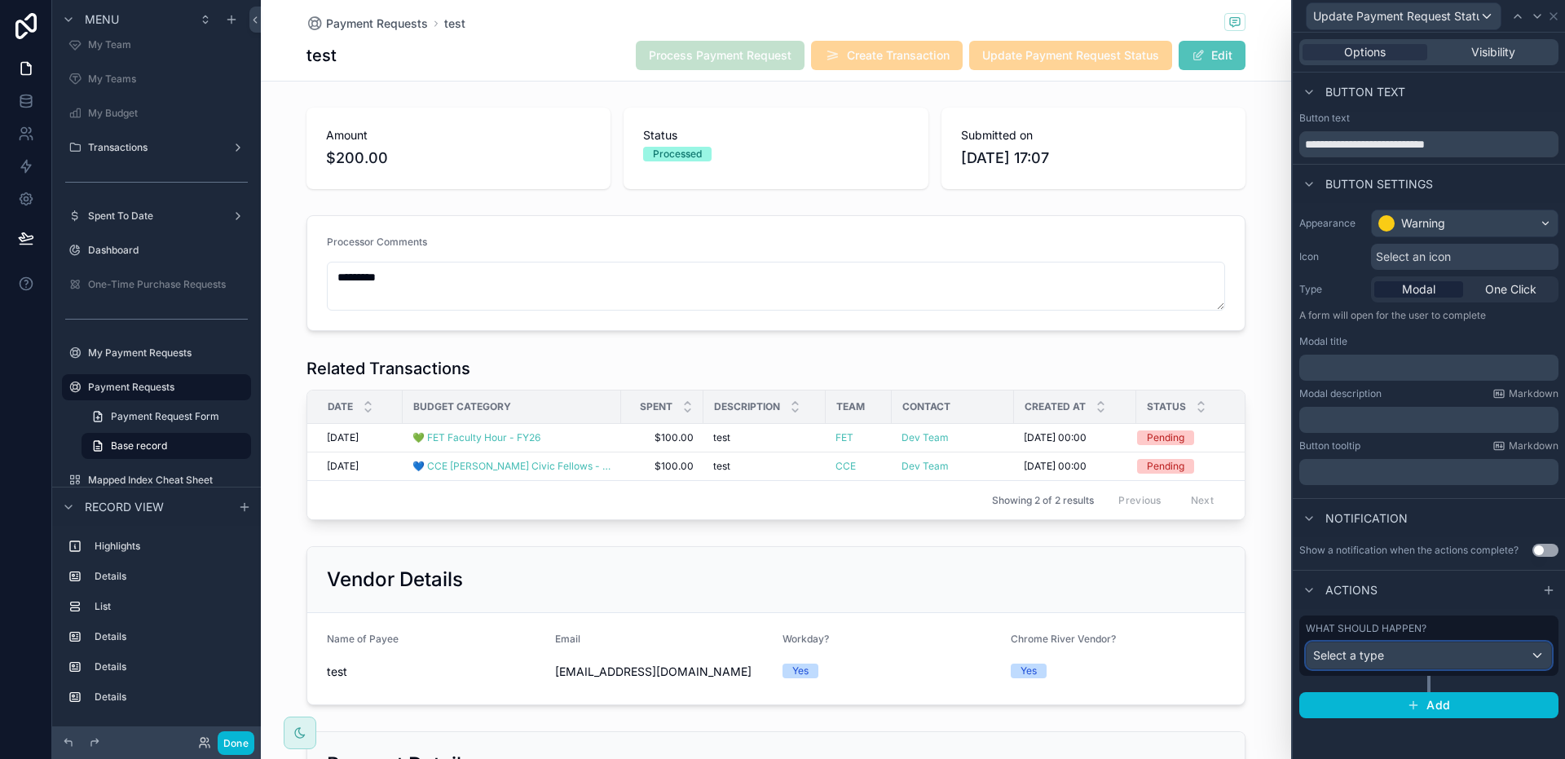
click at [1459, 654] on div "Select a type" at bounding box center [1429, 655] width 245 height 26
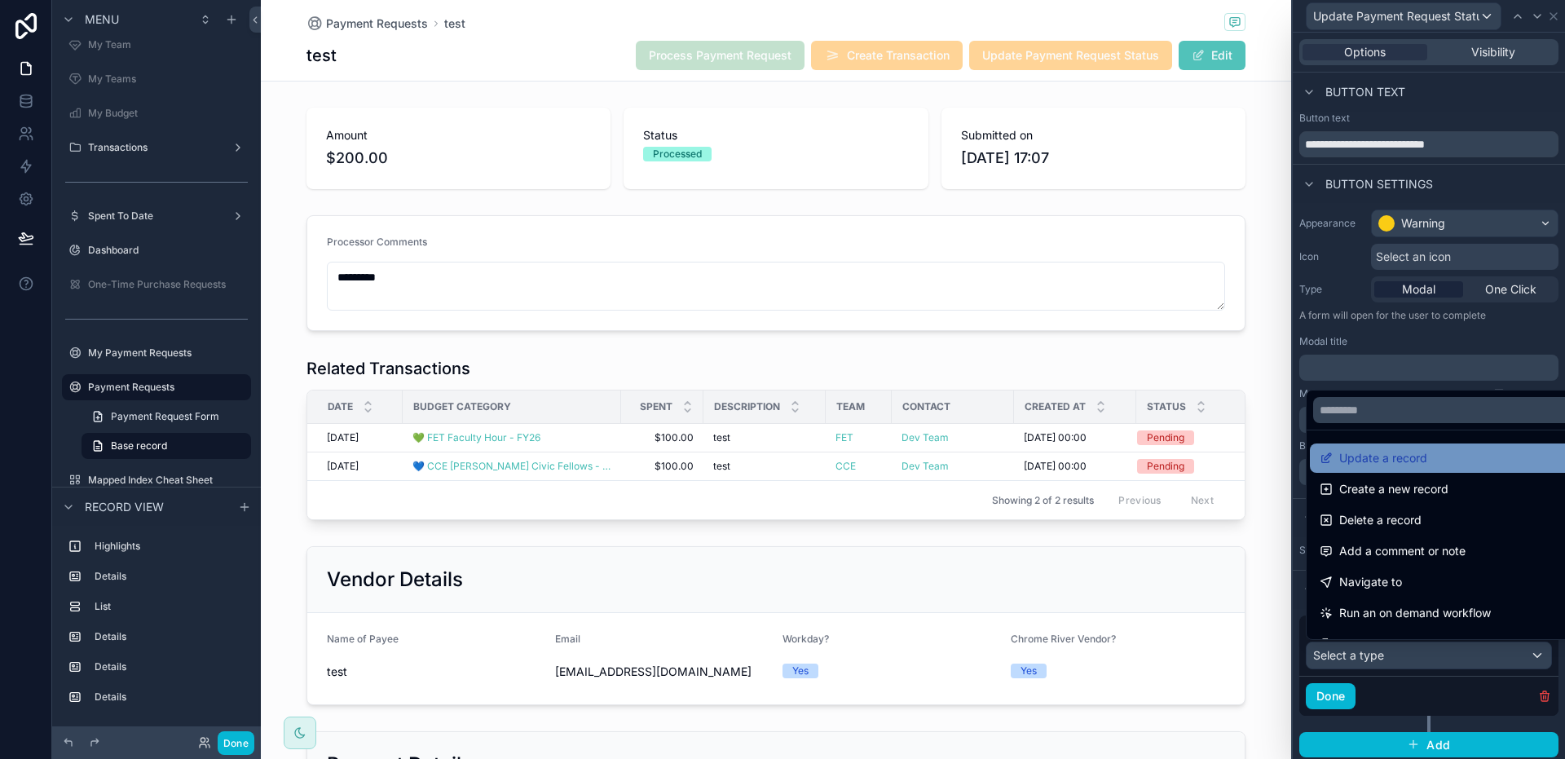
click at [1395, 464] on span "Update a record" at bounding box center [1383, 458] width 88 height 20
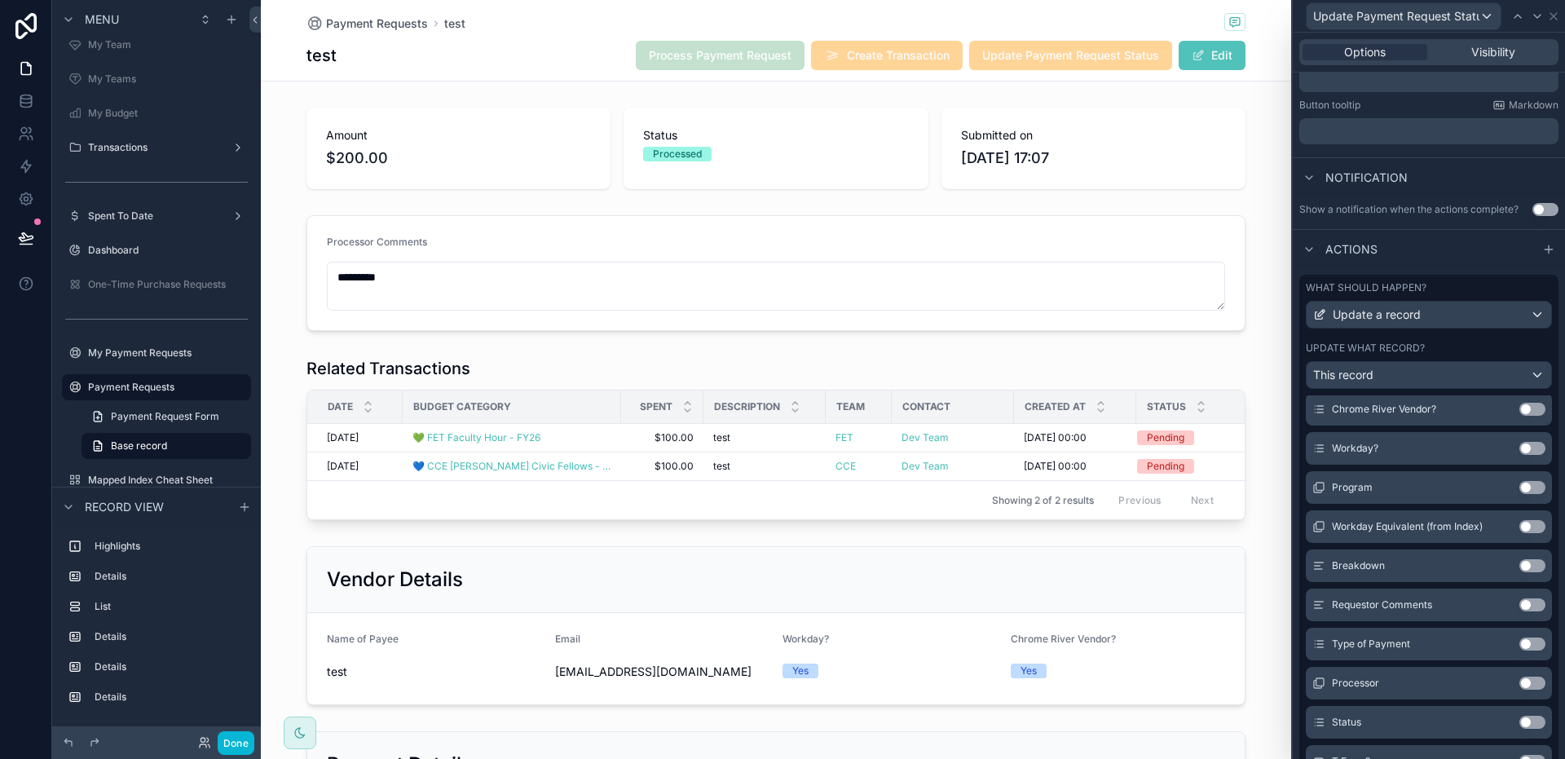
scroll to position [0, 0]
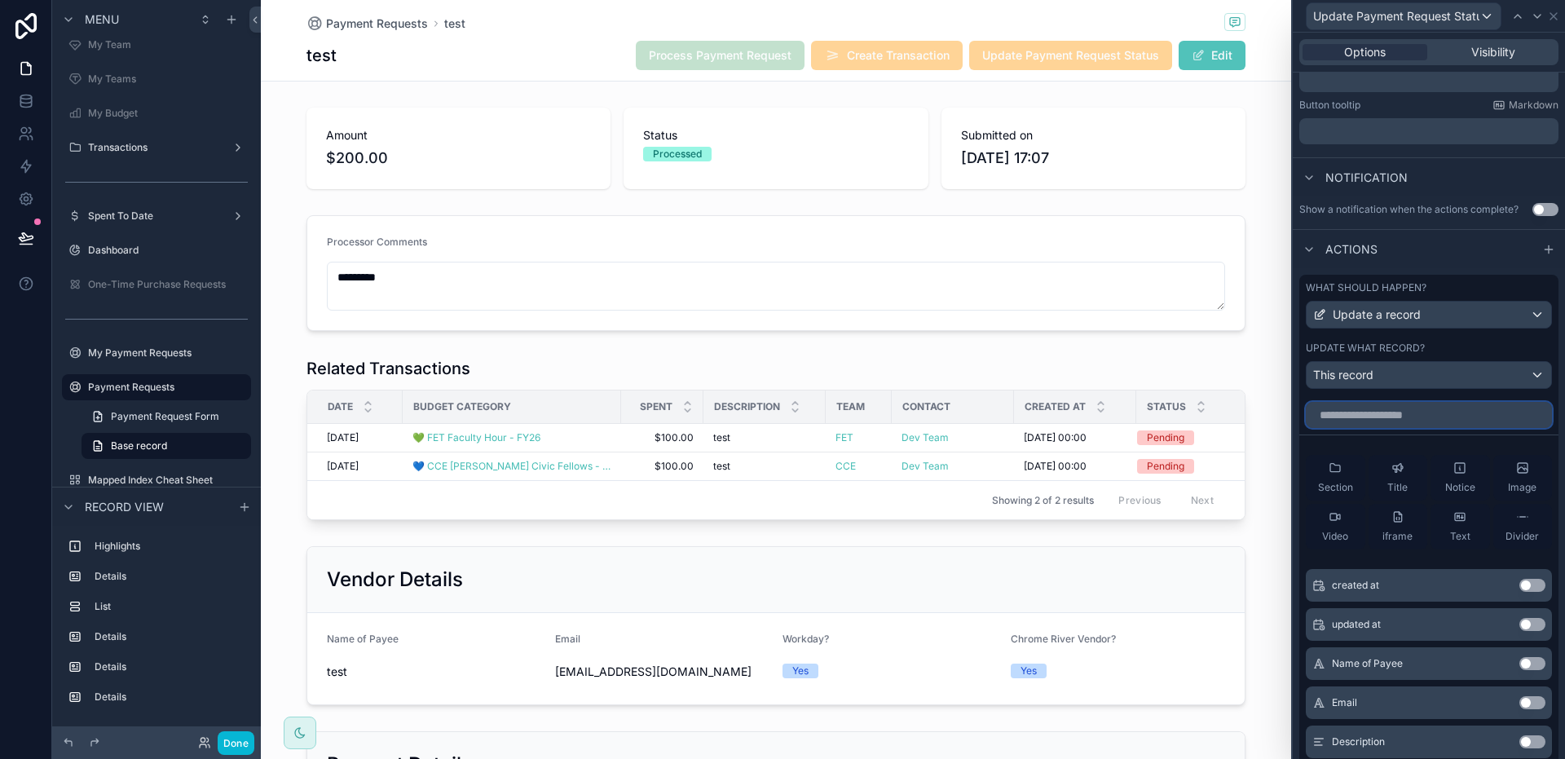
click at [1415, 424] on input "text" at bounding box center [1429, 415] width 246 height 26
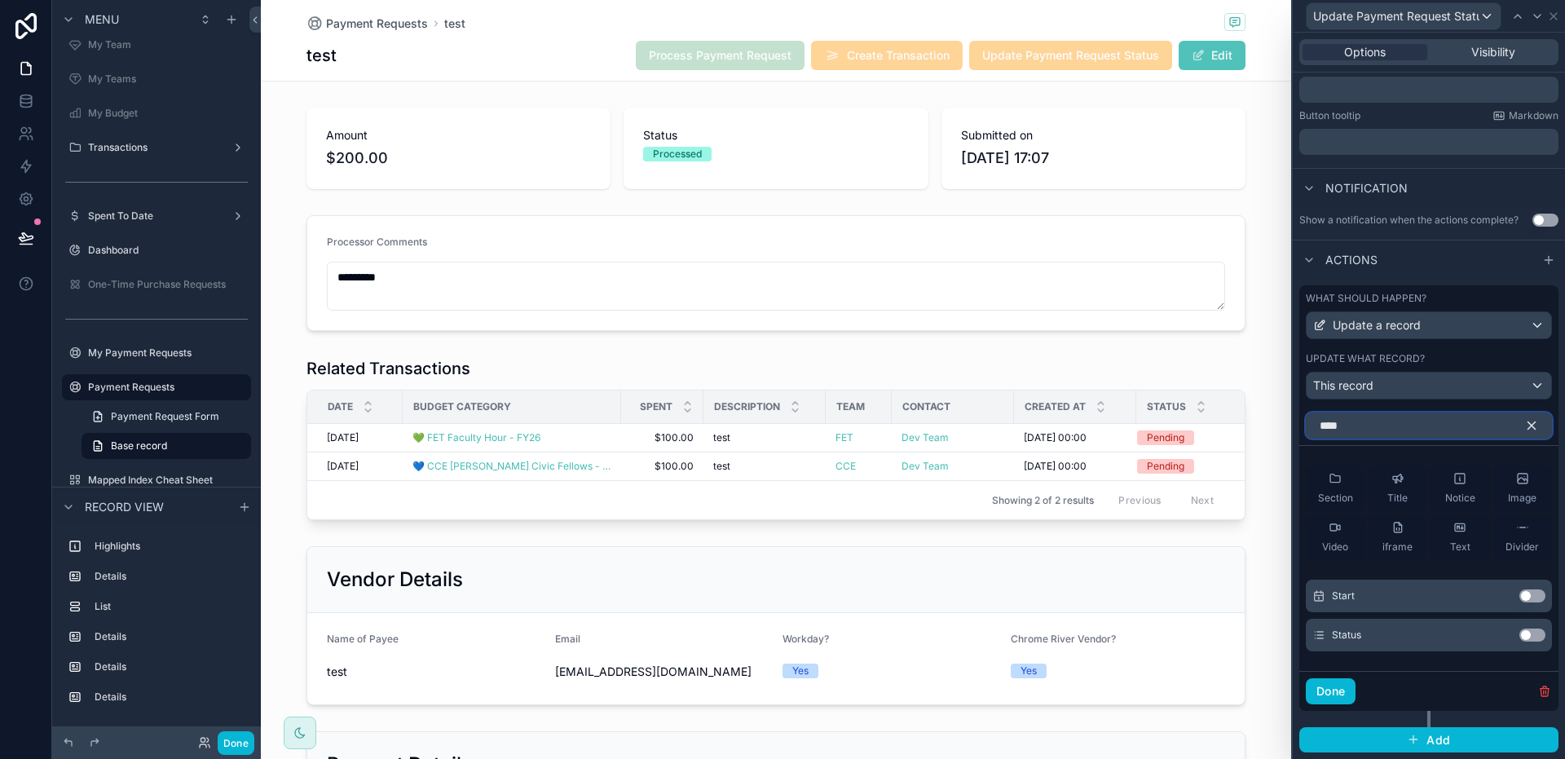
scroll to position [291, 0]
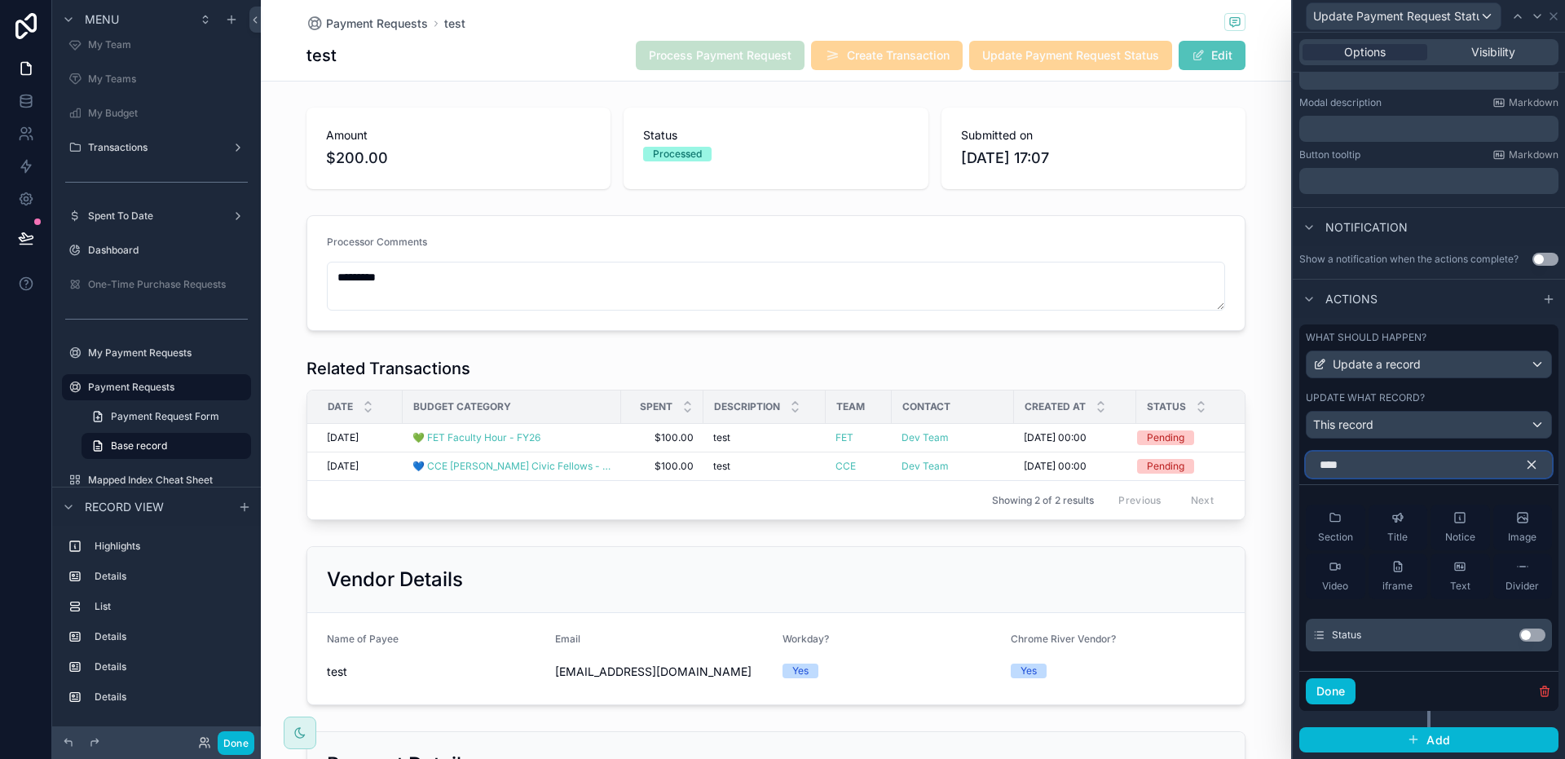
type input "****"
drag, startPoint x: 1511, startPoint y: 632, endPoint x: 1491, endPoint y: 633, distance: 20.4
click at [1519, 635] on button "Use setting" at bounding box center [1532, 634] width 26 height 13
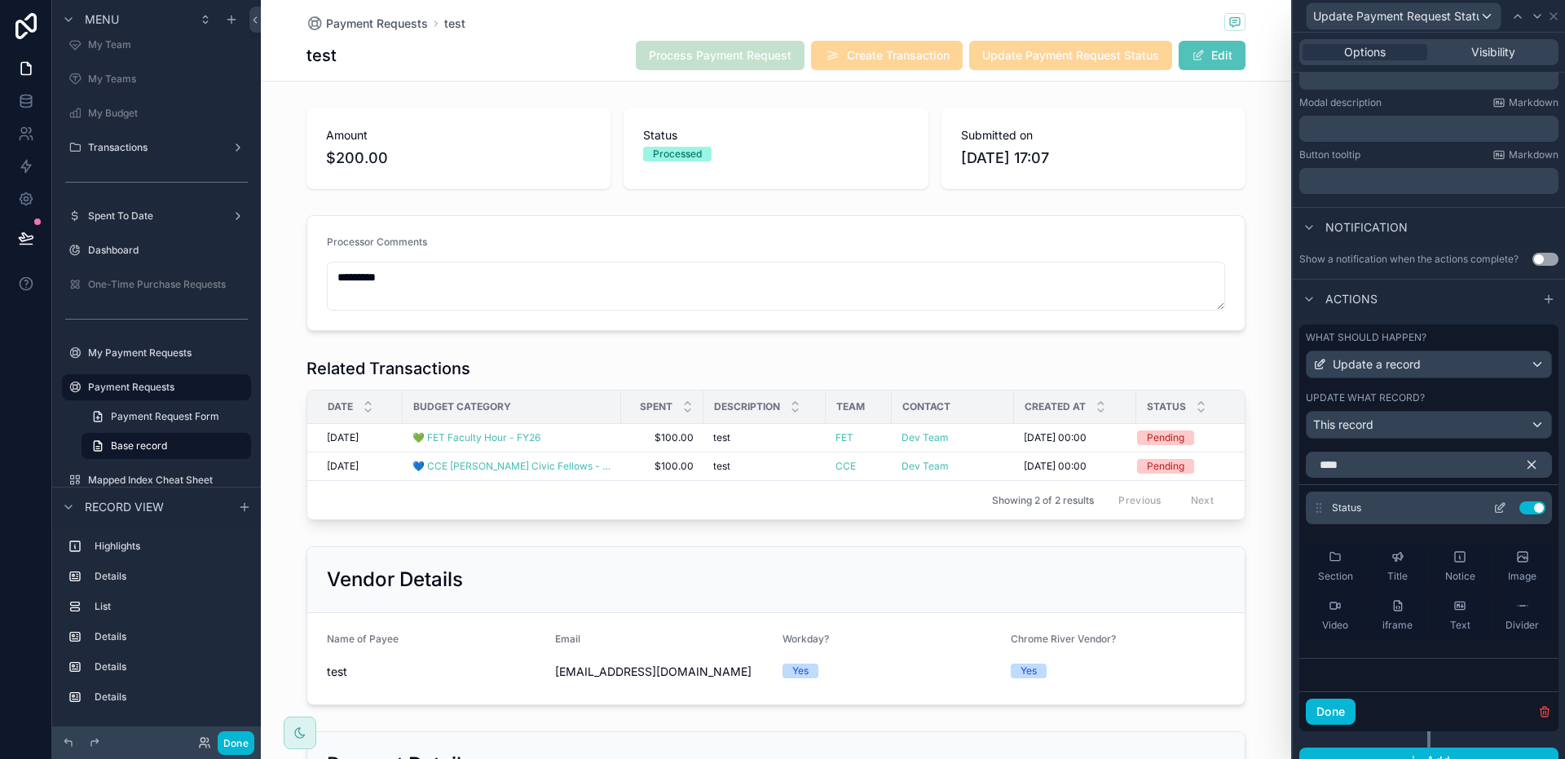
click at [1493, 509] on icon at bounding box center [1499, 507] width 13 height 13
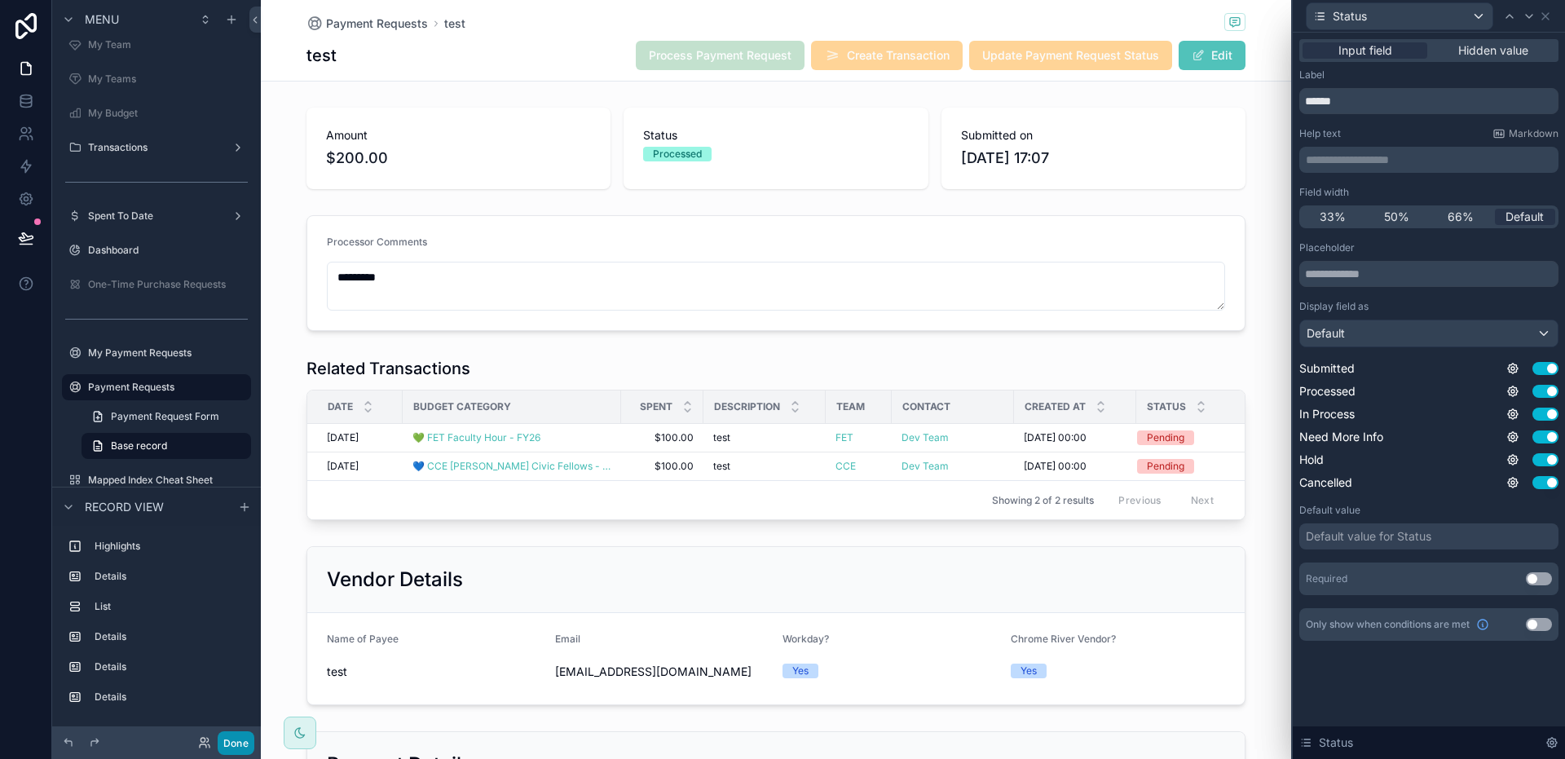
click at [233, 751] on button "Done" at bounding box center [236, 743] width 37 height 24
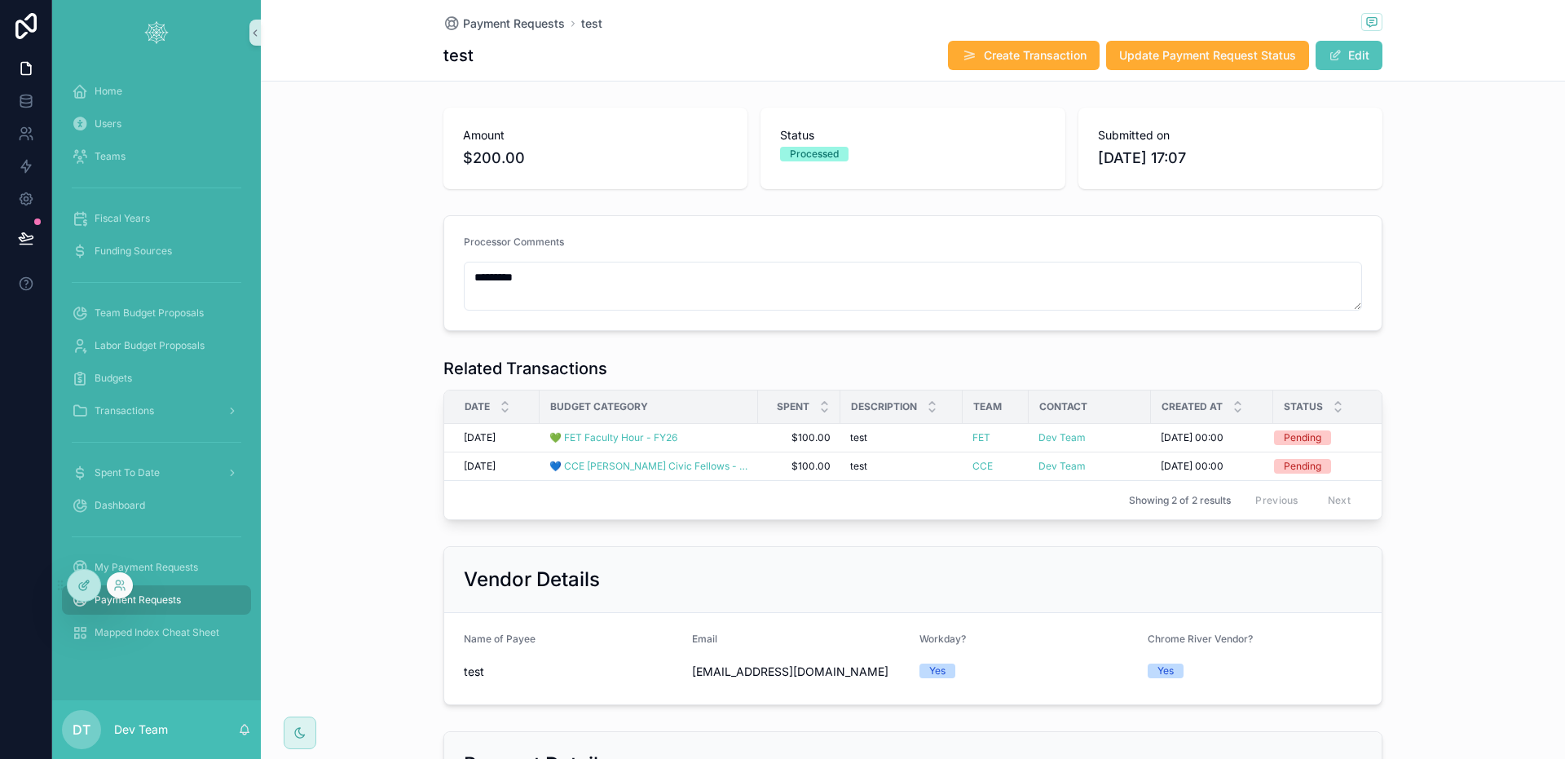
click at [80, 577] on div at bounding box center [84, 585] width 33 height 31
click at [714, 42] on div "test Create Transaction Update Payment Request Status Edit" at bounding box center [912, 55] width 939 height 31
click at [1154, 24] on div "Payment Requests test" at bounding box center [912, 23] width 939 height 20
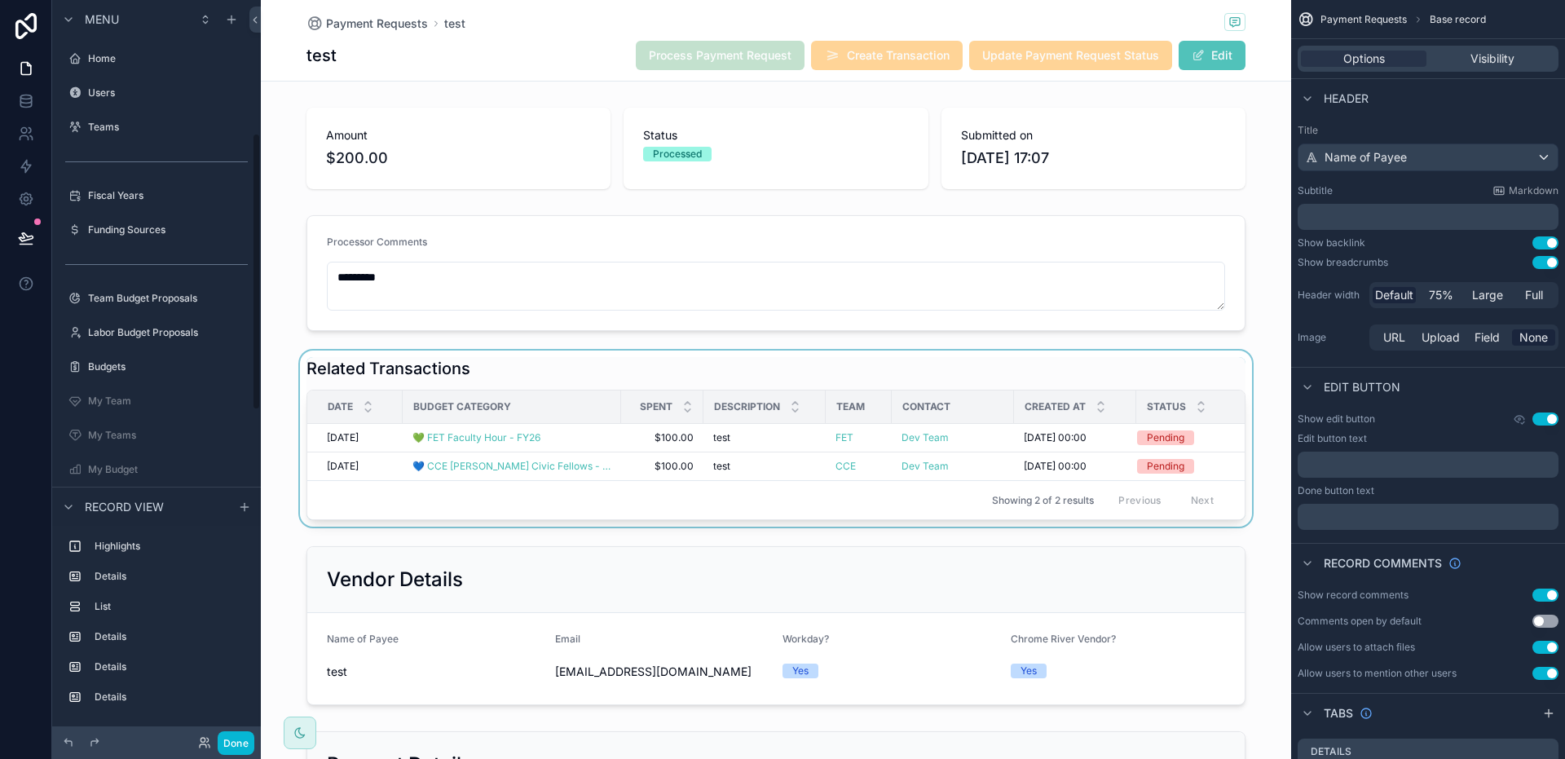
scroll to position [356, 0]
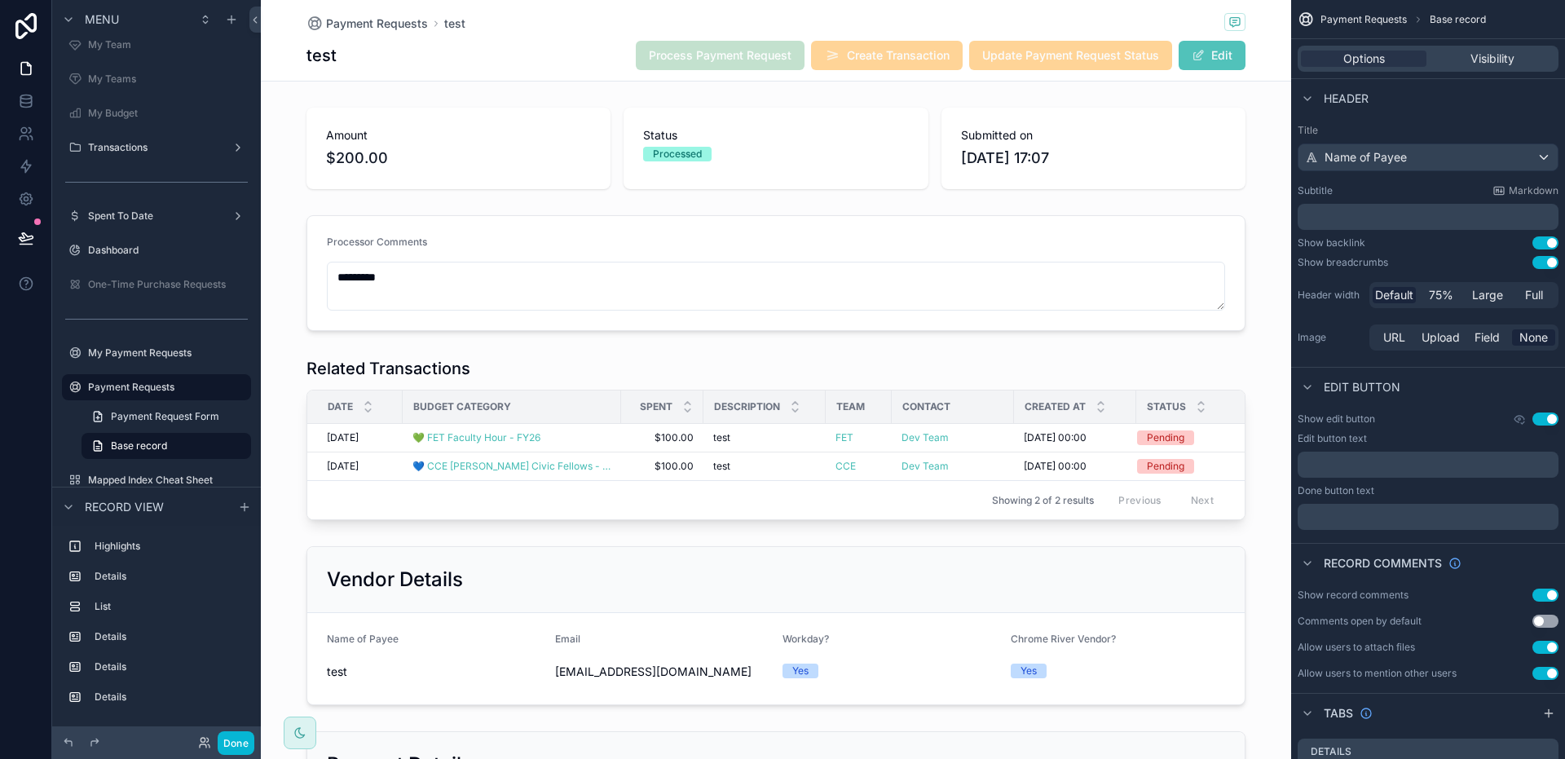
click at [955, 32] on div "Payment Requests test" at bounding box center [775, 23] width 939 height 20
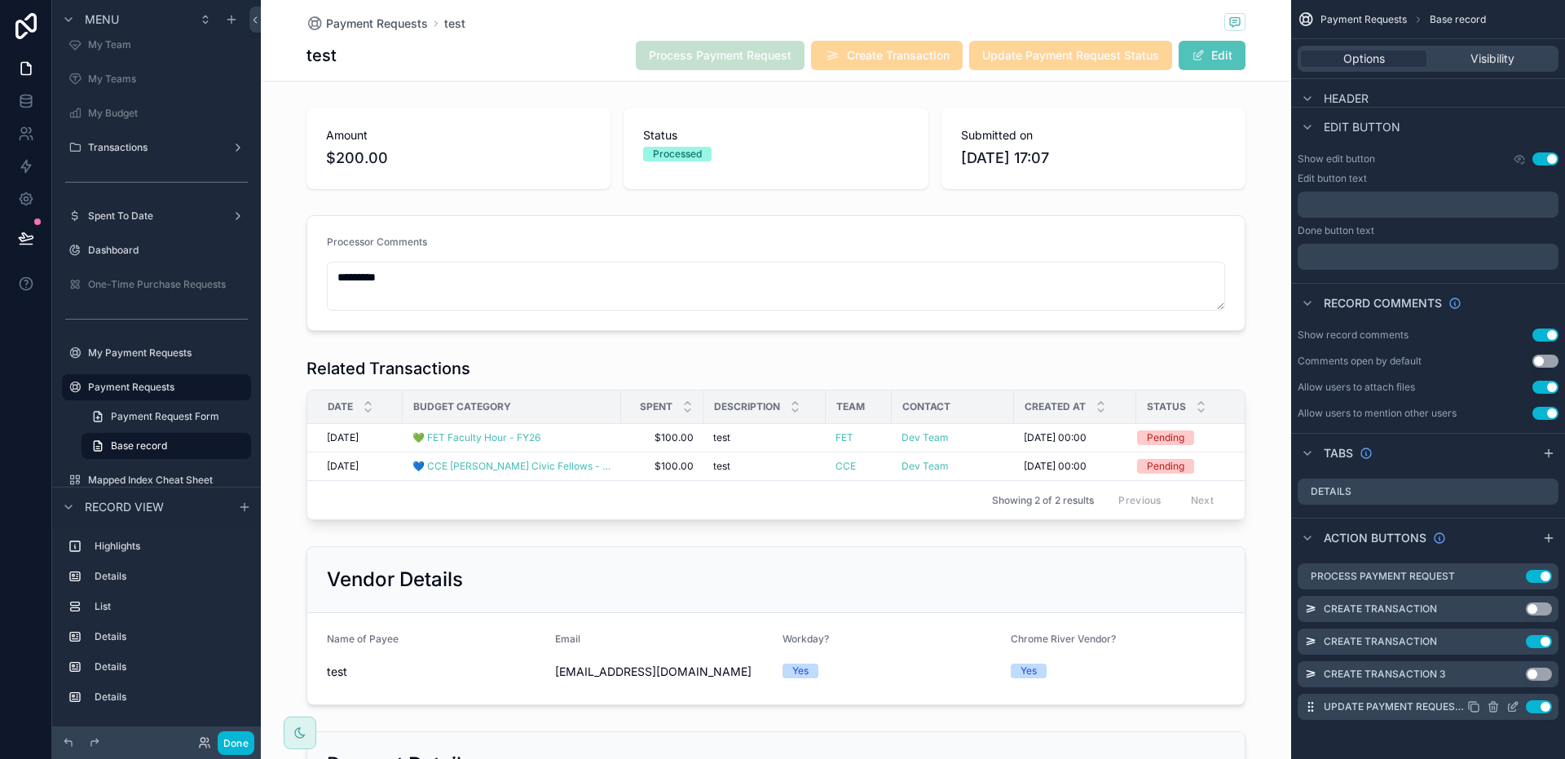
click at [1511, 706] on icon "scrollable content" at bounding box center [1514, 705] width 7 height 7
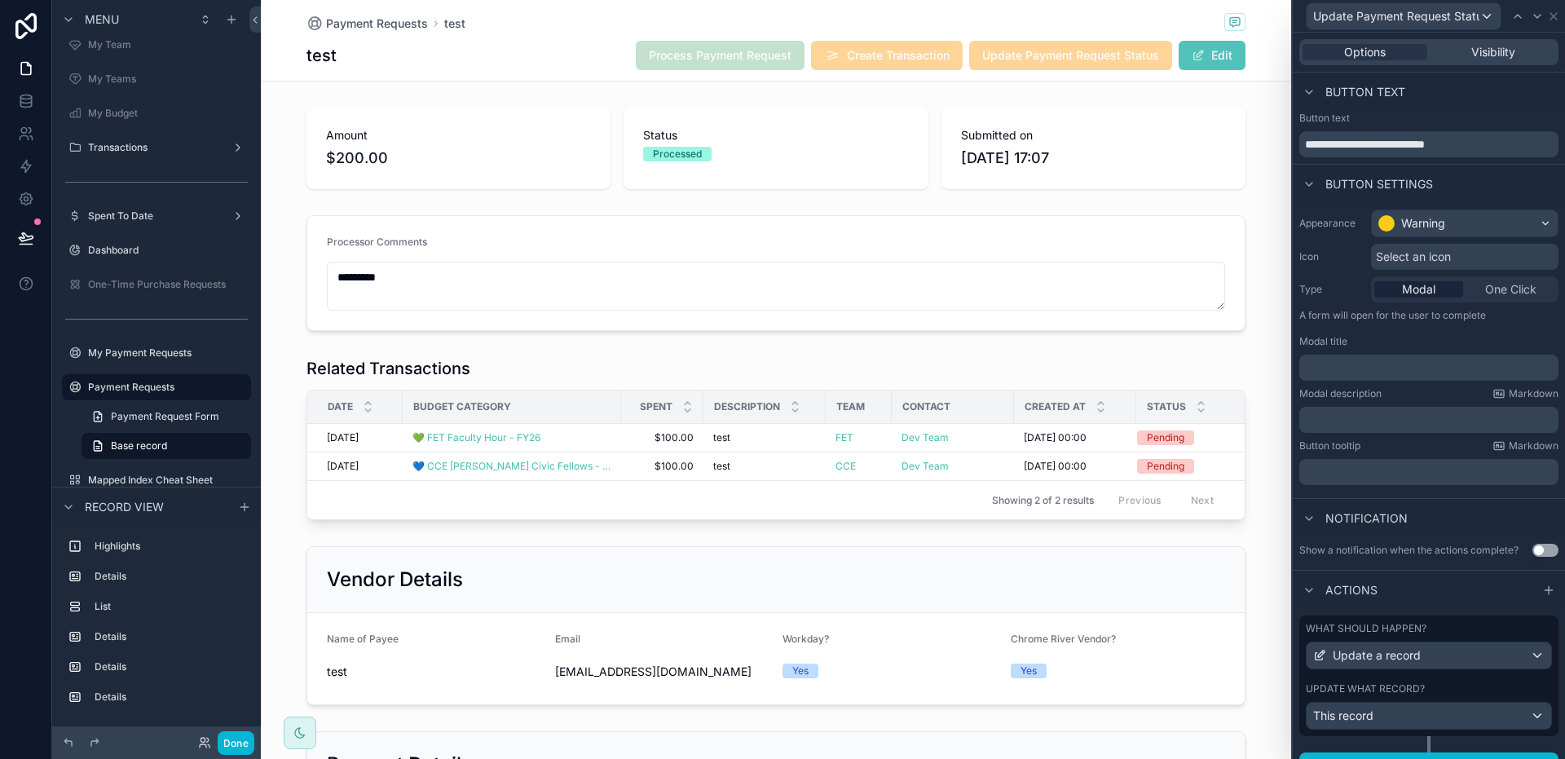
scroll to position [26, 0]
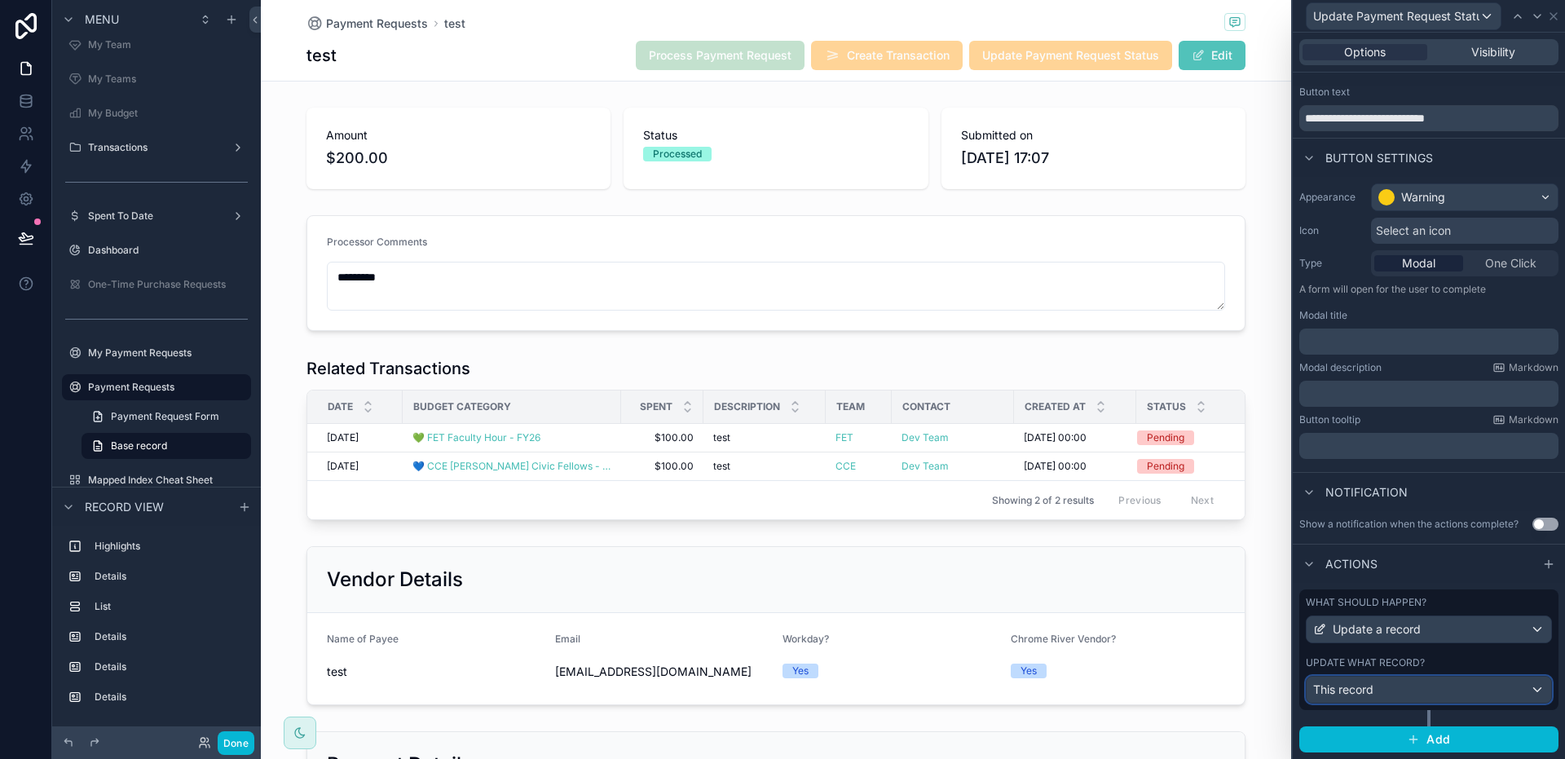
click at [1437, 690] on div "This record" at bounding box center [1429, 689] width 245 height 26
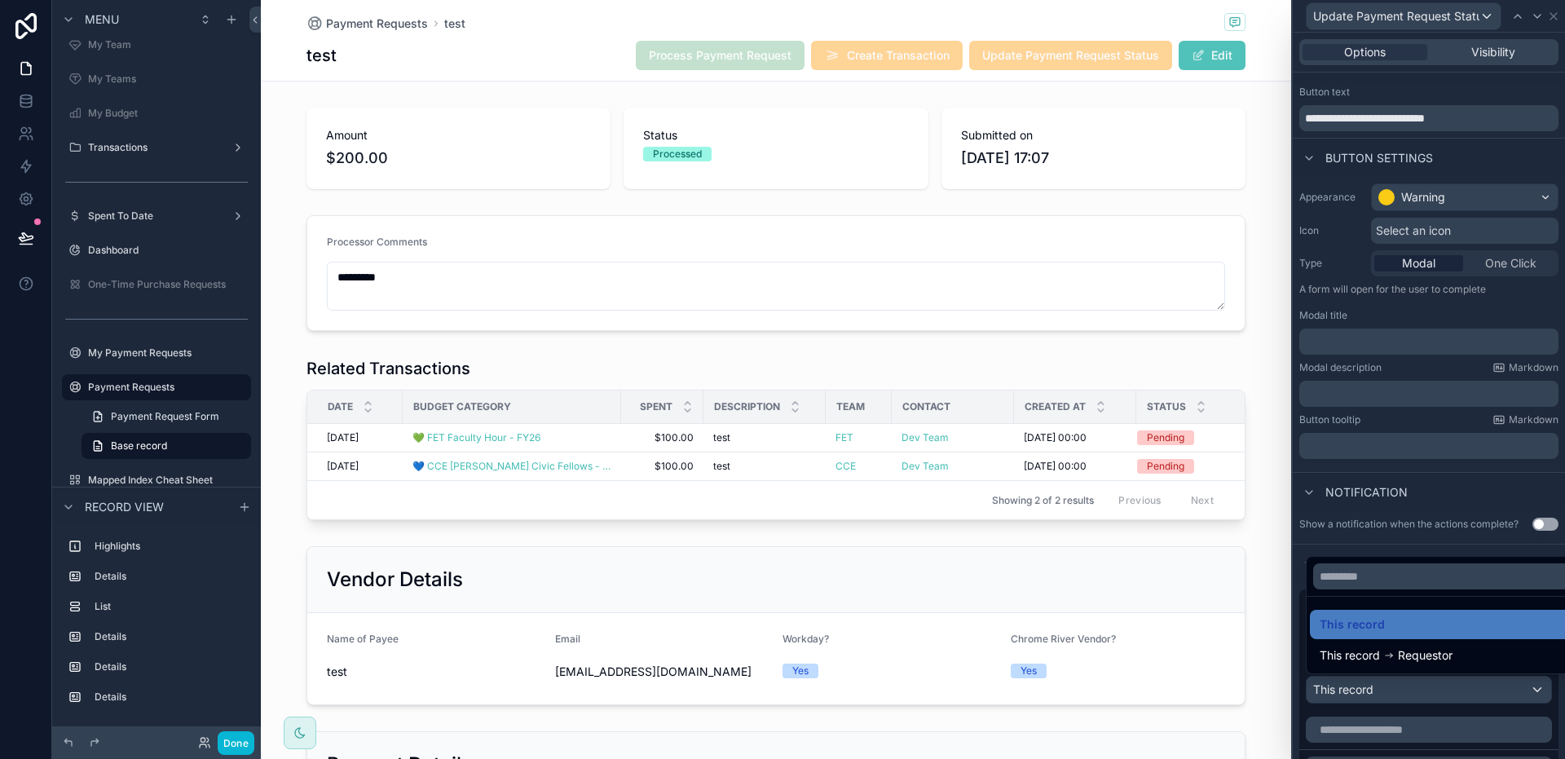
click at [1436, 692] on div at bounding box center [1429, 379] width 272 height 759
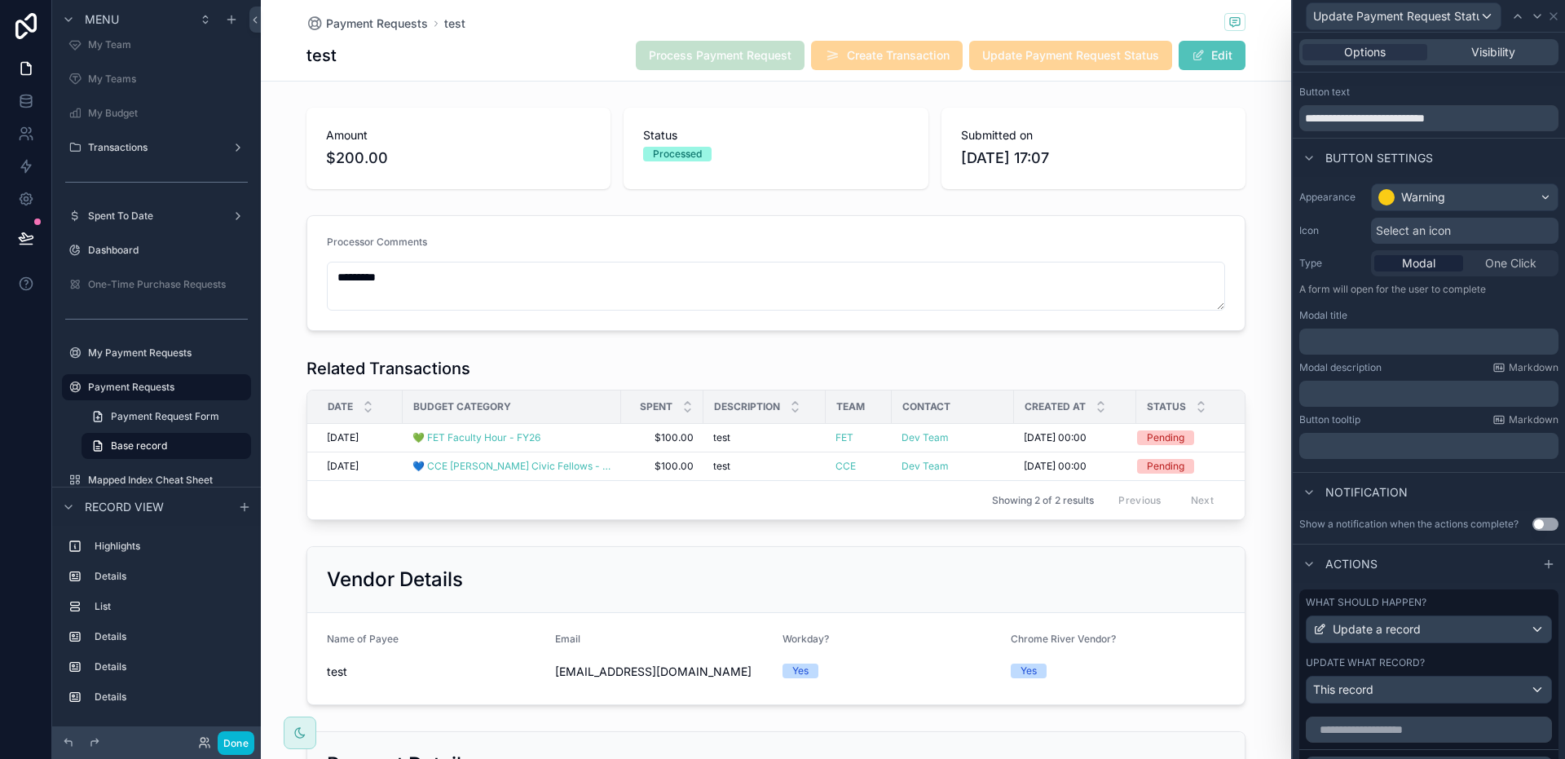
scroll to position [396, 0]
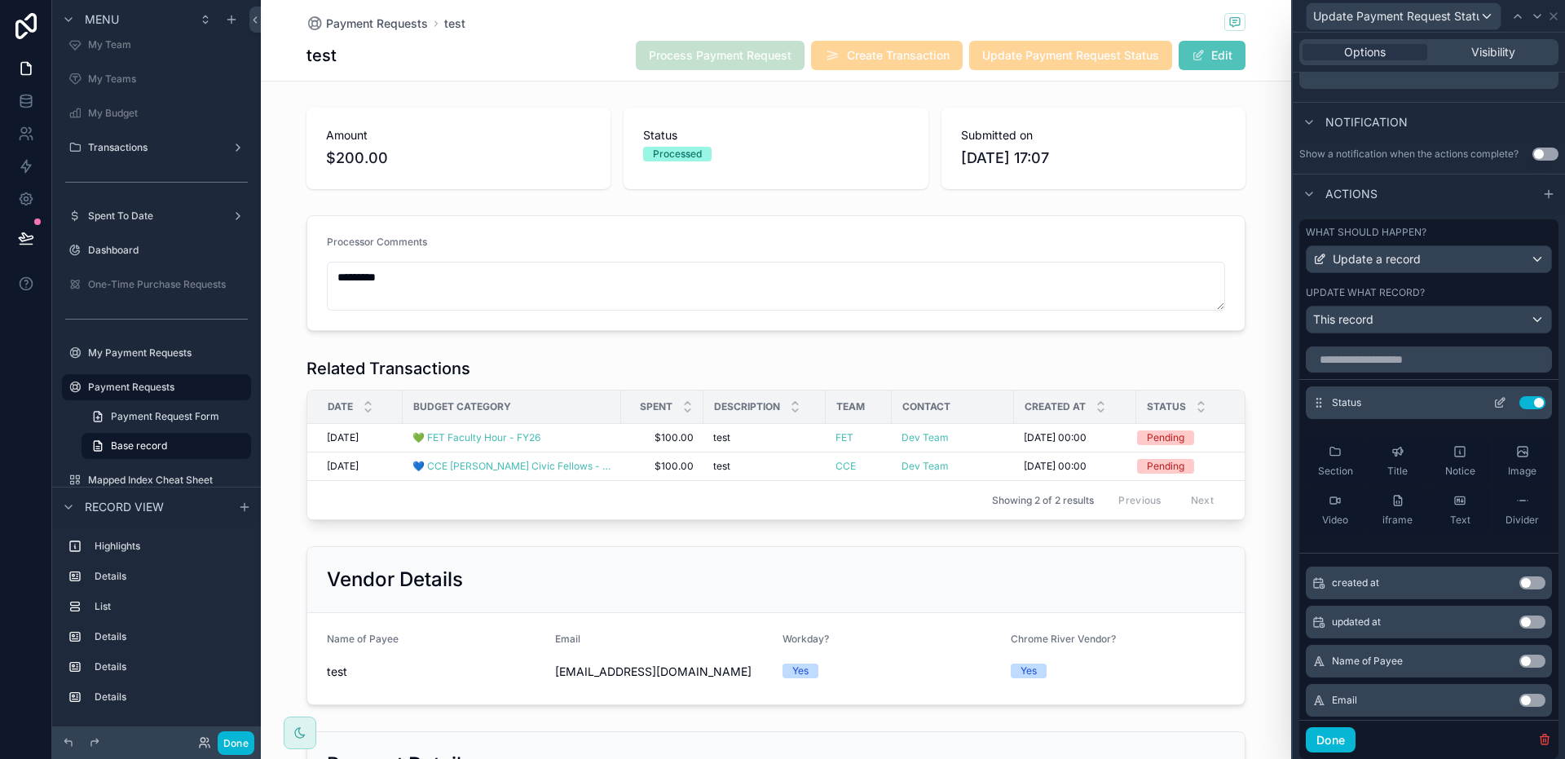
click at [1493, 403] on icon at bounding box center [1499, 402] width 13 height 13
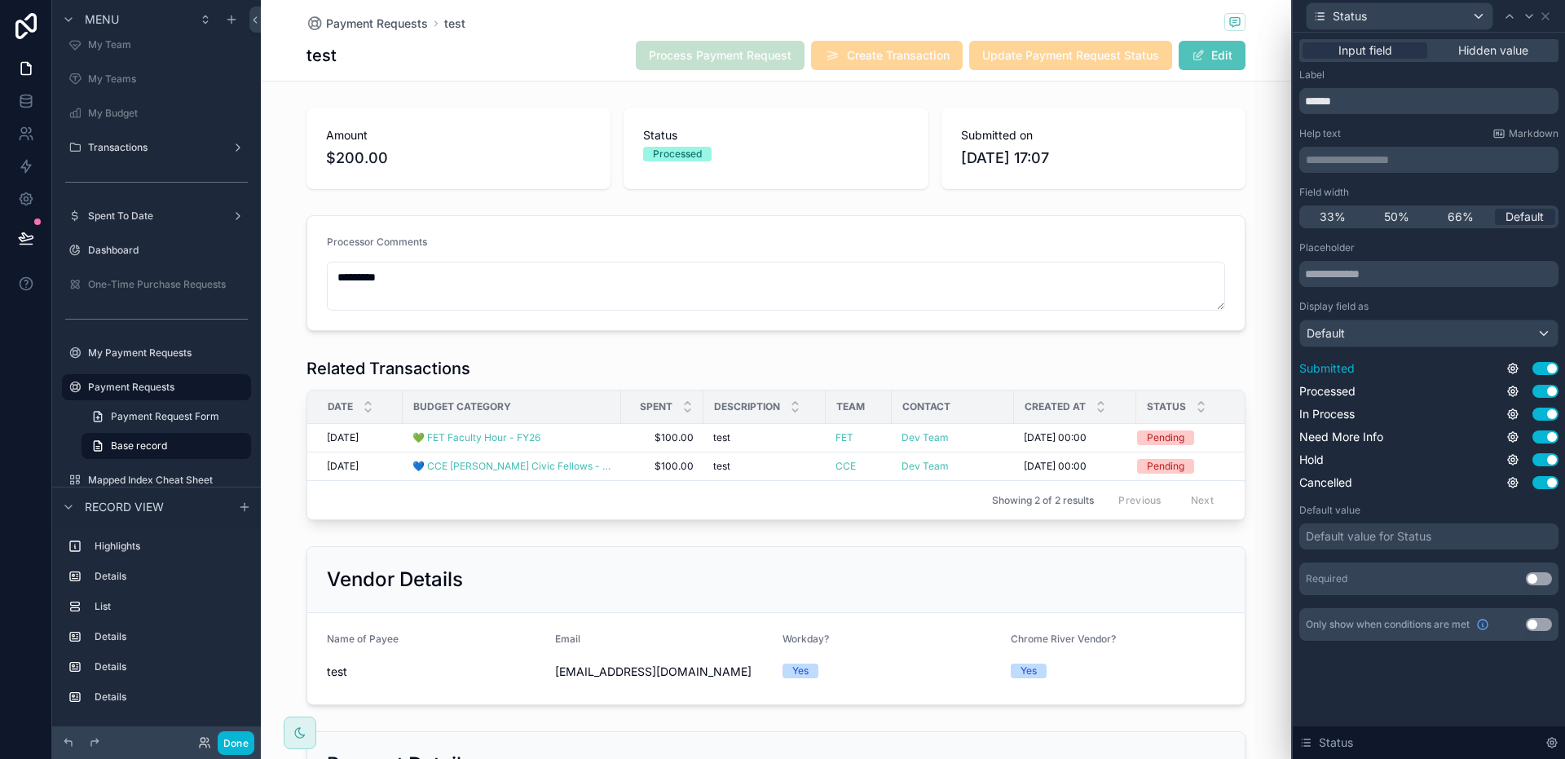
click at [1546, 368] on button "Use setting" at bounding box center [1545, 368] width 26 height 13
click at [1543, 393] on button "Use setting" at bounding box center [1545, 391] width 26 height 13
click at [233, 745] on button "Done" at bounding box center [236, 743] width 37 height 24
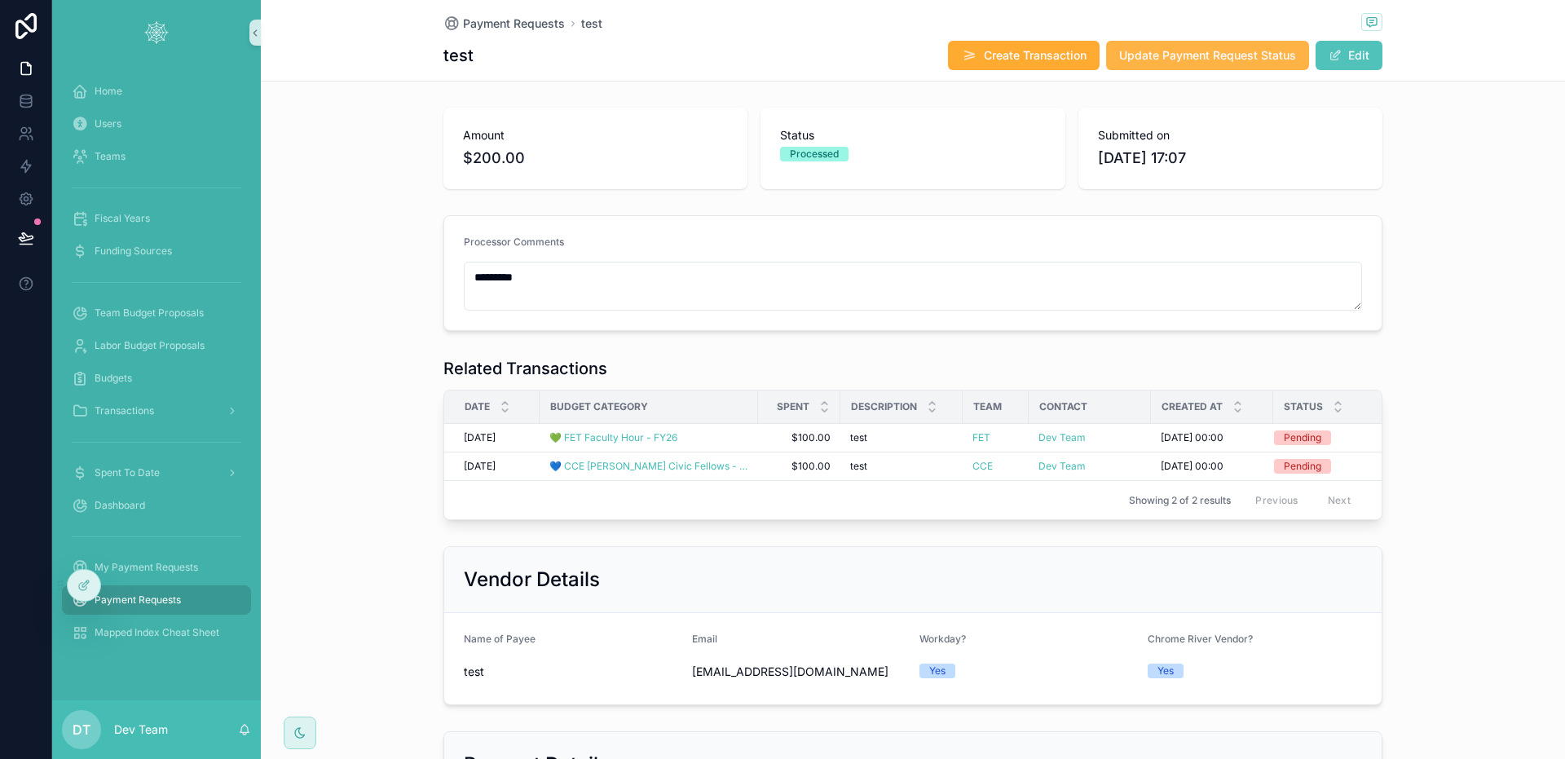
click at [1145, 53] on span "Update Payment Request Status" at bounding box center [1207, 55] width 177 height 16
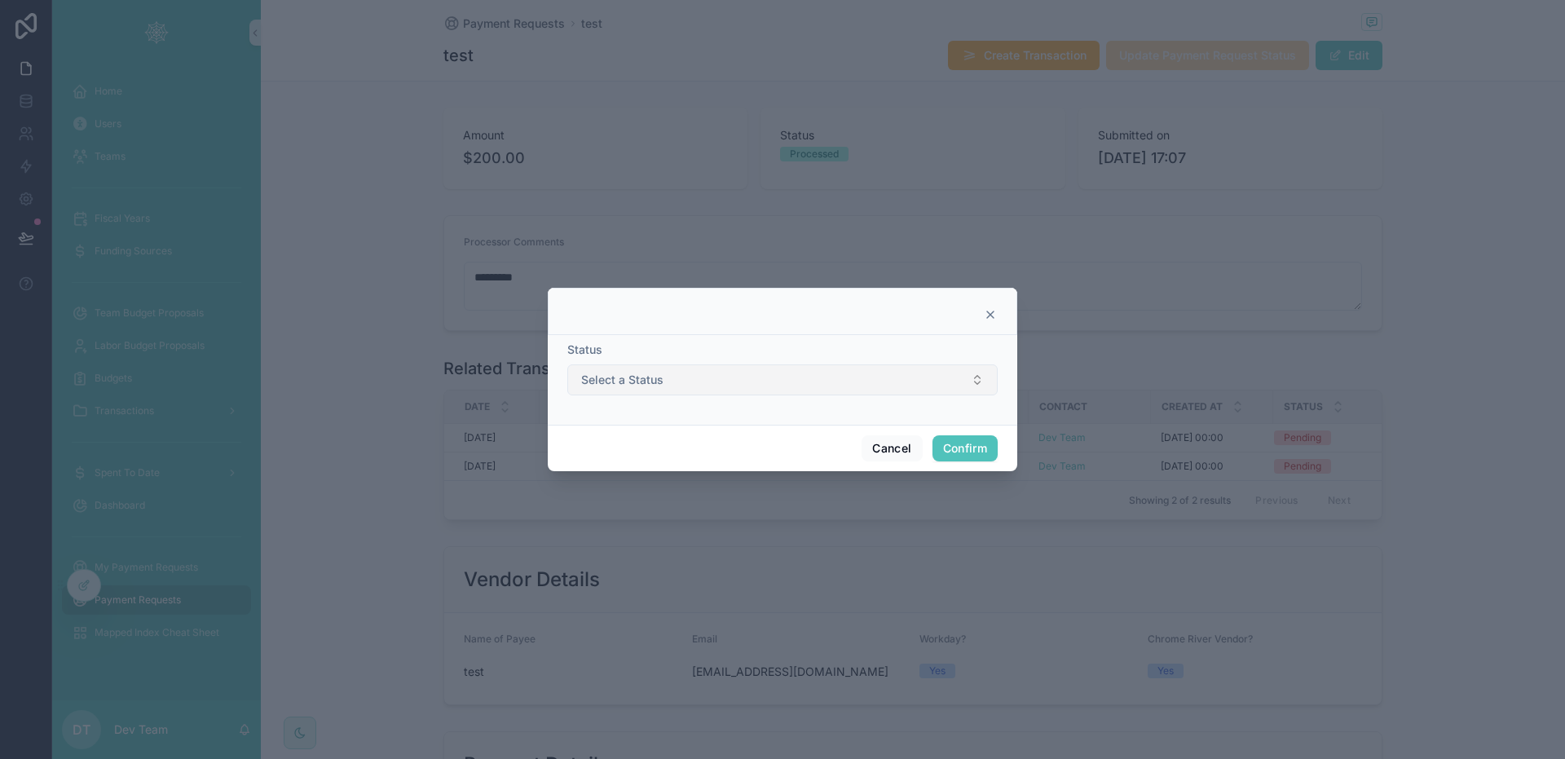
click at [859, 372] on button "Select a Status" at bounding box center [782, 379] width 430 height 31
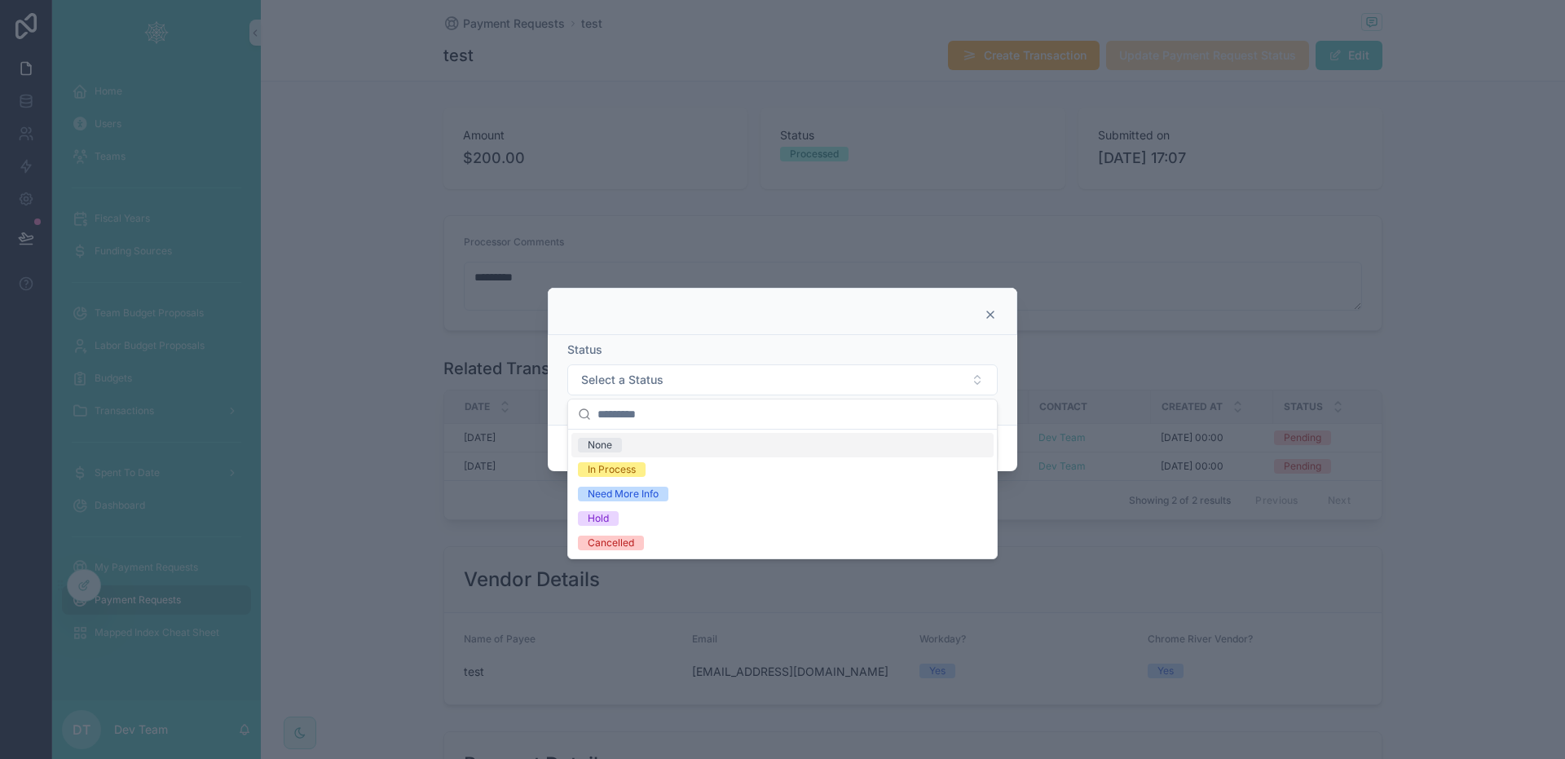
click at [989, 311] on icon at bounding box center [990, 314] width 13 height 13
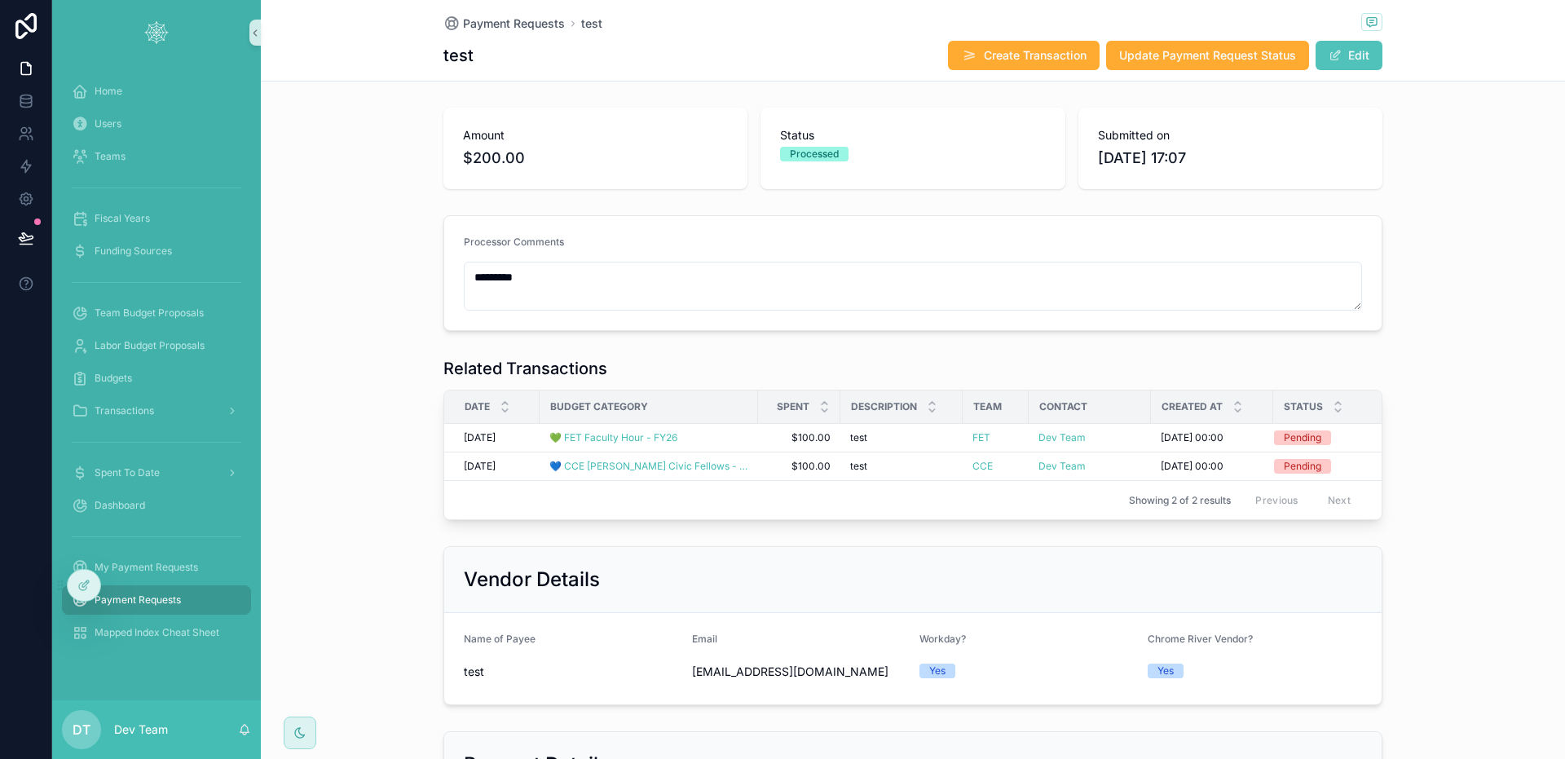
click at [873, 59] on div "test Create Transaction Update Payment Request Status Edit" at bounding box center [912, 55] width 939 height 31
drag, startPoint x: 891, startPoint y: 137, endPoint x: 864, endPoint y: 153, distance: 31.5
click at [886, 142] on div "Status Processed" at bounding box center [912, 144] width 265 height 34
drag, startPoint x: 777, startPoint y: 155, endPoint x: 843, endPoint y: 151, distance: 66.1
click at [843, 152] on span "Processed" at bounding box center [814, 154] width 68 height 15
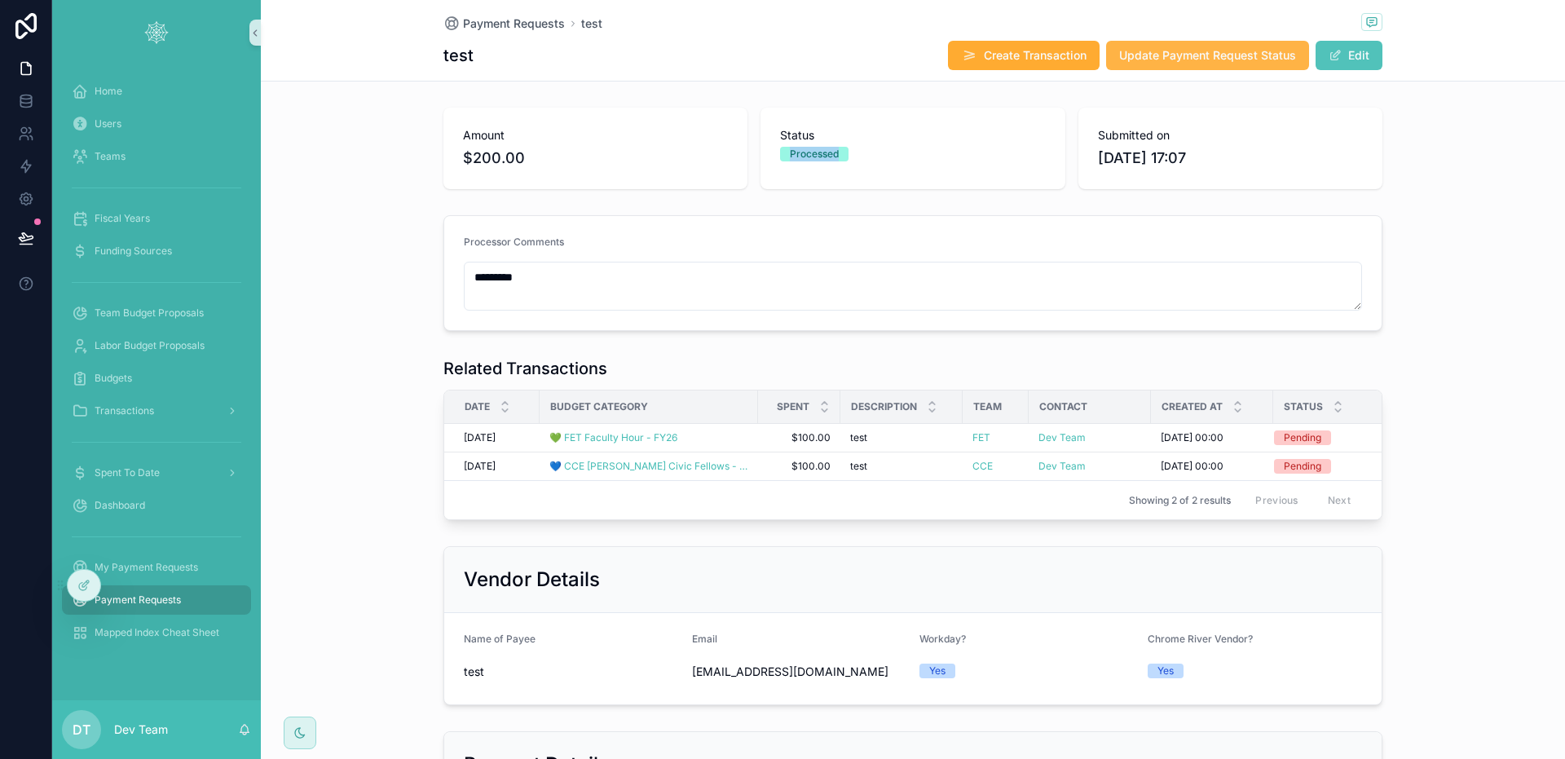
click at [1209, 63] on span "Update Payment Request Status" at bounding box center [1207, 55] width 177 height 16
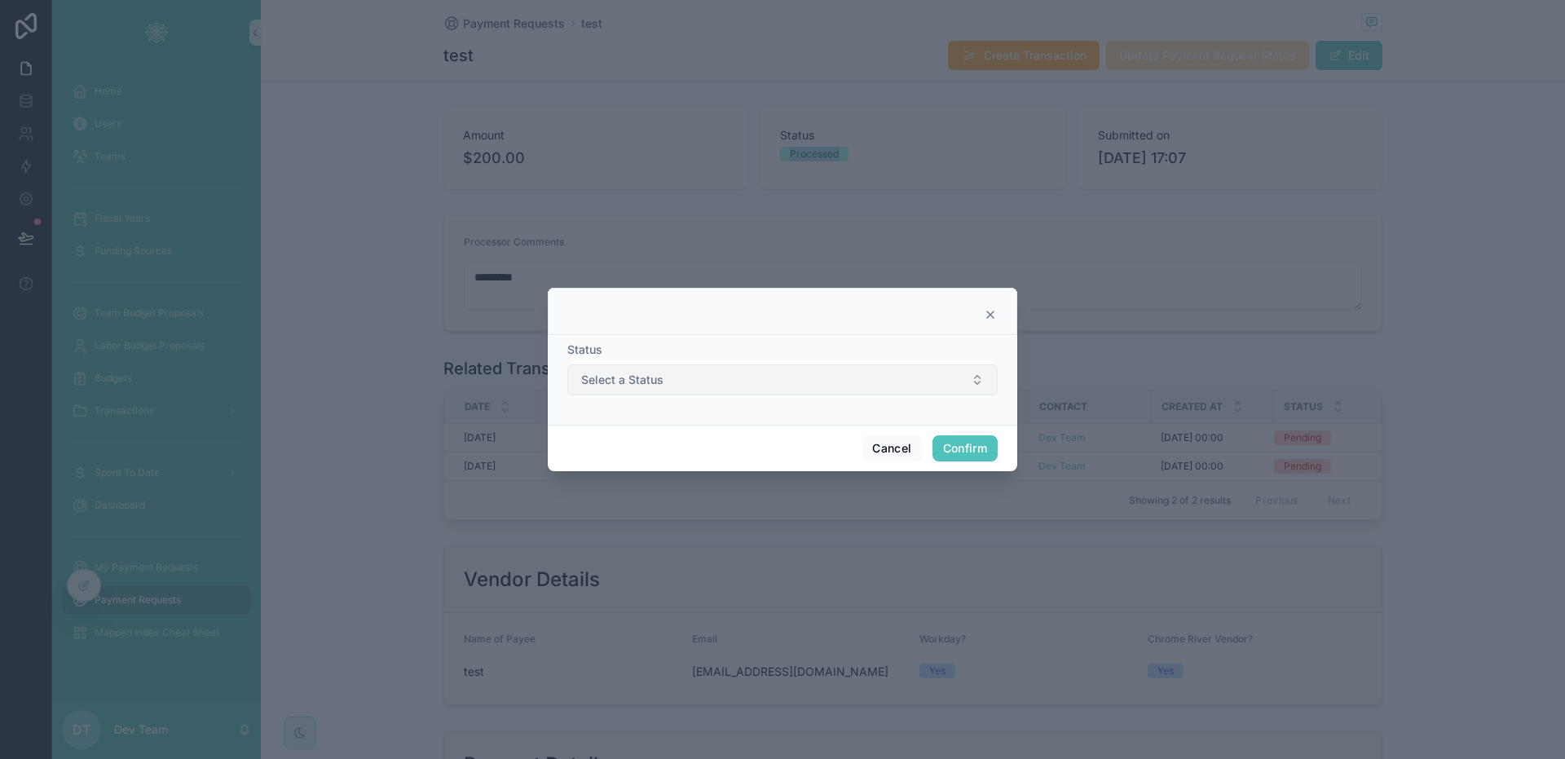
click at [638, 387] on span "Select a Status" at bounding box center [622, 380] width 82 height 16
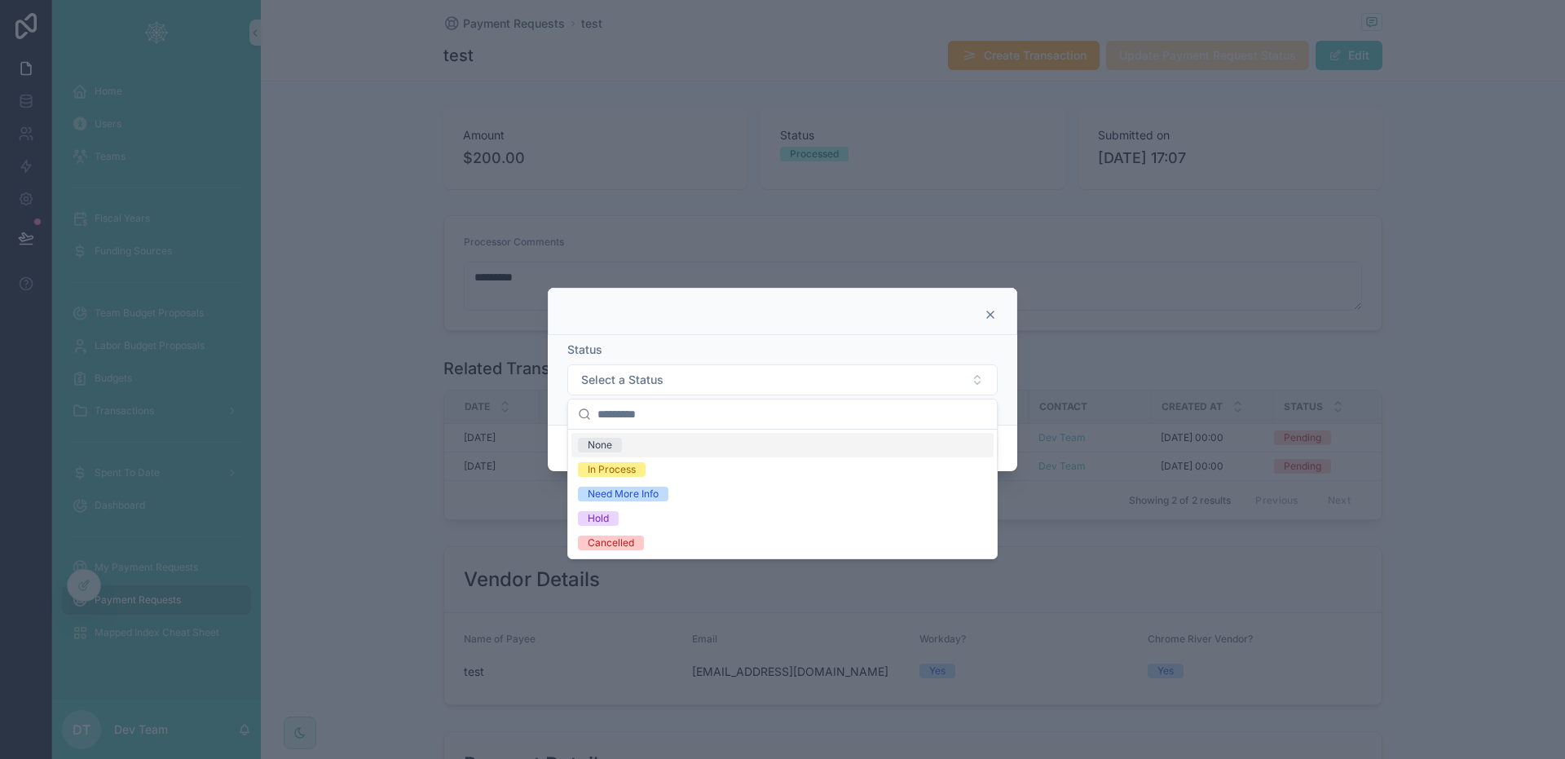
click at [701, 355] on div "Status" at bounding box center [782, 350] width 430 height 16
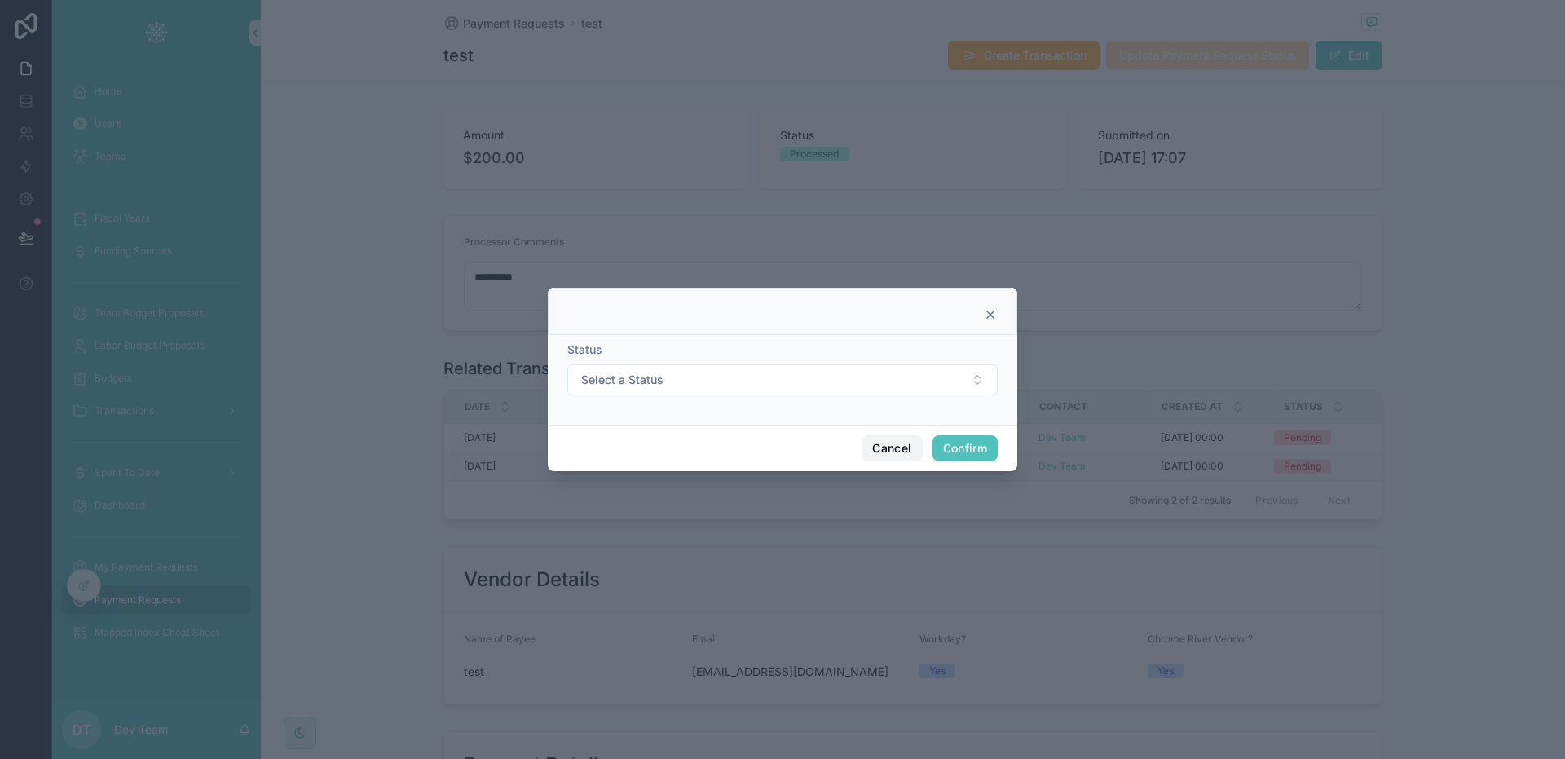
click at [906, 451] on button "Cancel" at bounding box center [892, 448] width 60 height 26
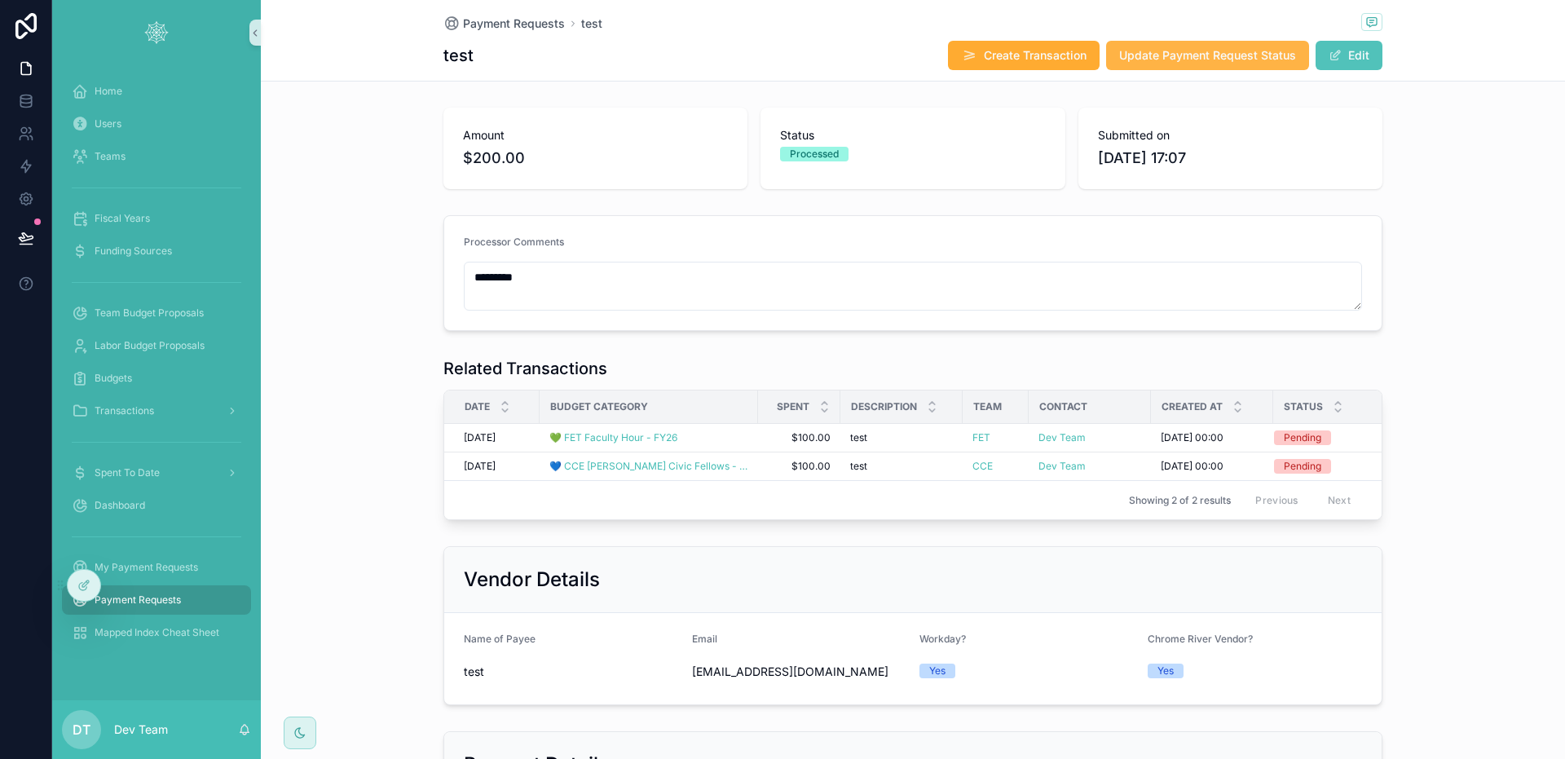
click at [1176, 62] on span "Update Payment Request Status" at bounding box center [1207, 55] width 177 height 16
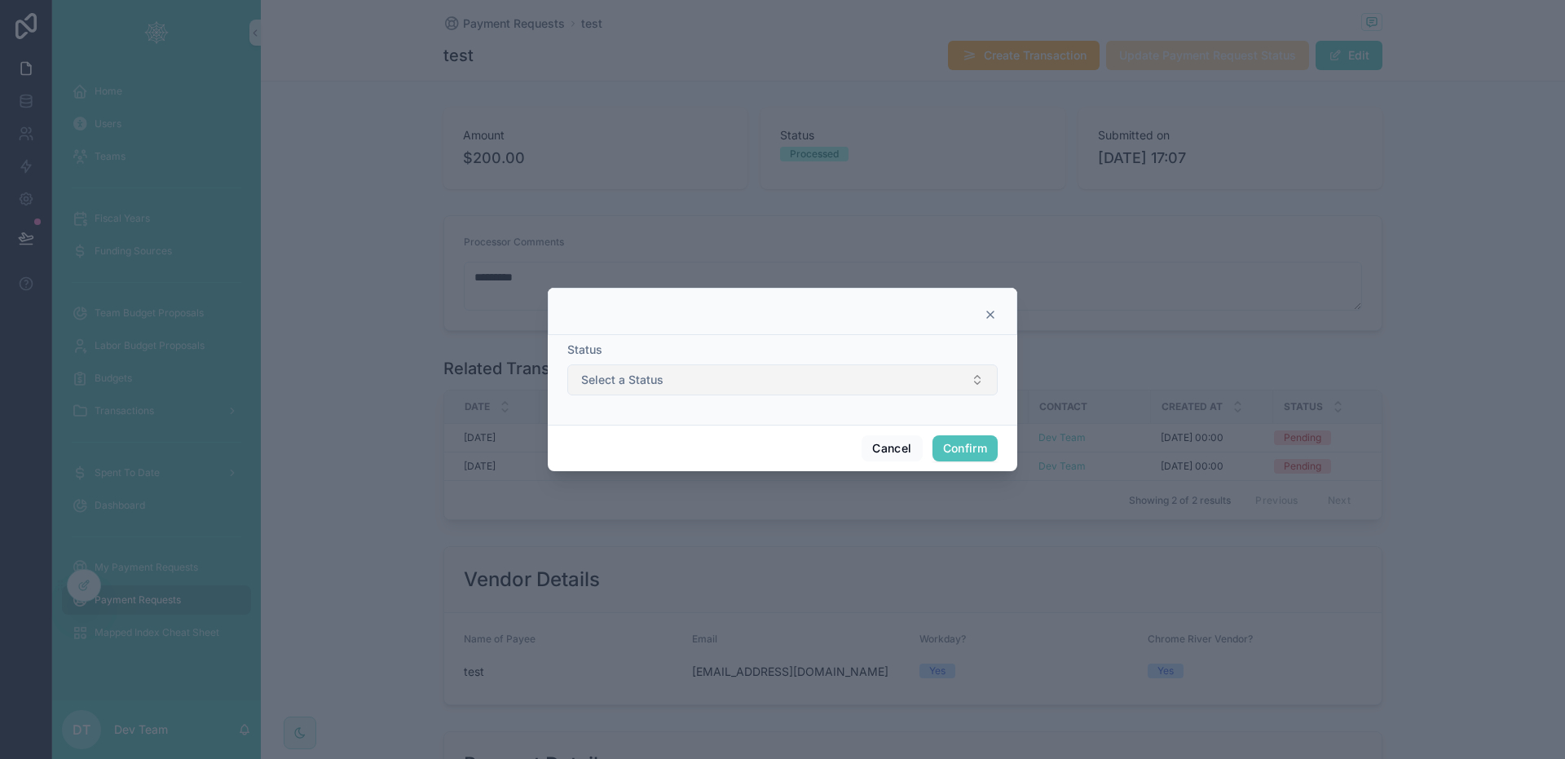
click at [797, 377] on button "Select a Status" at bounding box center [782, 379] width 430 height 31
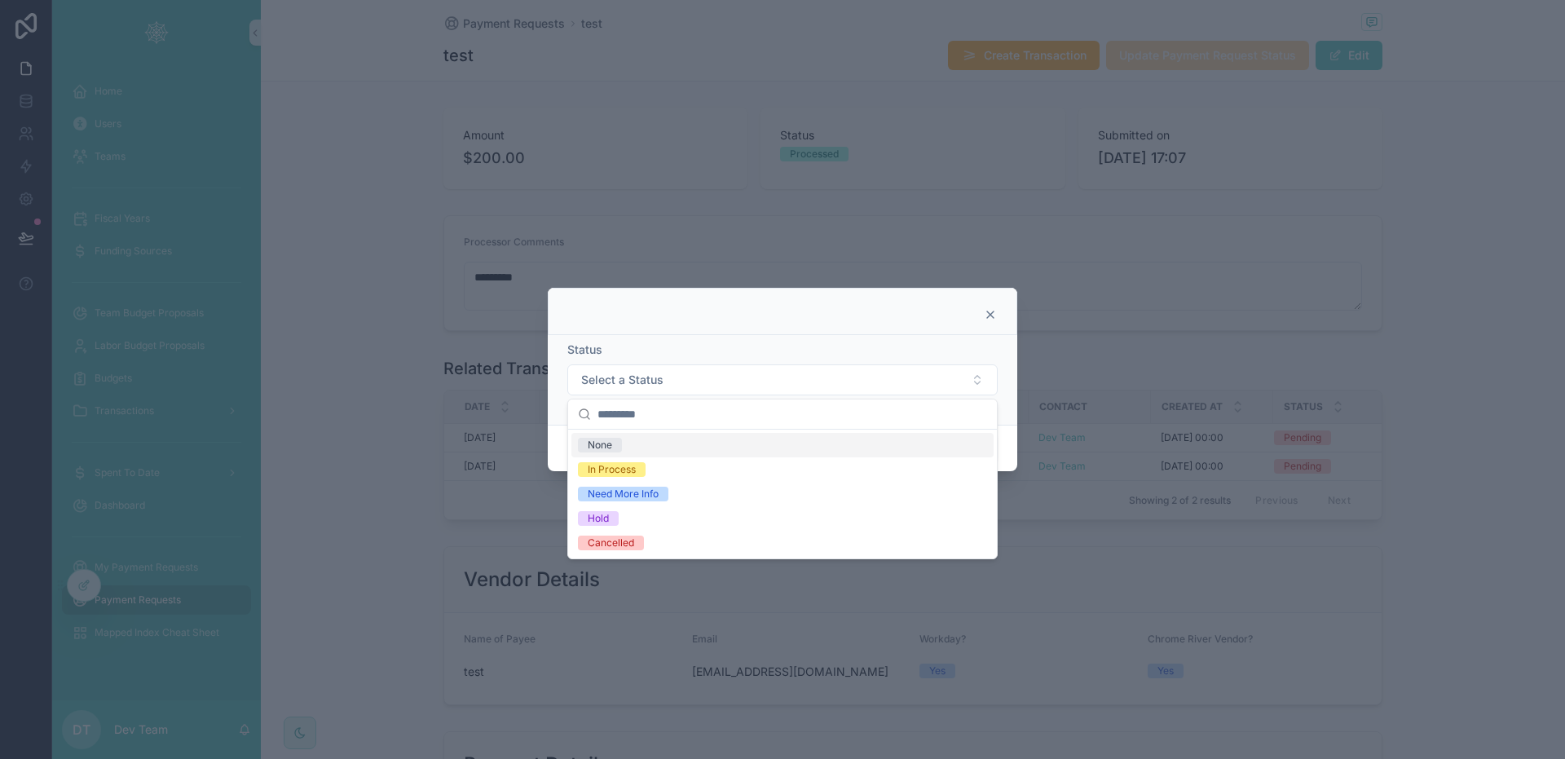
click at [830, 346] on div "Status" at bounding box center [782, 350] width 430 height 16
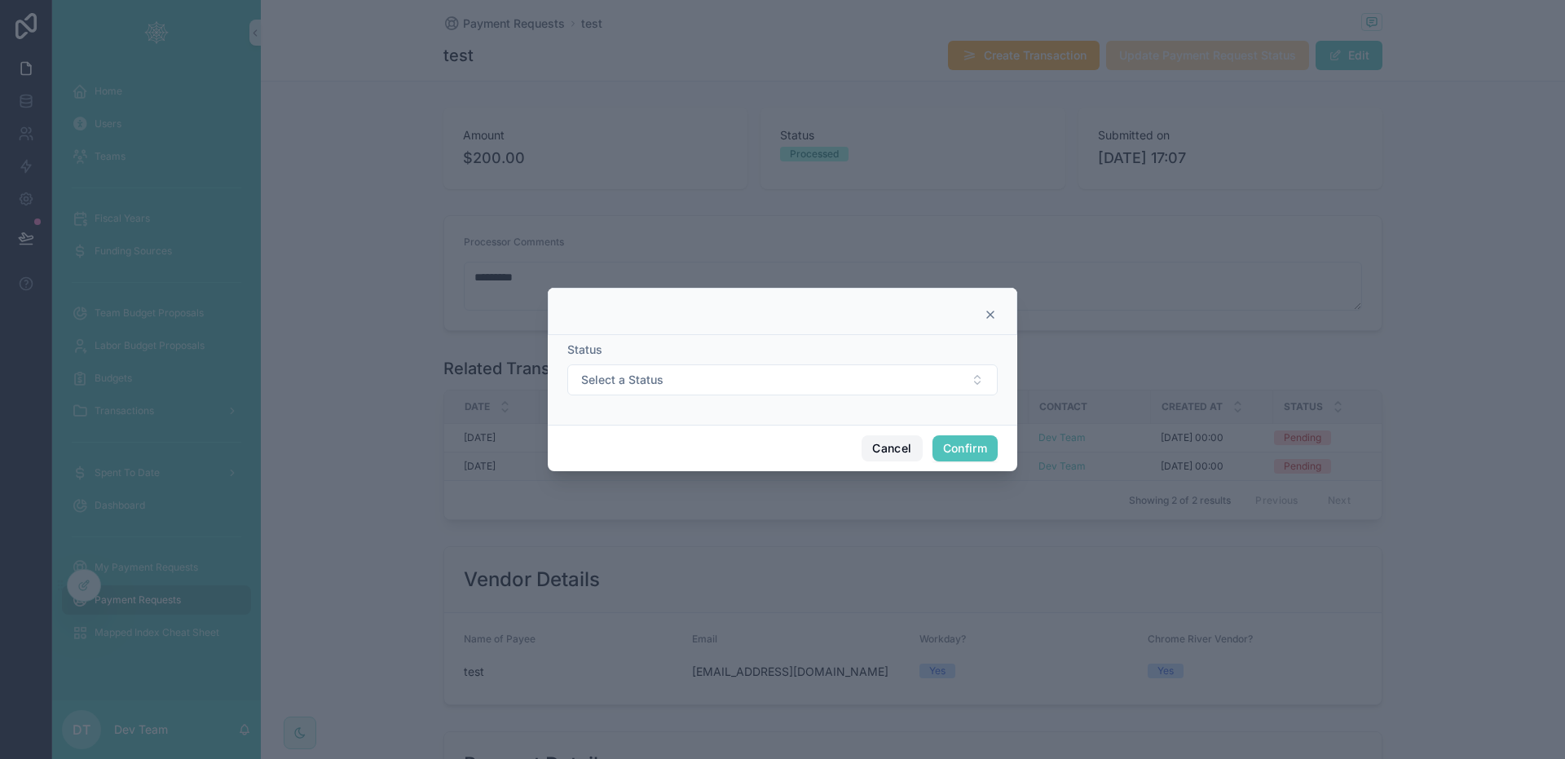
click at [906, 454] on button "Cancel" at bounding box center [892, 448] width 60 height 26
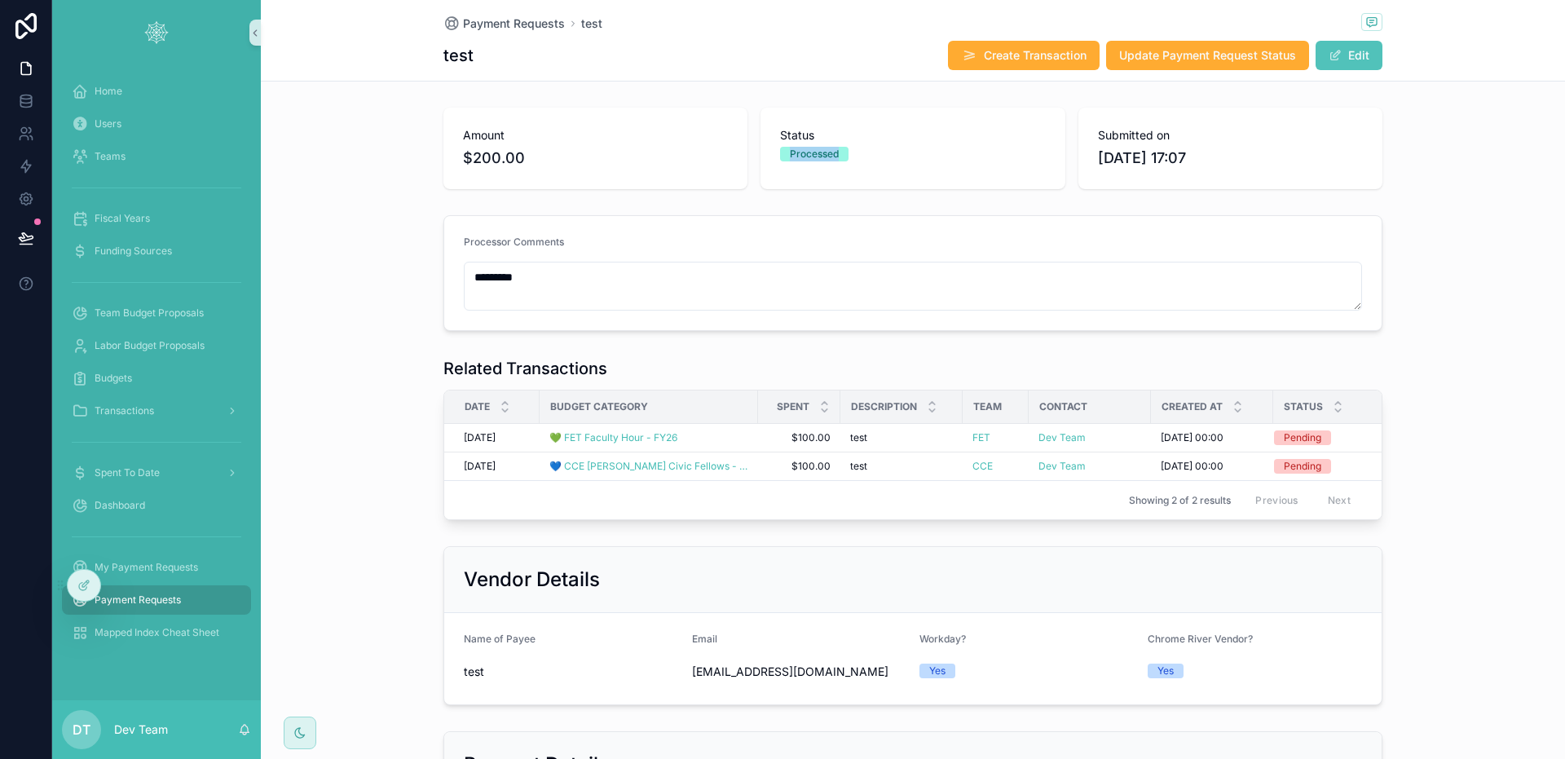
drag, startPoint x: 772, startPoint y: 154, endPoint x: 887, endPoint y: 147, distance: 115.2
click at [887, 147] on div "Status Processed" at bounding box center [912, 149] width 304 height 82
click at [1210, 66] on button "Update Payment Request Status" at bounding box center [1207, 55] width 203 height 29
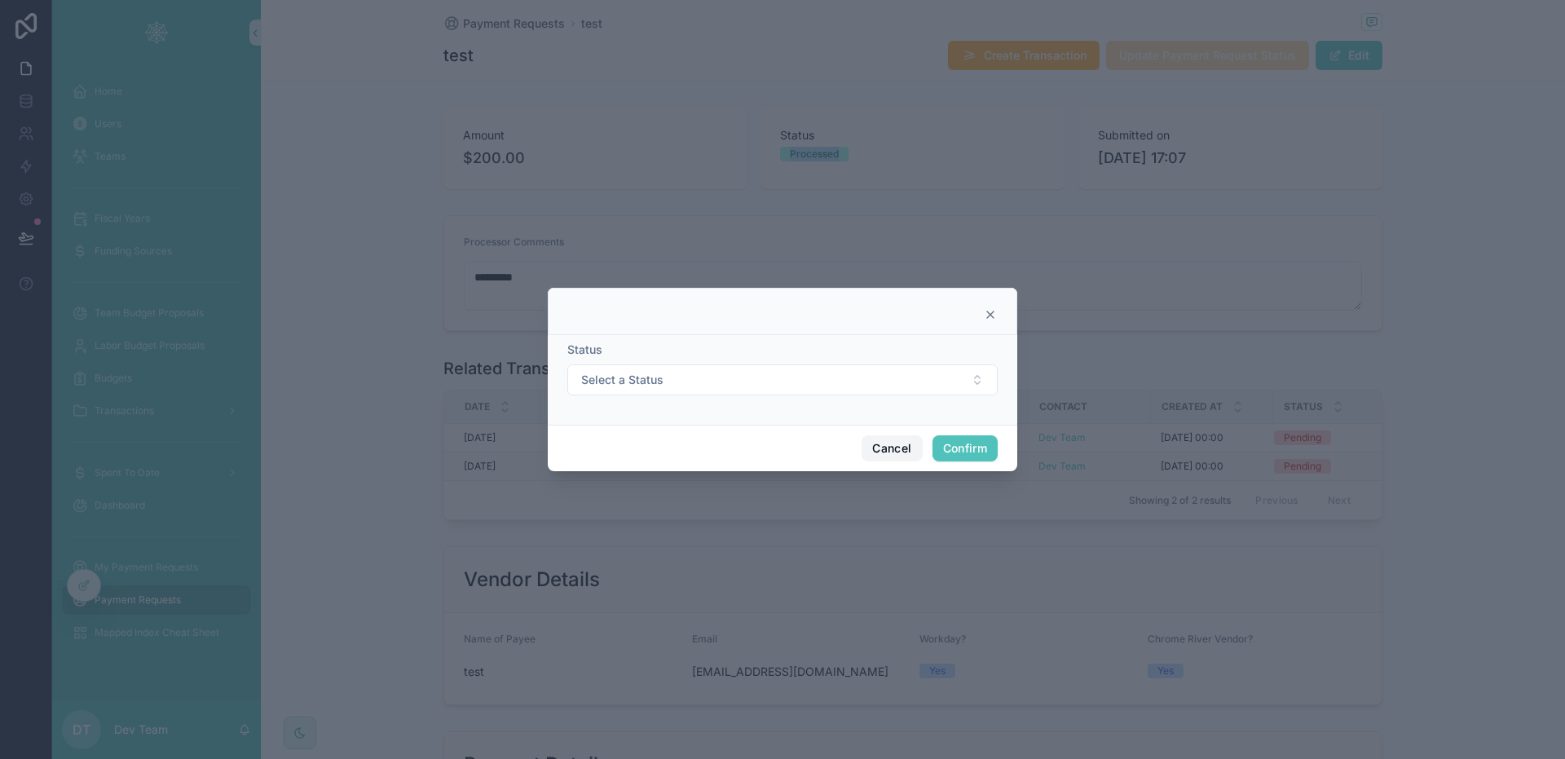
click at [892, 451] on button "Cancel" at bounding box center [892, 448] width 60 height 26
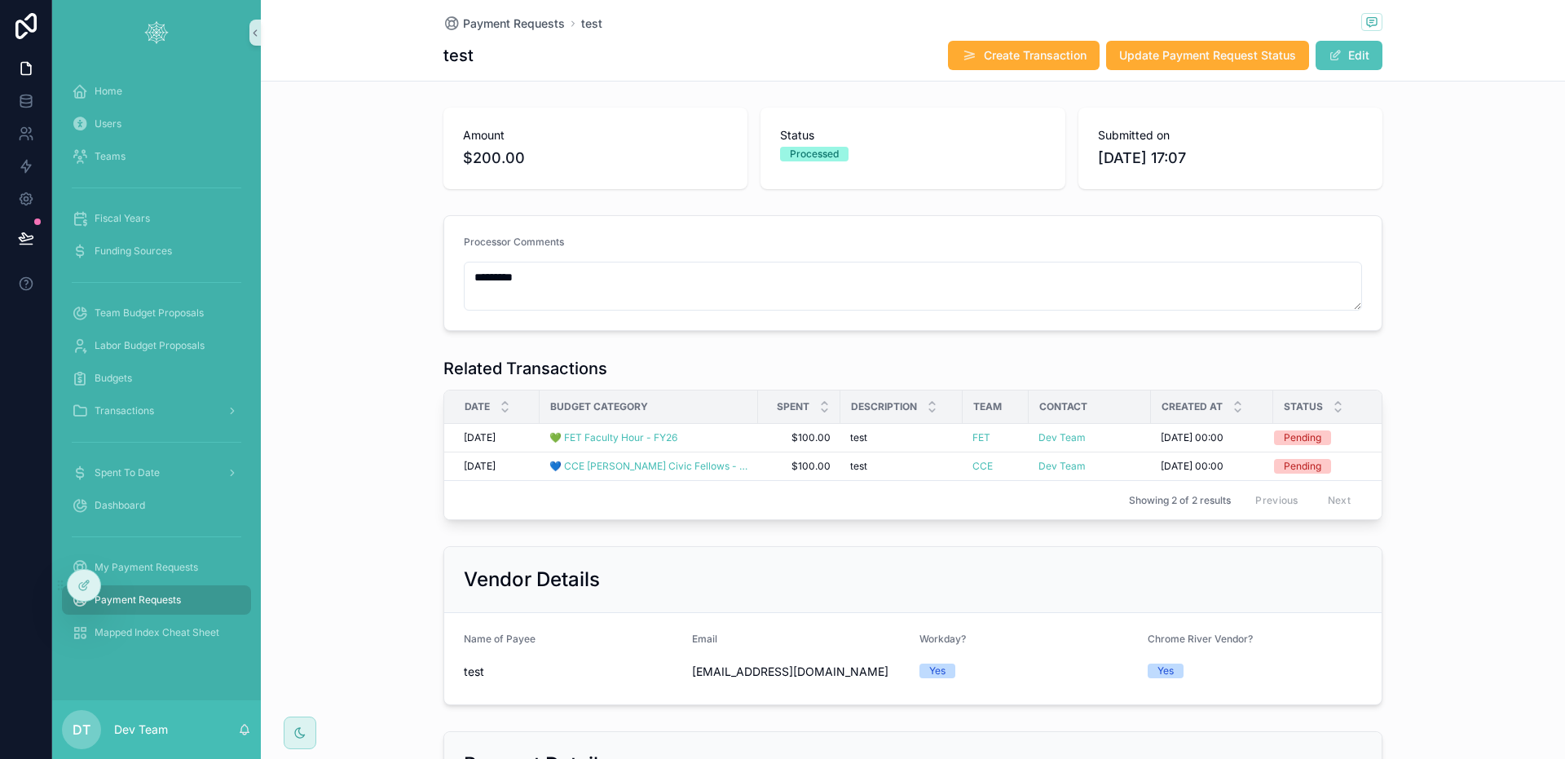
click at [711, 84] on div "Payment Requests test test Create Transaction Update Payment Request Status Edi…" at bounding box center [913, 650] width 1304 height 1300
click at [84, 580] on icon at bounding box center [83, 585] width 13 height 13
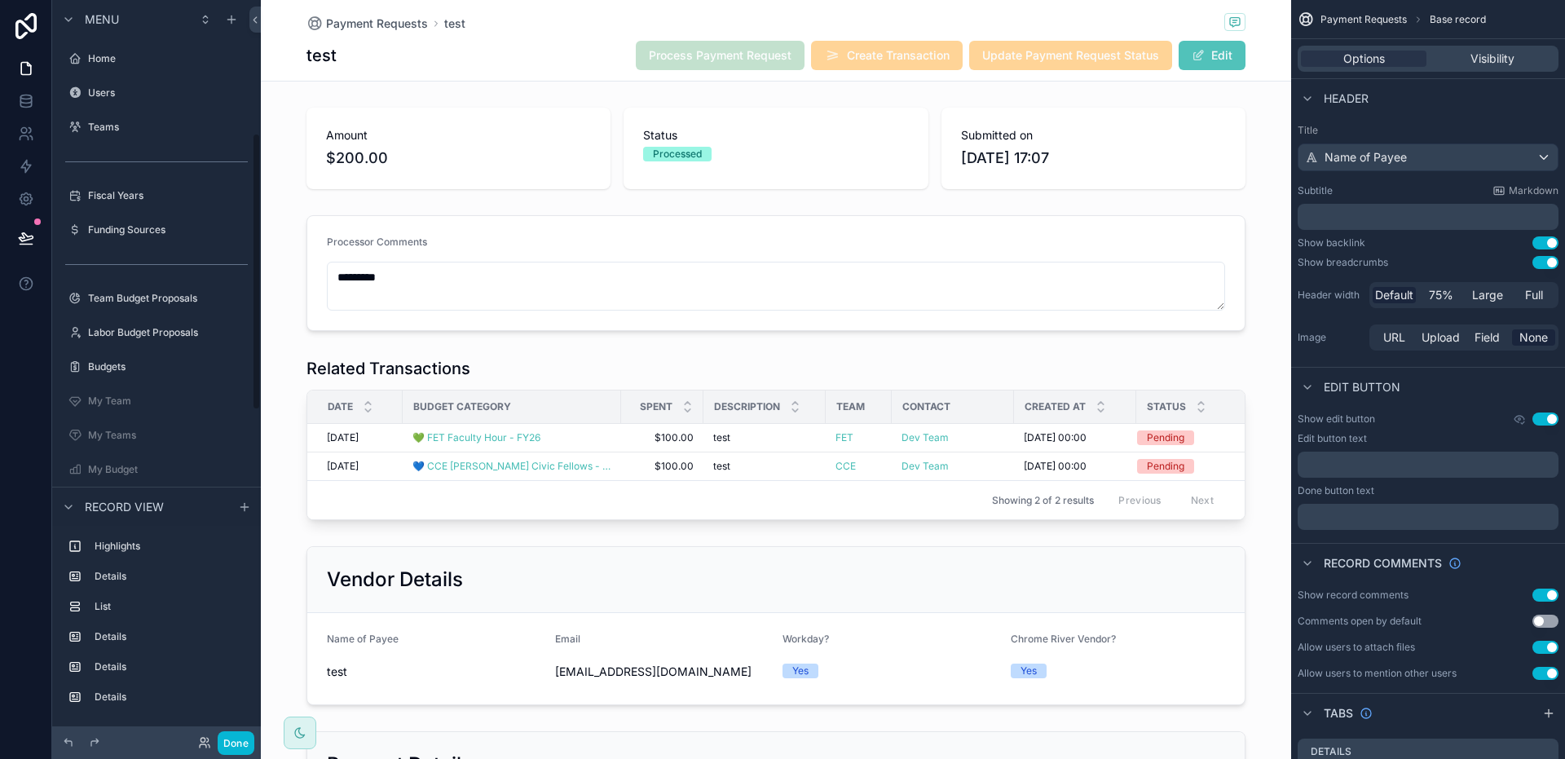
scroll to position [356, 0]
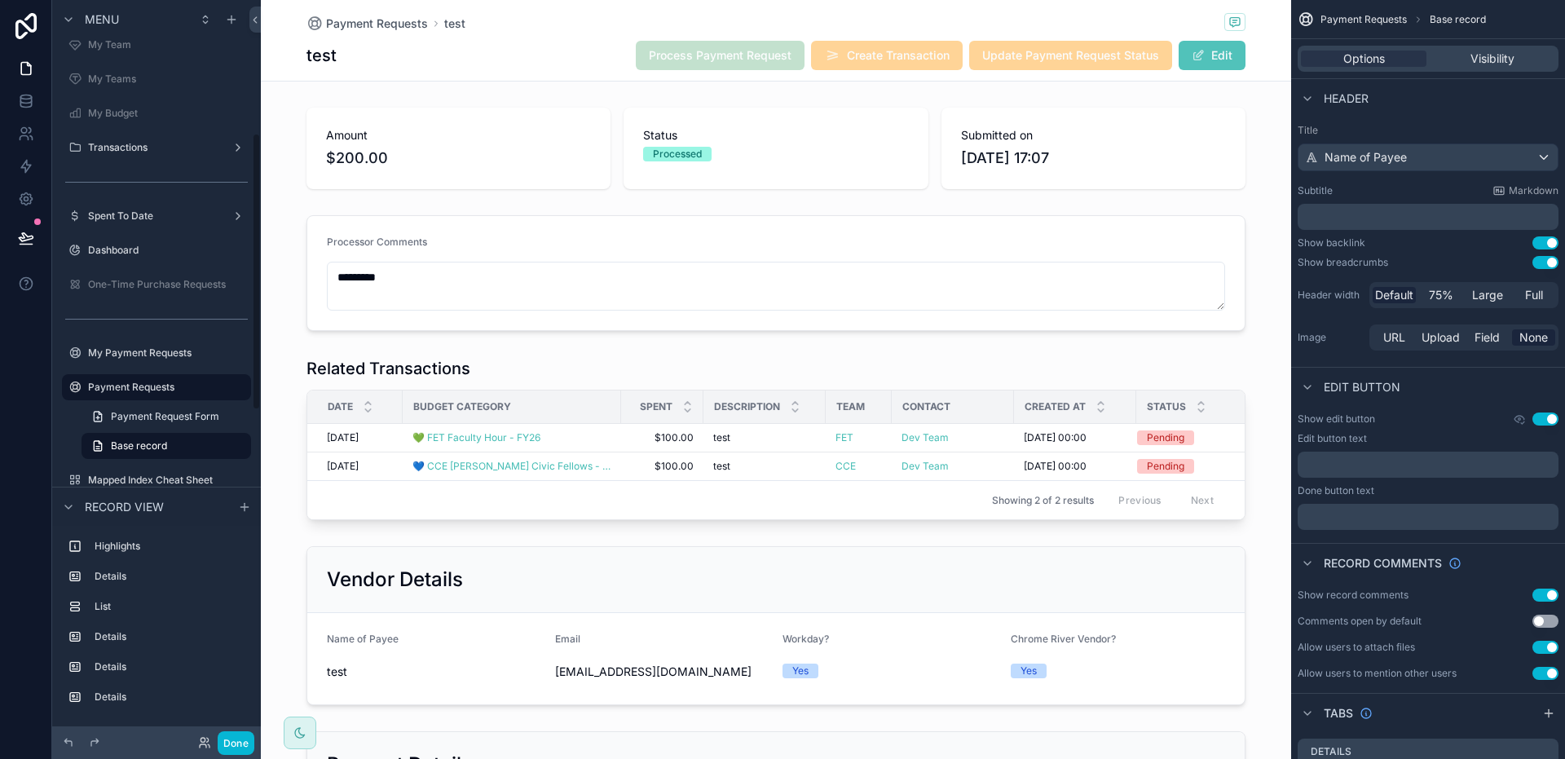
click at [581, 72] on div "Payment Requests test test Process Payment Request Create Transaction Update Pa…" at bounding box center [775, 40] width 939 height 81
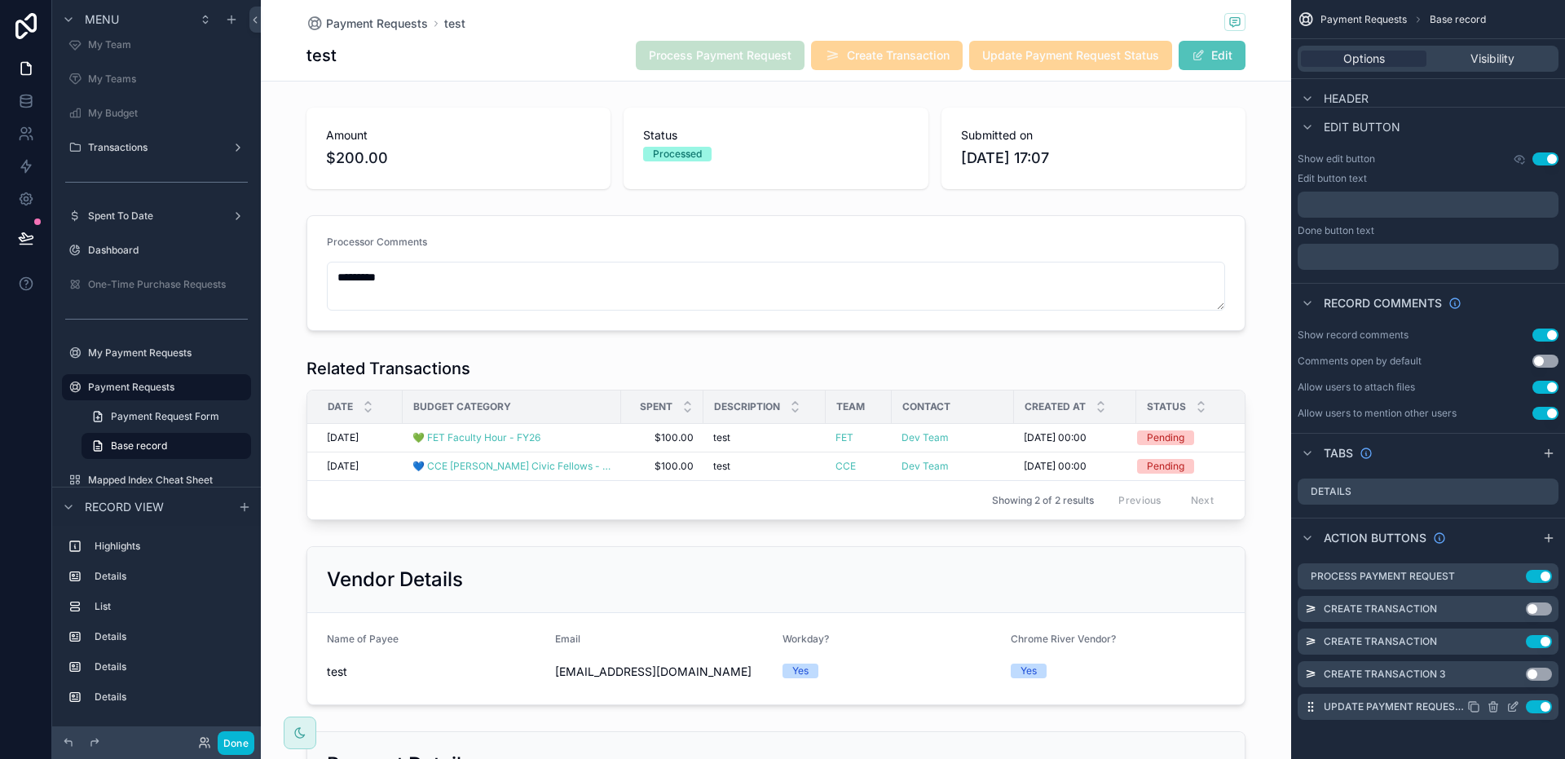
click at [1516, 707] on icon "scrollable content" at bounding box center [1512, 706] width 13 height 13
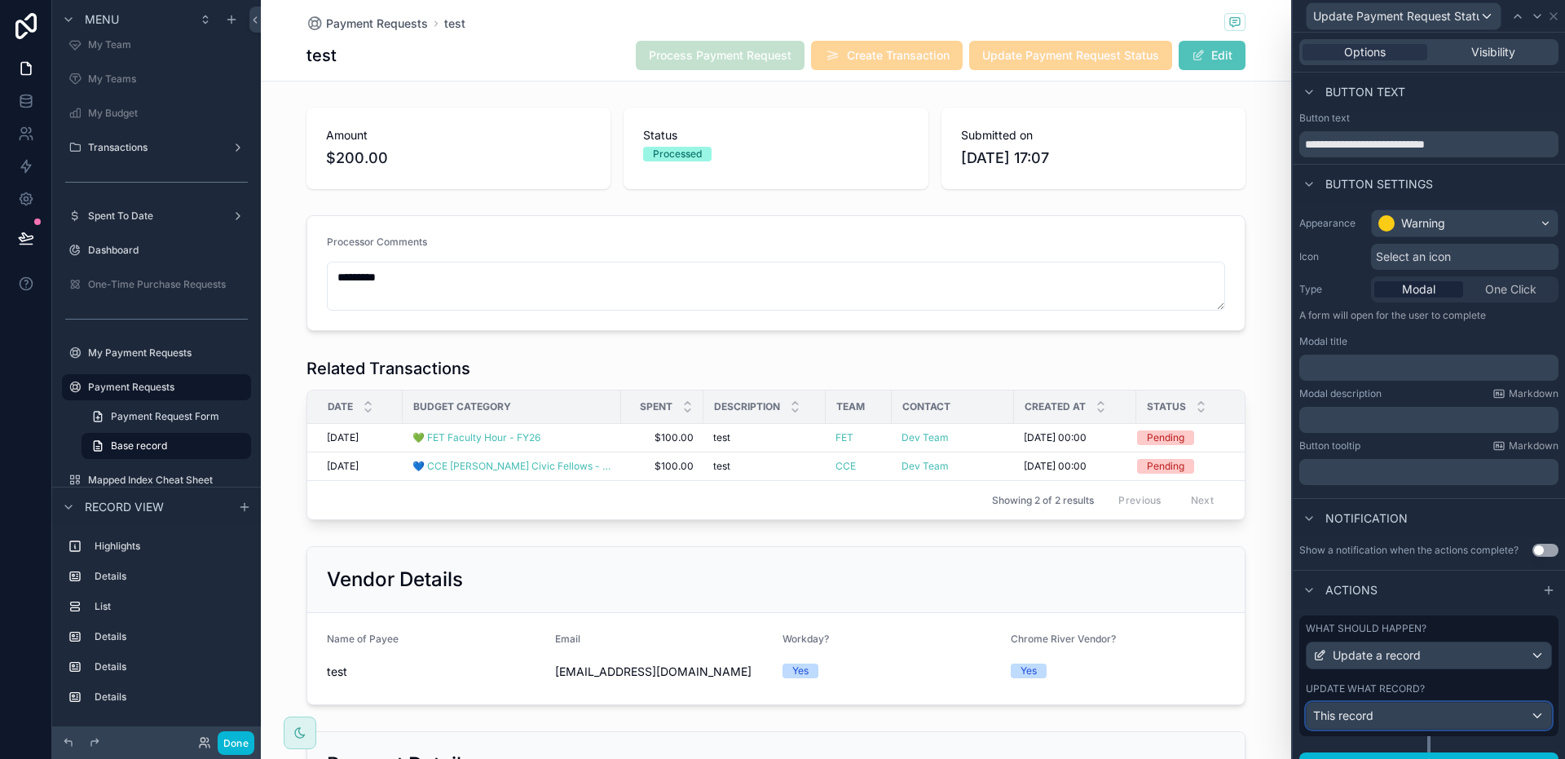
click at [1412, 724] on div "This record" at bounding box center [1429, 716] width 245 height 26
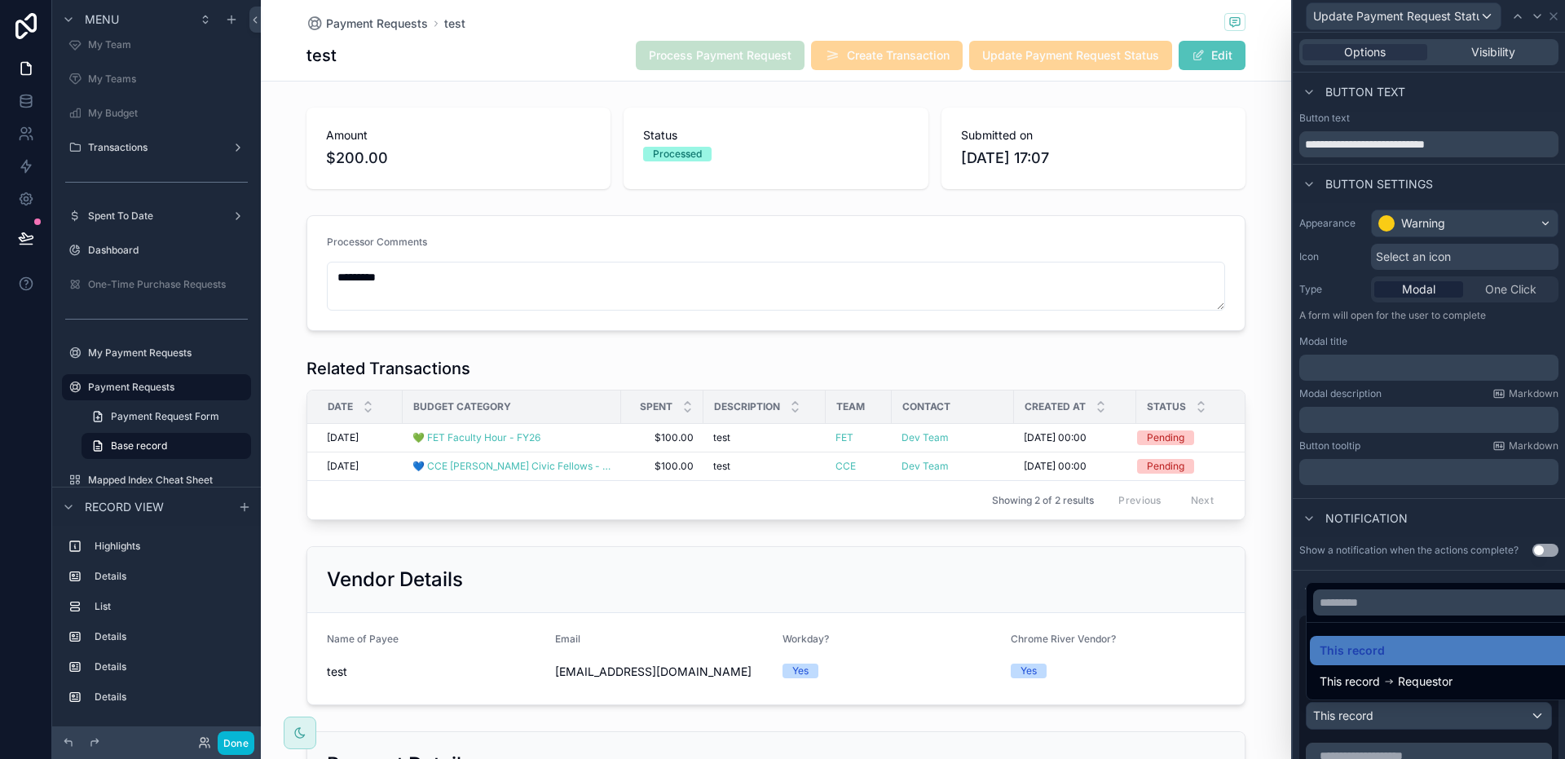
click at [1410, 725] on div at bounding box center [1429, 379] width 272 height 759
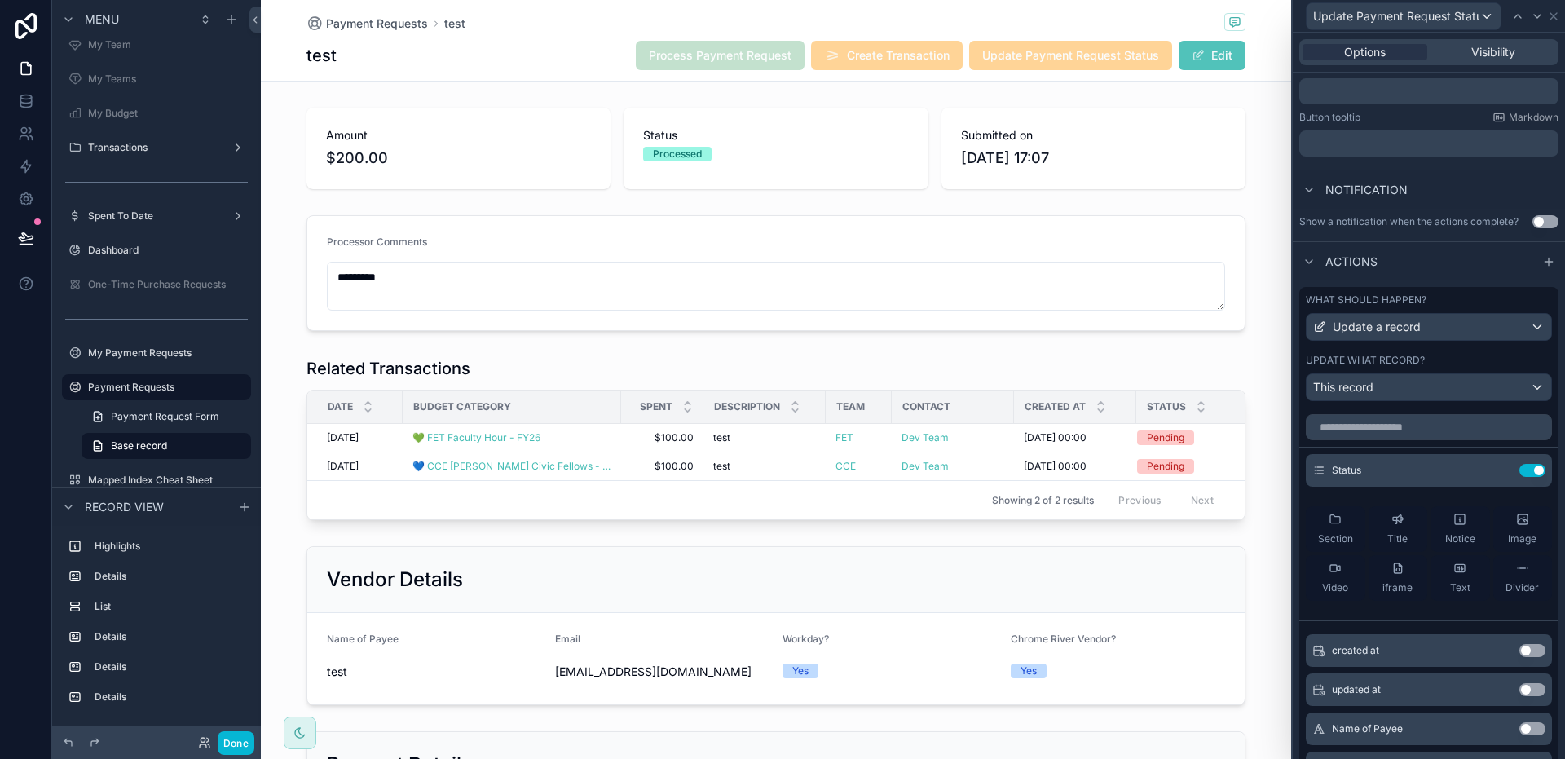
scroll to position [339, 0]
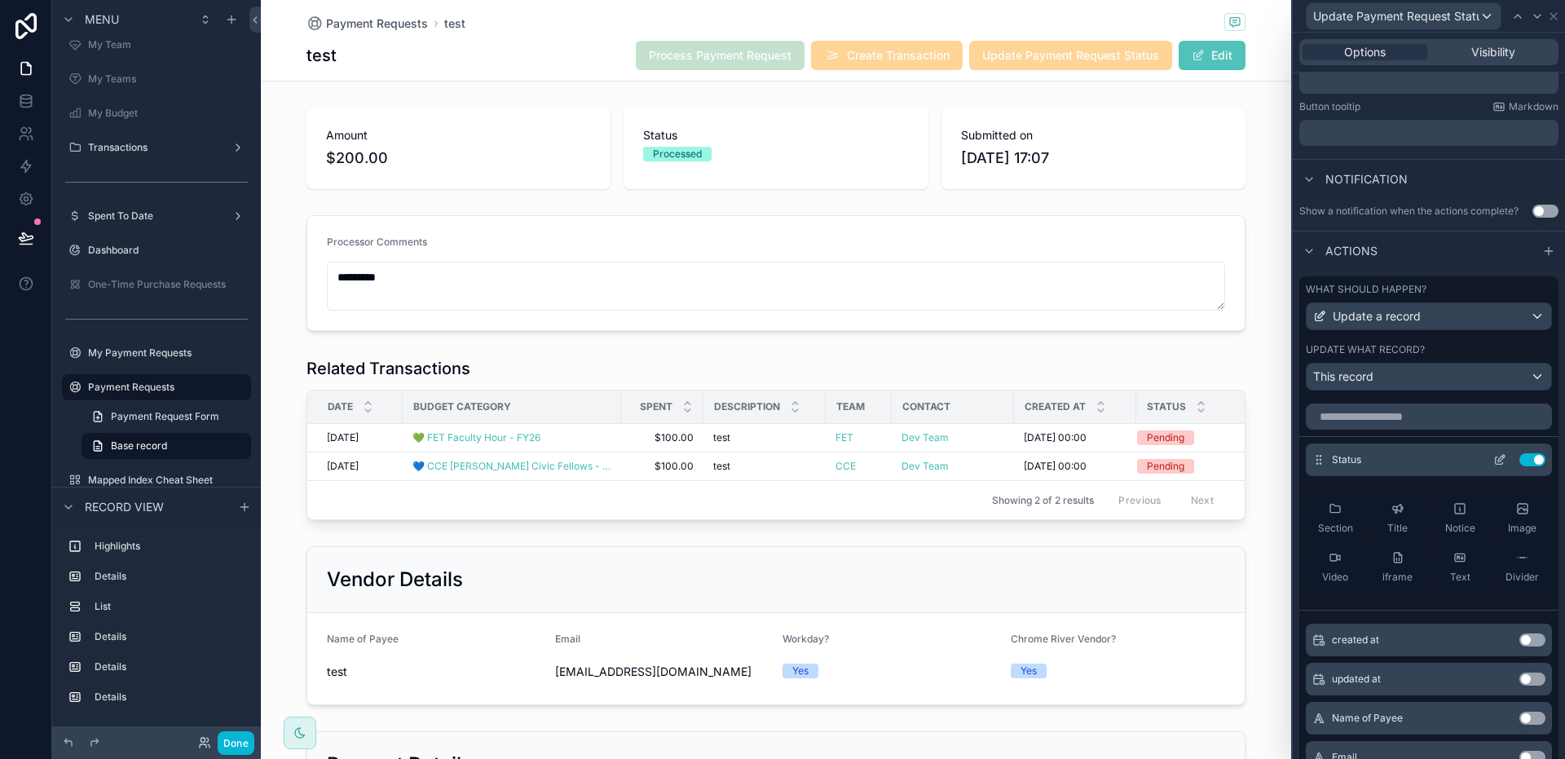
click at [1493, 459] on icon at bounding box center [1499, 459] width 13 height 13
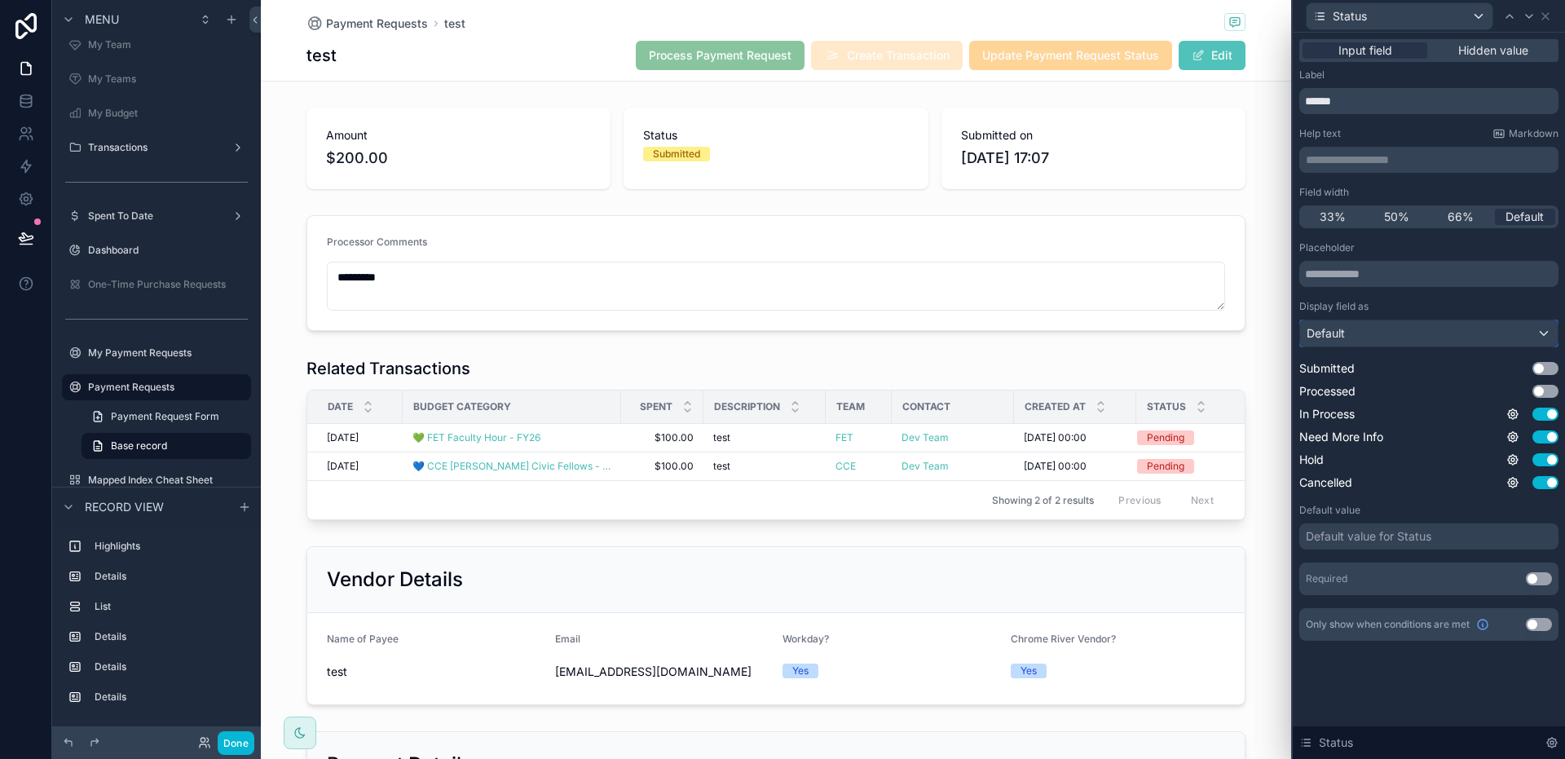
click at [1404, 327] on div "Default" at bounding box center [1429, 333] width 258 height 26
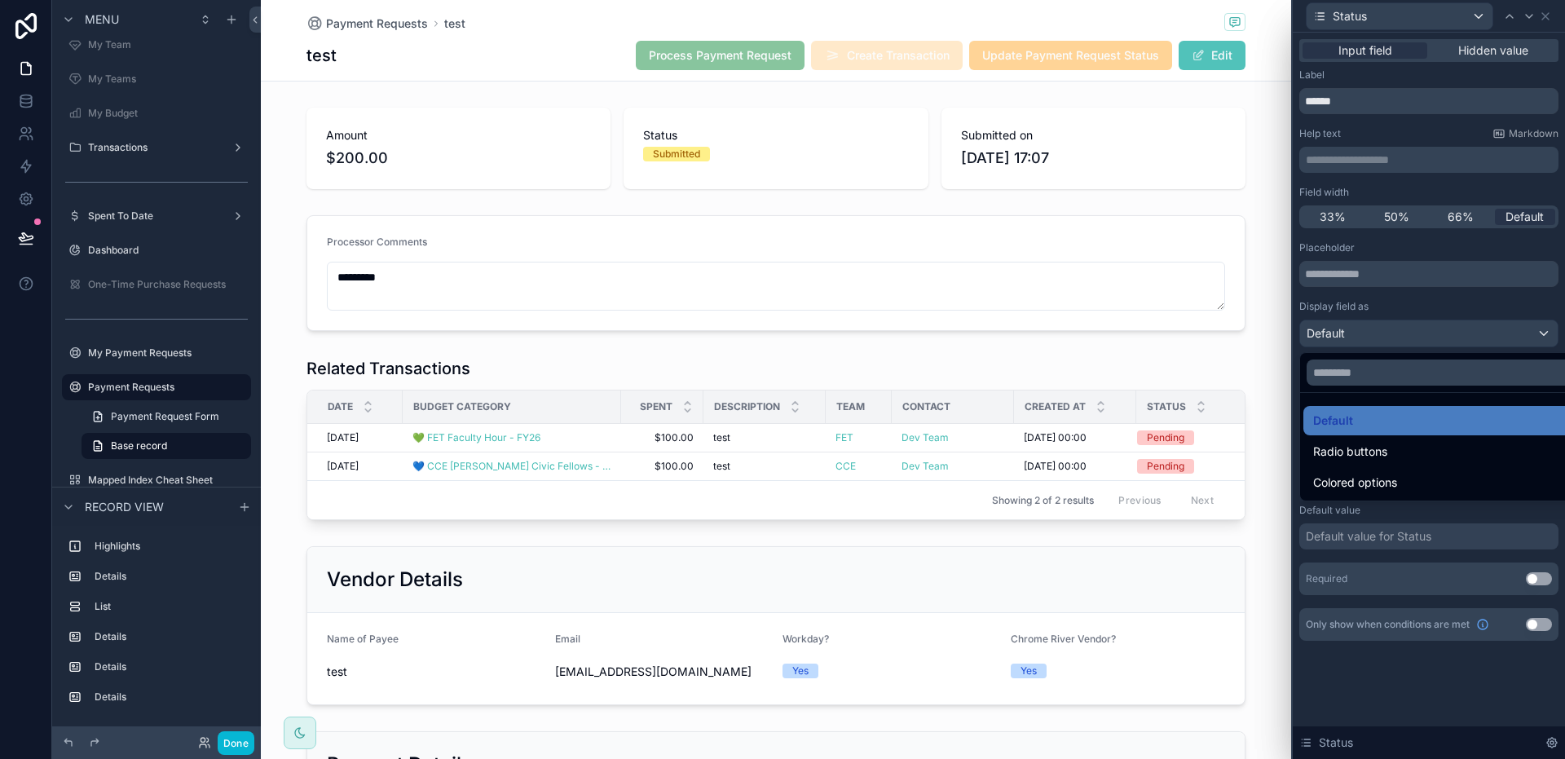
click at [1386, 447] on span "Radio buttons" at bounding box center [1350, 452] width 74 height 20
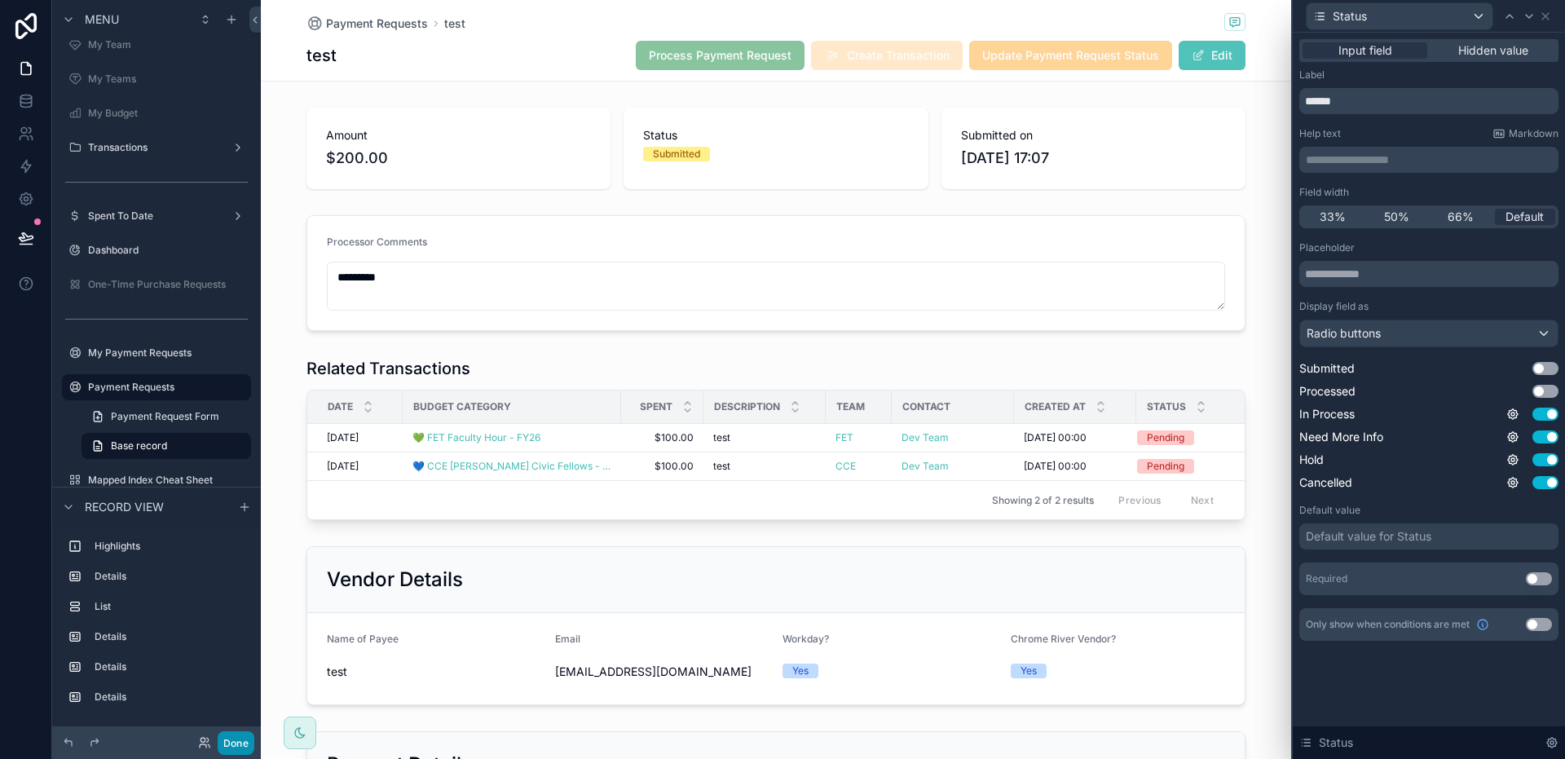
click at [249, 743] on button "Done" at bounding box center [236, 743] width 37 height 24
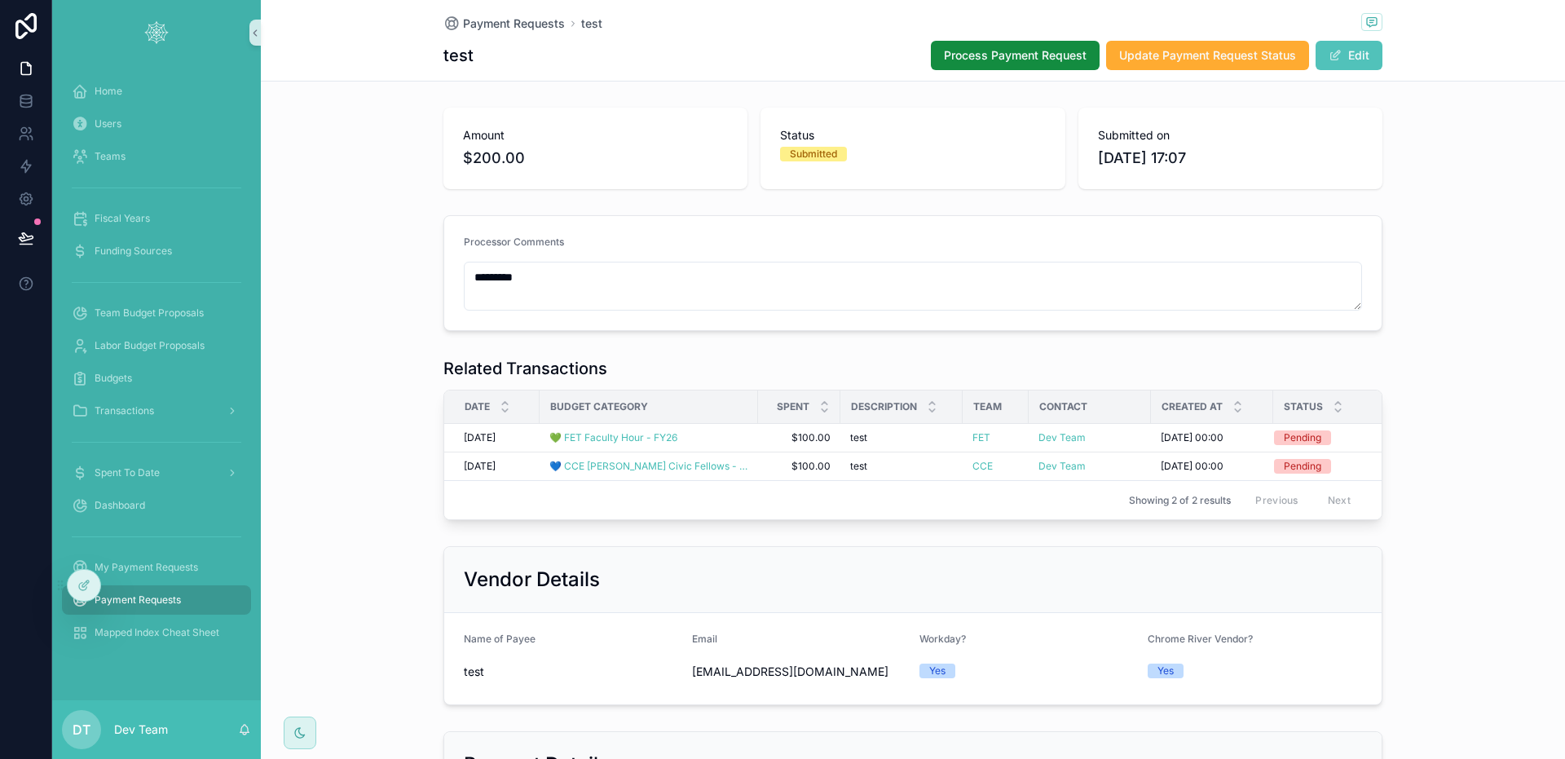
click at [873, 154] on div "Submitted" at bounding box center [912, 154] width 265 height 15
click at [1157, 64] on button "Update Payment Request Status" at bounding box center [1207, 55] width 203 height 29
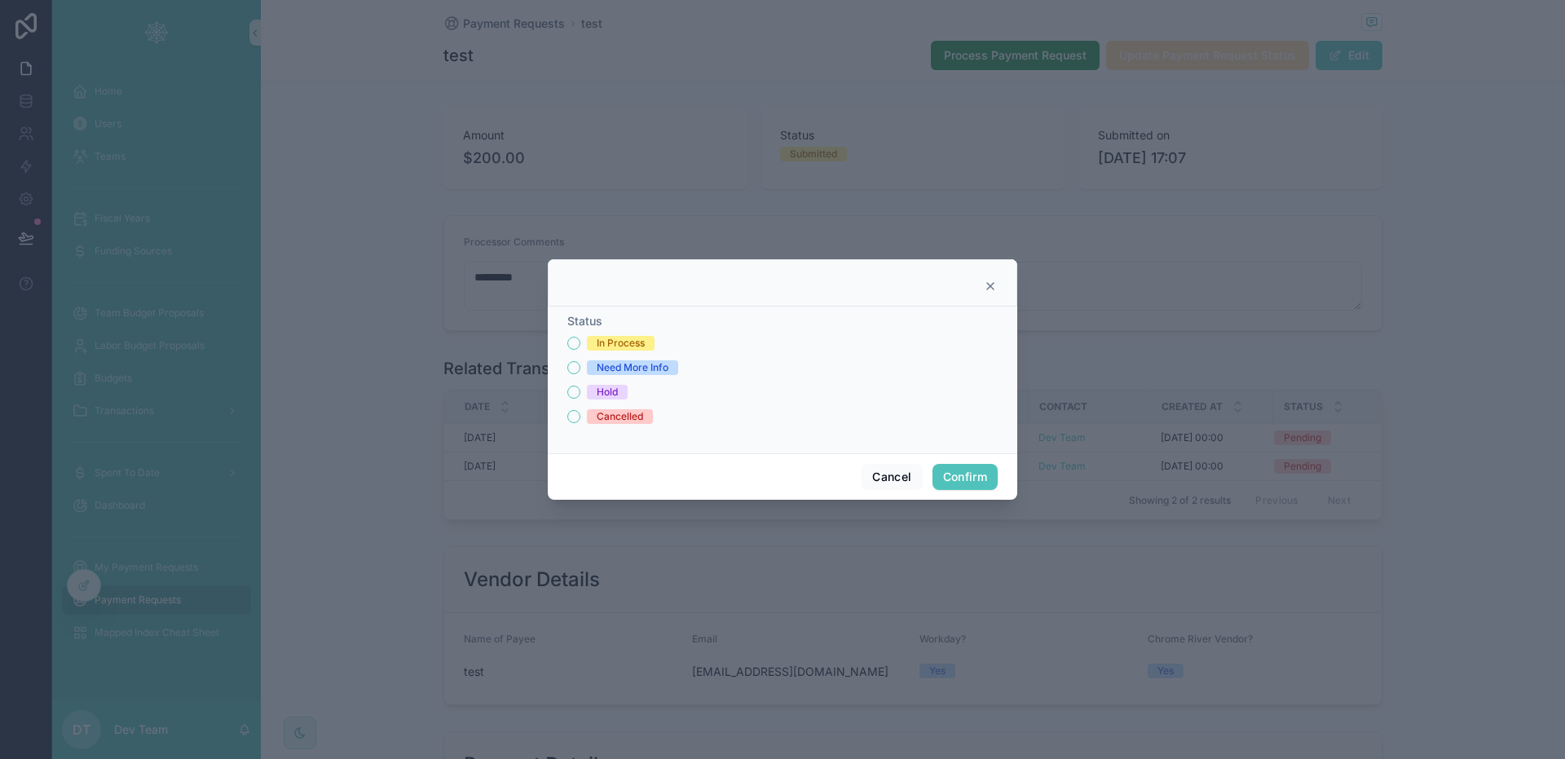
click at [622, 339] on div "In Process" at bounding box center [621, 343] width 48 height 15
click at [580, 339] on button "In Process" at bounding box center [573, 343] width 13 height 13
click at [955, 481] on button "Confirm" at bounding box center [964, 477] width 65 height 26
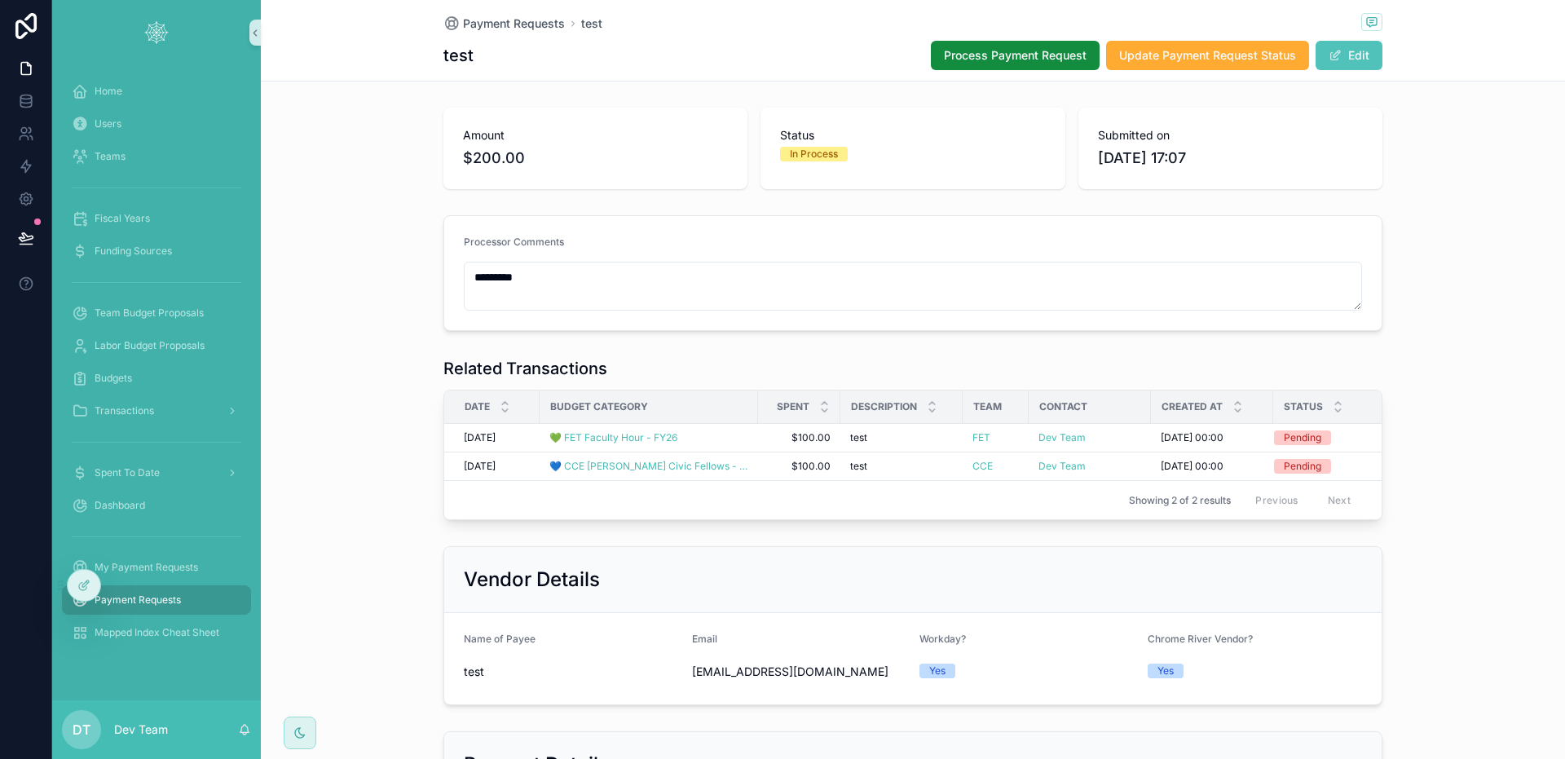
click at [1171, 39] on div "Payment Requests test test Process Payment Request Update Payment Request Statu…" at bounding box center [912, 40] width 939 height 81
click at [1174, 56] on span "Update Payment Request Status" at bounding box center [1207, 55] width 177 height 16
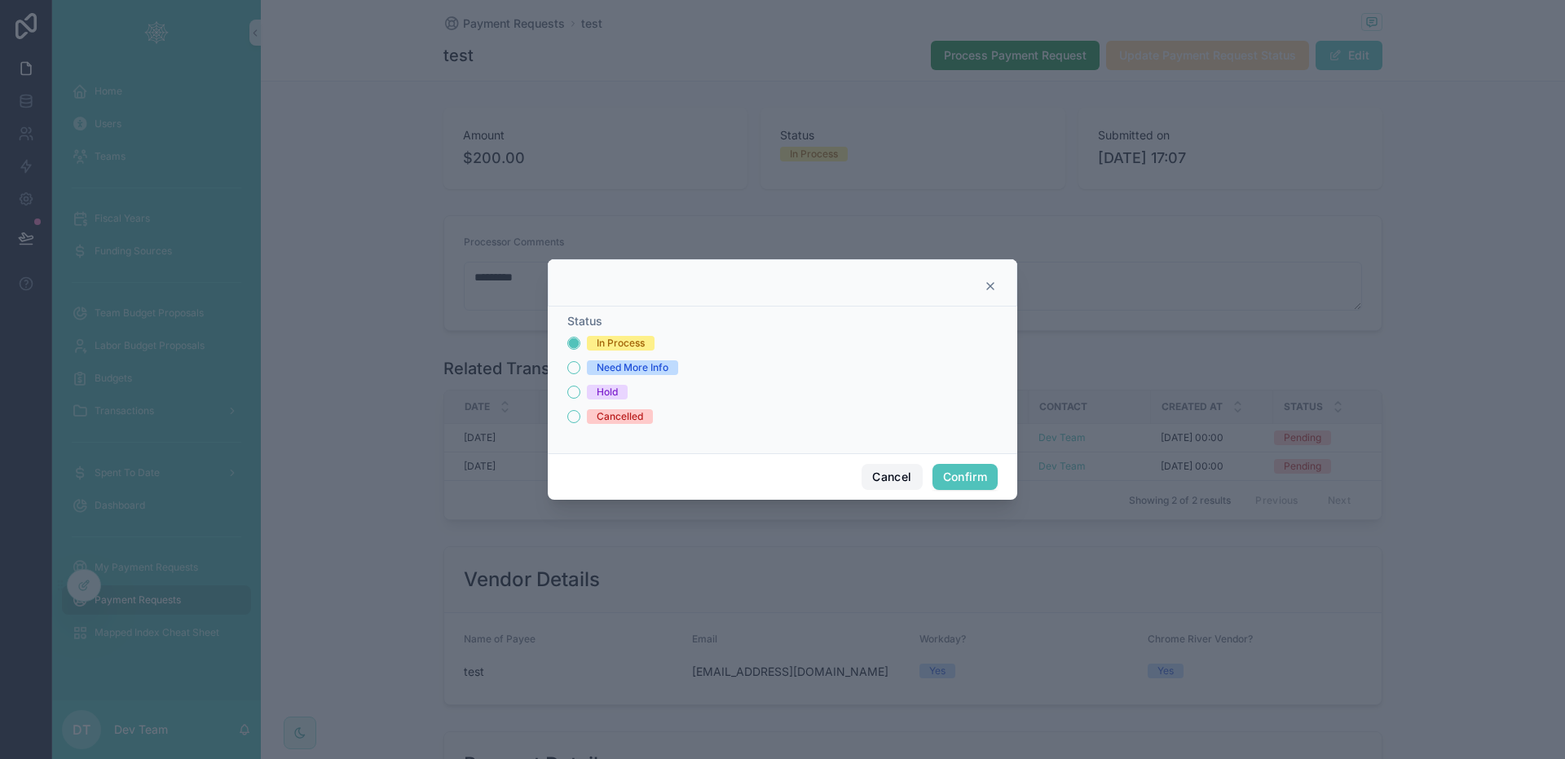
click at [891, 487] on button "Cancel" at bounding box center [892, 477] width 60 height 26
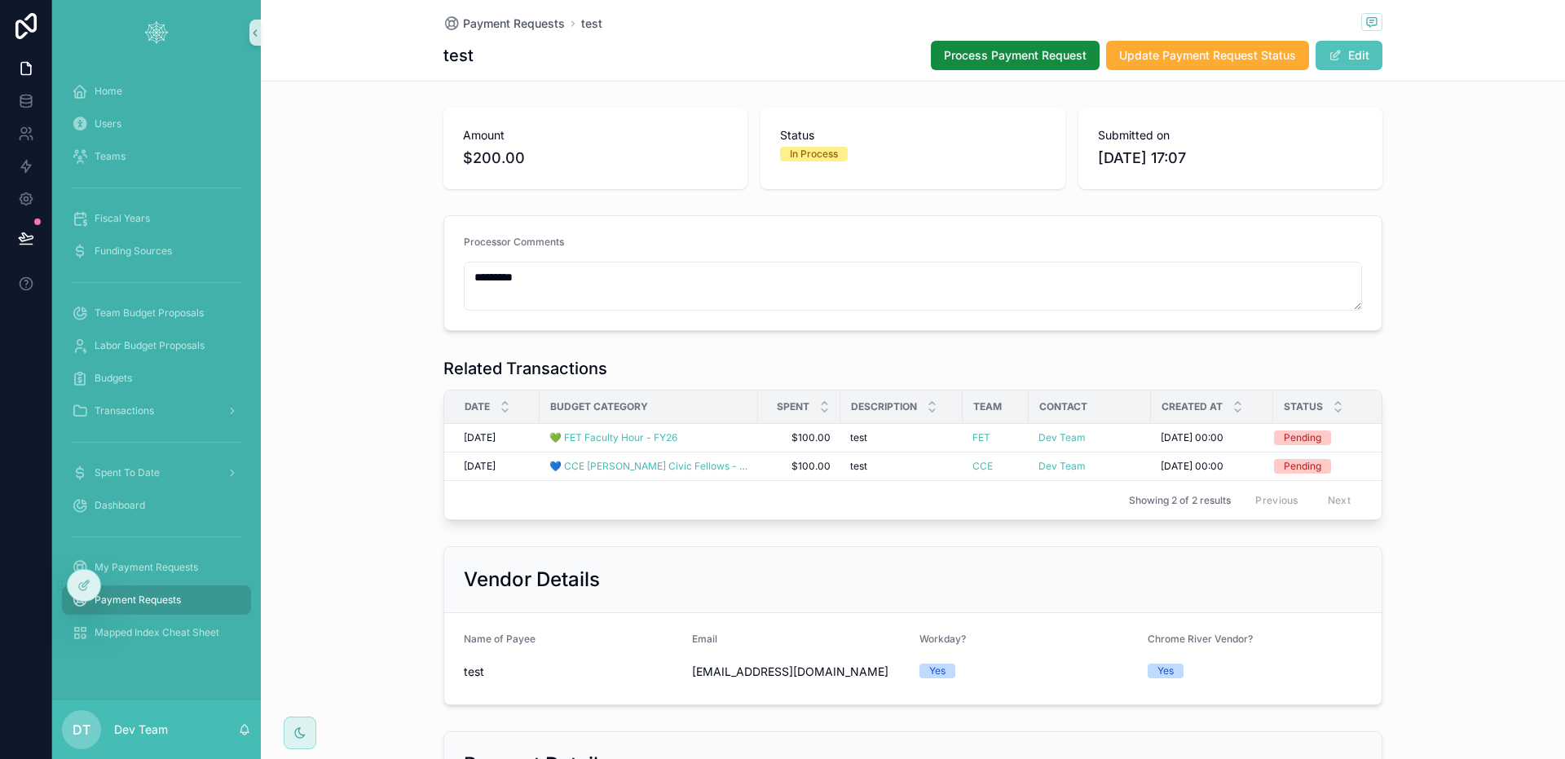
scroll to position [11, 0]
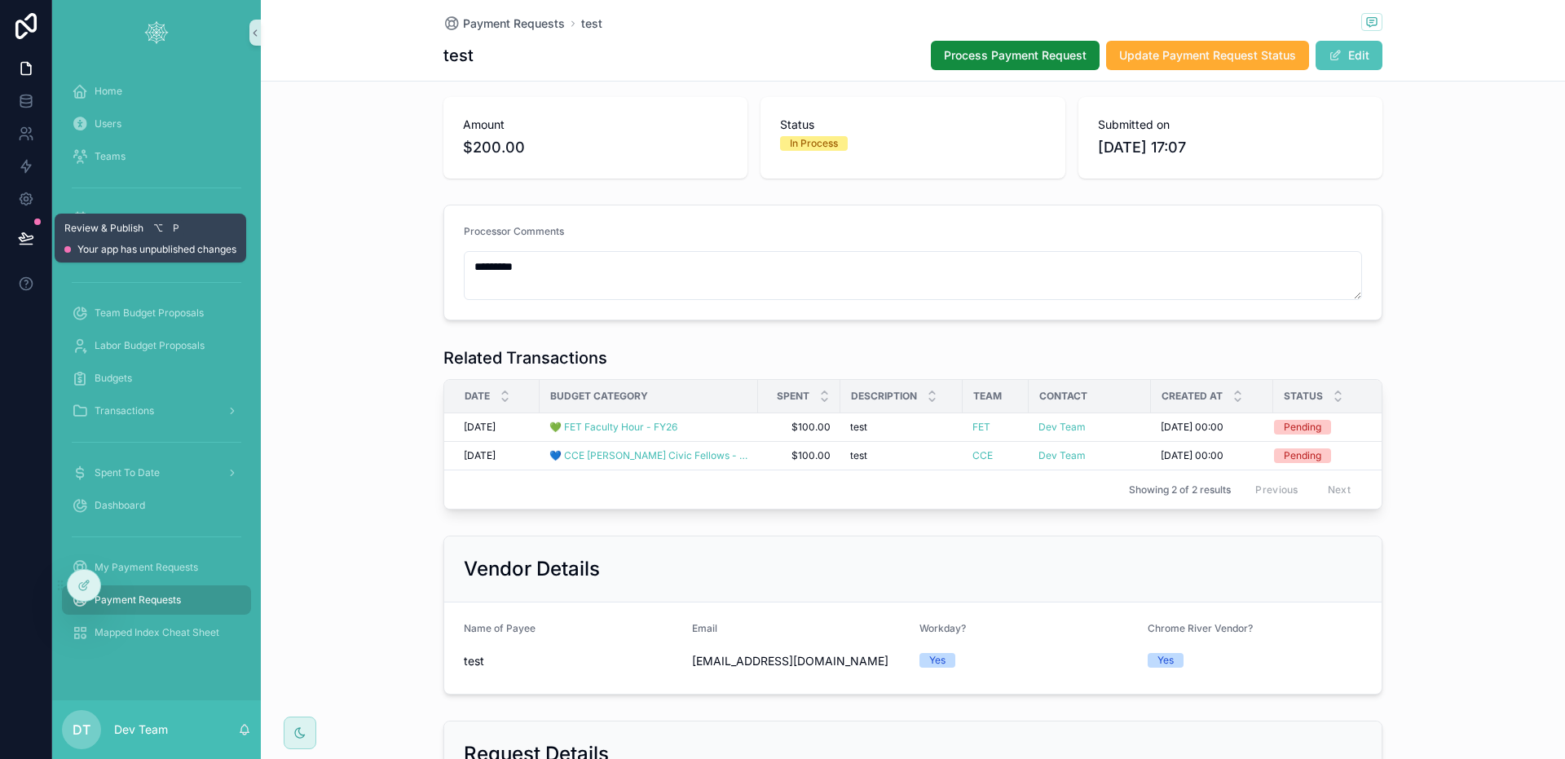
click at [21, 243] on icon at bounding box center [26, 238] width 16 height 16
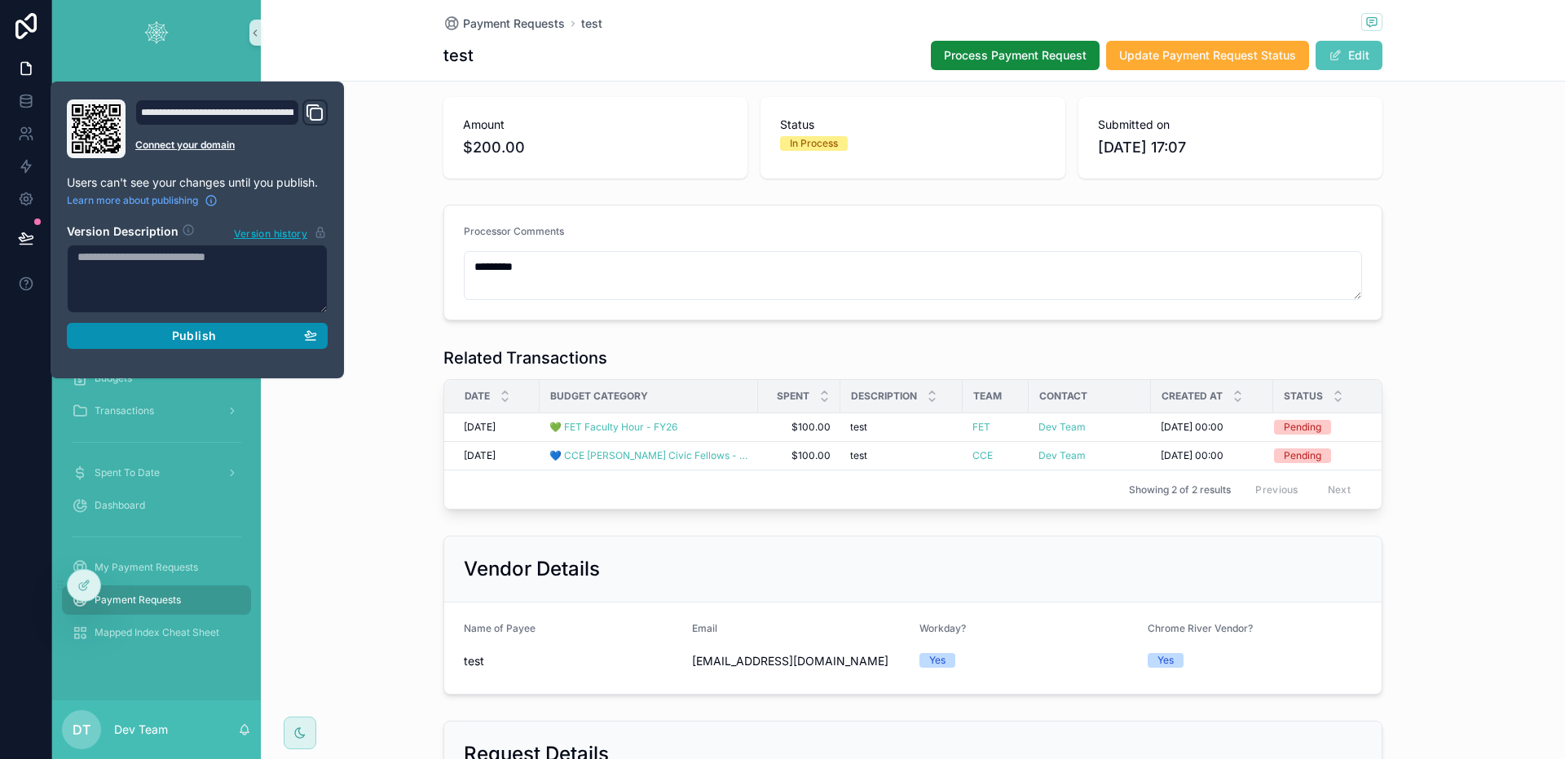
click at [226, 337] on div "Publish" at bounding box center [197, 335] width 240 height 15
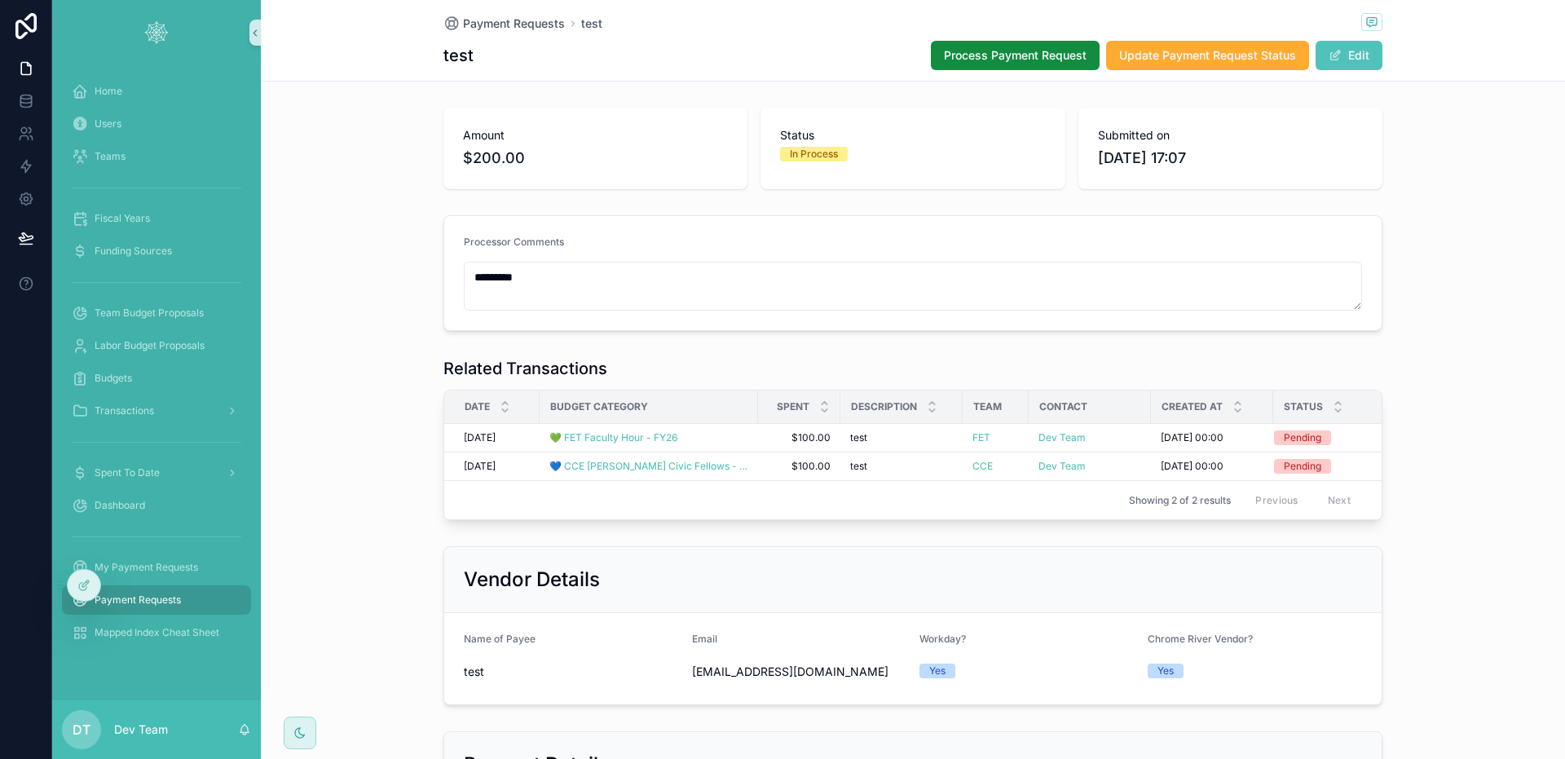
click at [757, 64] on div "test Process Payment Request Update Payment Request Status Edit" at bounding box center [912, 55] width 939 height 31
click at [1263, 55] on span "Update Payment Request Status" at bounding box center [1207, 55] width 177 height 16
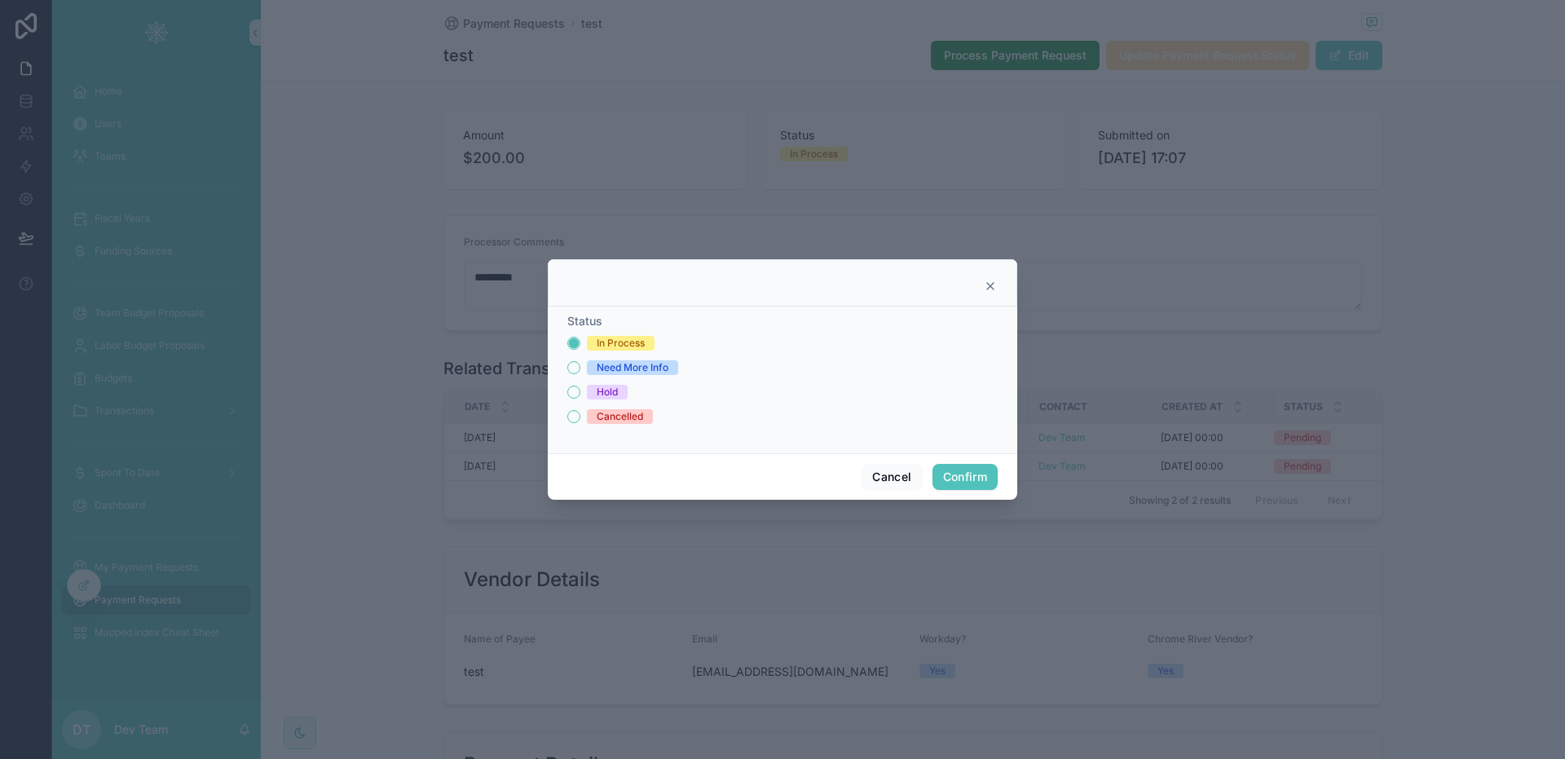
click at [996, 289] on icon at bounding box center [990, 286] width 13 height 13
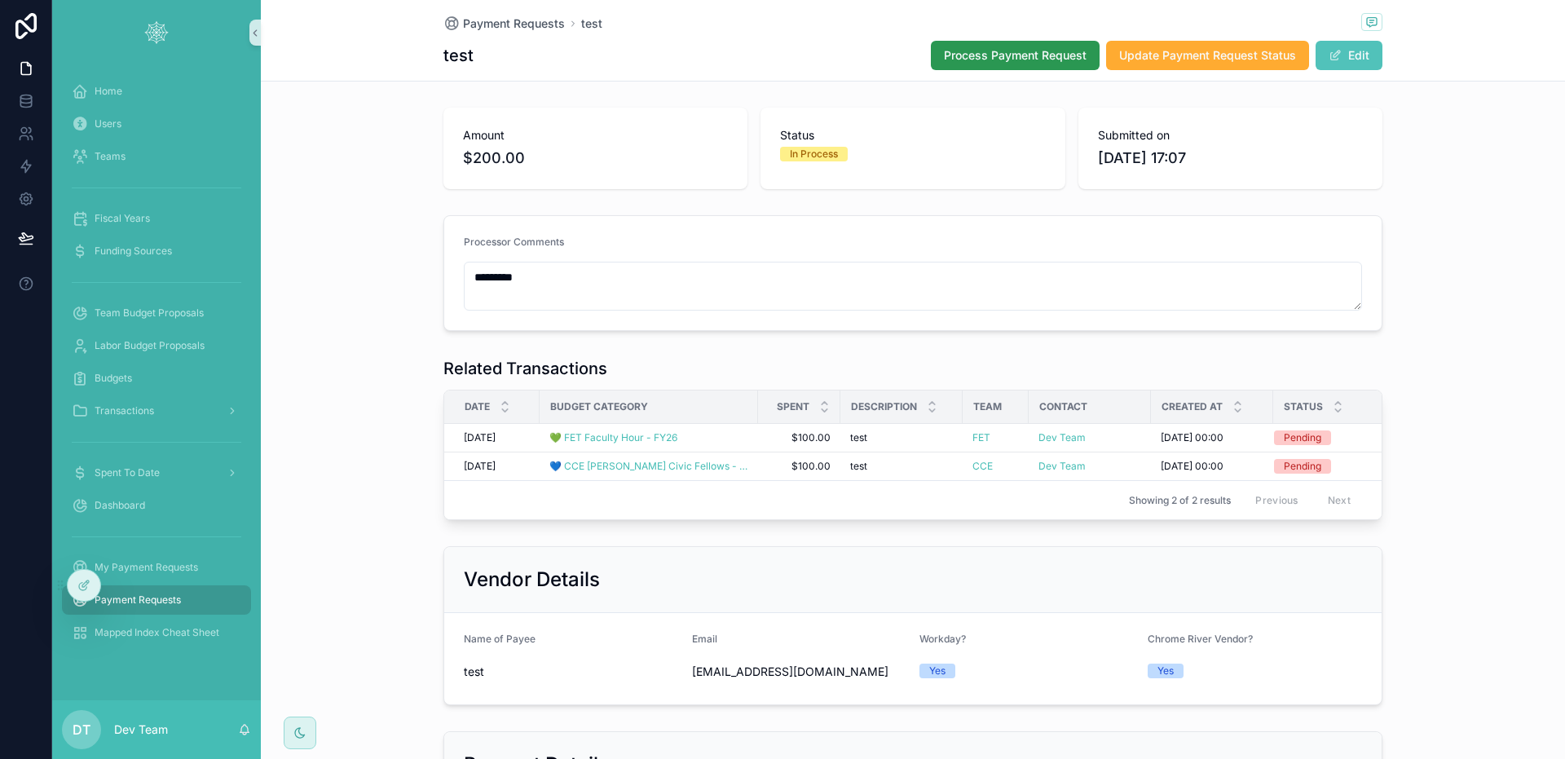
click at [958, 67] on button "Process Payment Request" at bounding box center [1015, 55] width 169 height 29
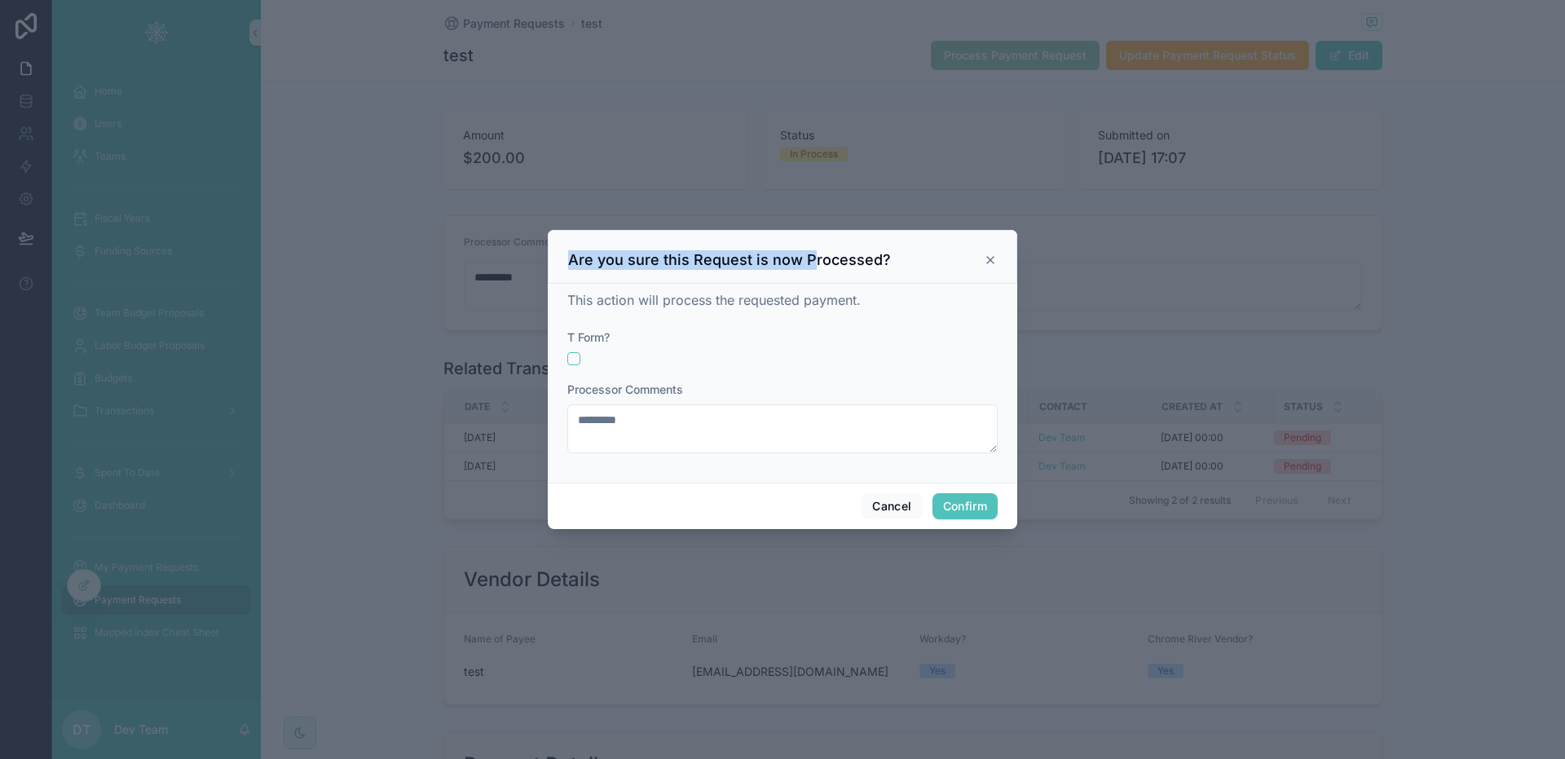
drag, startPoint x: 570, startPoint y: 254, endPoint x: 730, endPoint y: 284, distance: 163.4
click at [807, 267] on h3 "Are you sure this Request is now Processed?" at bounding box center [729, 260] width 323 height 20
drag, startPoint x: 608, startPoint y: 298, endPoint x: 887, endPoint y: 316, distance: 279.3
click at [887, 316] on div "This action will process the requested payment. T Form? Processor Comments ****…" at bounding box center [782, 379] width 430 height 179
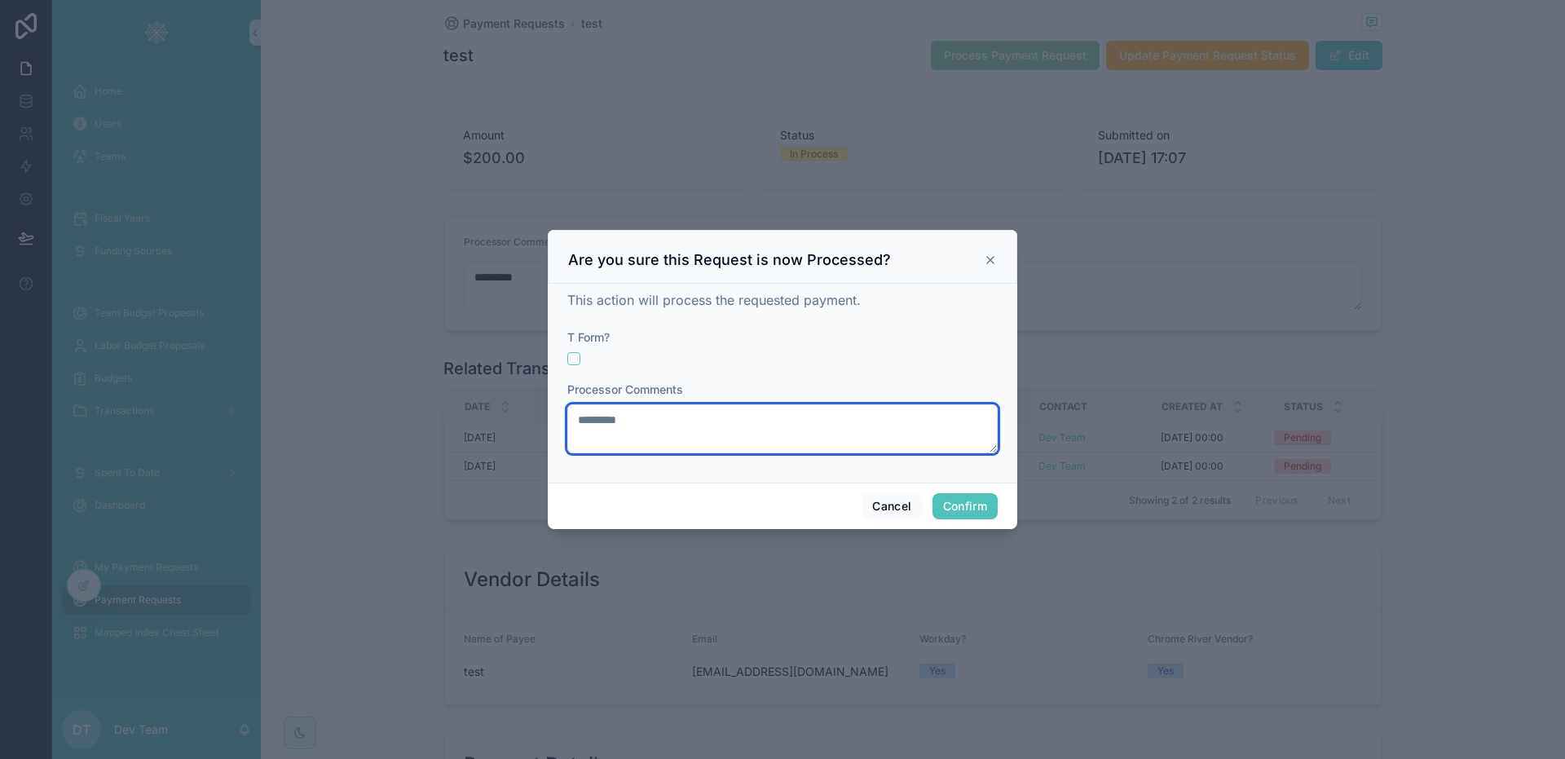
click at [668, 434] on textarea "*********" at bounding box center [782, 428] width 430 height 49
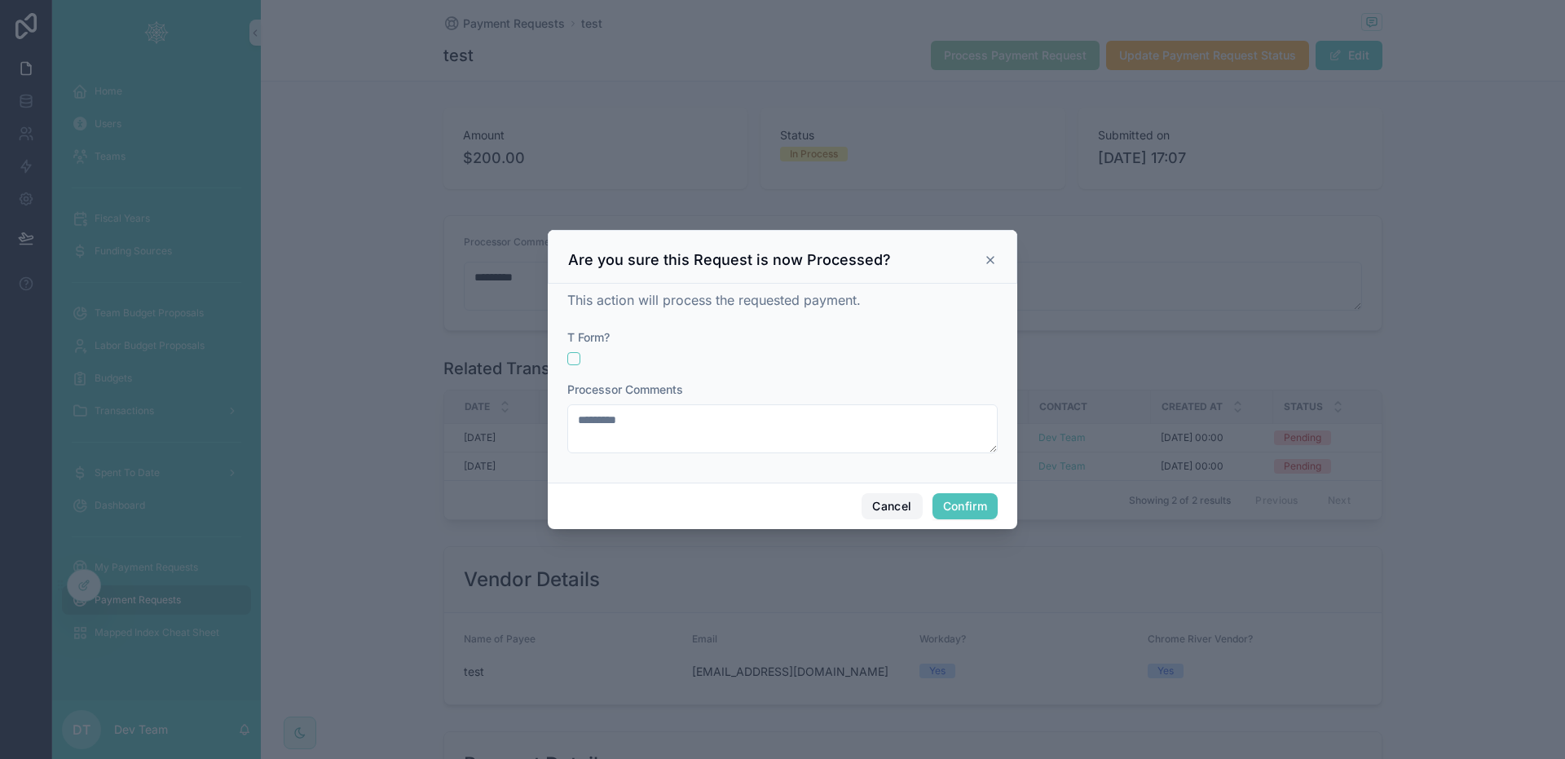
click at [872, 509] on button "Cancel" at bounding box center [892, 506] width 60 height 26
